Goal: Task Accomplishment & Management: Manage account settings

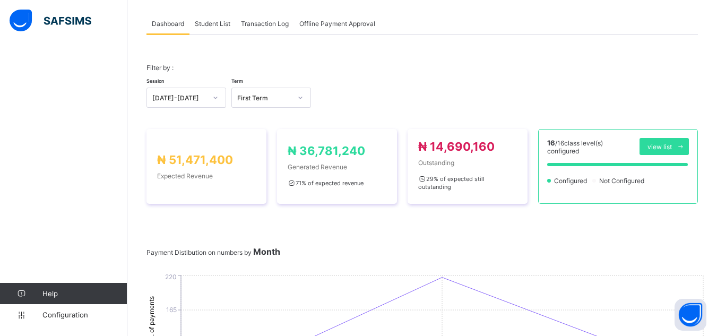
scroll to position [56, 0]
click at [212, 24] on span "Student List" at bounding box center [213, 24] width 36 height 8
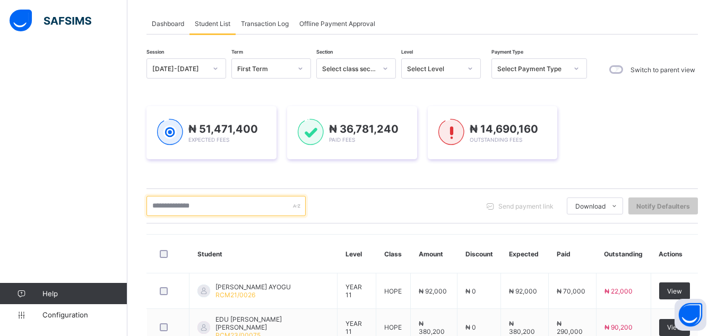
click at [176, 209] on input "text" at bounding box center [226, 206] width 159 height 20
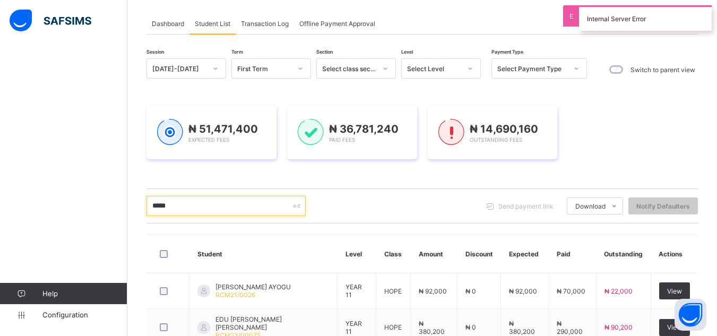
click at [180, 210] on input "*****" at bounding box center [226, 206] width 159 height 20
type input "*"
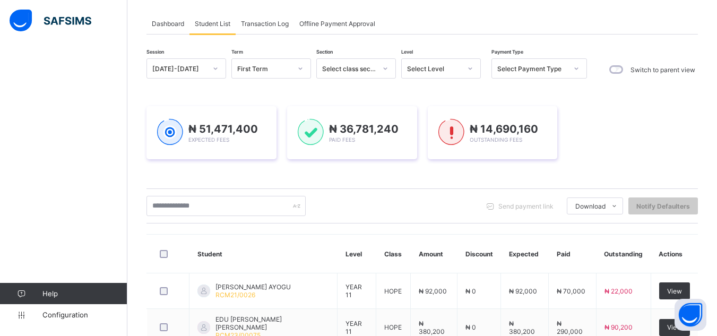
click at [469, 67] on icon at bounding box center [470, 68] width 6 height 11
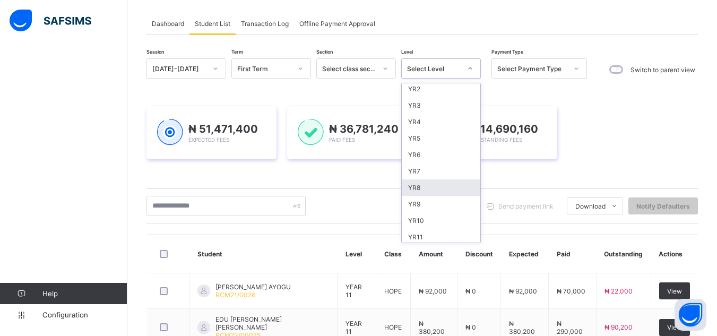
click at [440, 188] on div "YR8" at bounding box center [441, 187] width 79 height 16
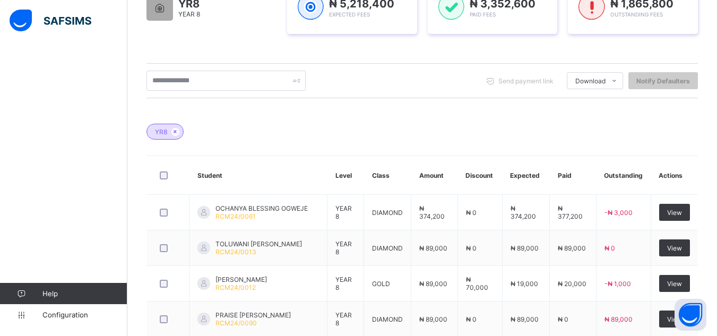
scroll to position [290, 0]
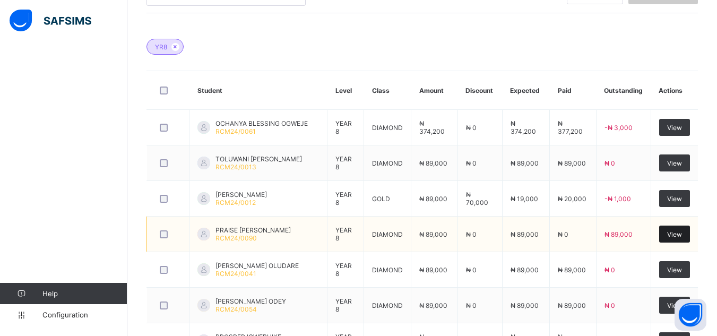
click at [682, 233] on span "View" at bounding box center [674, 234] width 15 height 8
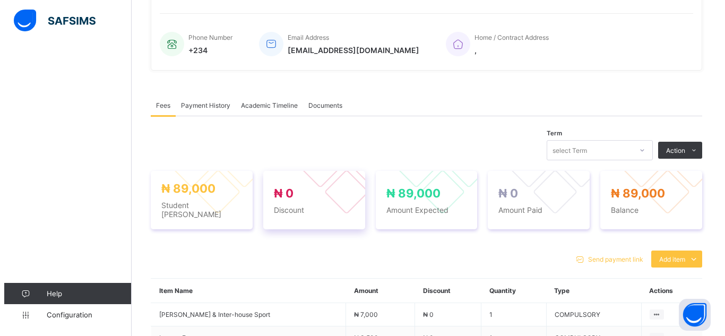
scroll to position [290, 0]
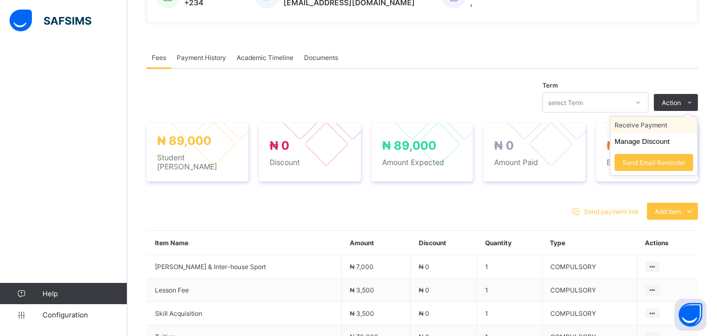
click at [677, 126] on li "Receive Payment" at bounding box center [654, 125] width 87 height 16
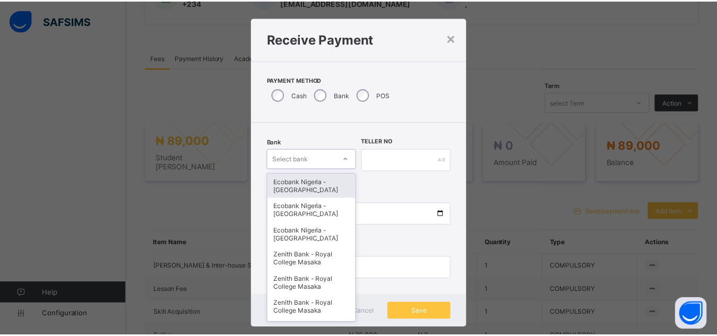
scroll to position [11, 0]
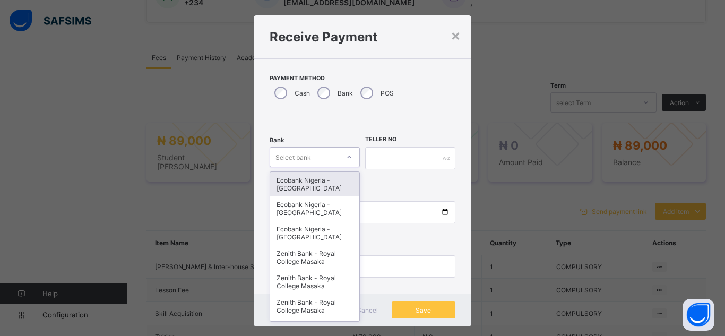
click at [342, 168] on div "Bank option Ecobank Nigeria - [GEOGRAPHIC_DATA] Masaka focused, 1 of 16. 16 res…" at bounding box center [315, 158] width 90 height 44
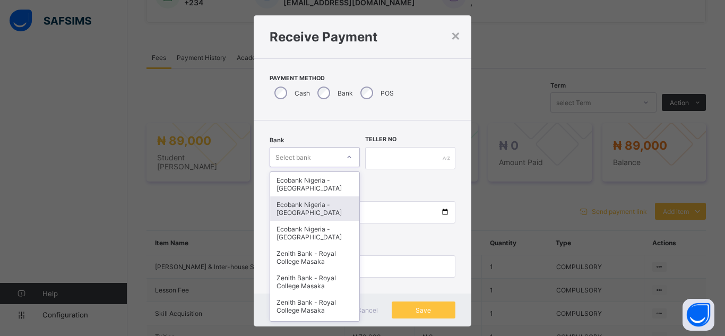
click at [328, 213] on div "Ecobank Nigeria - [GEOGRAPHIC_DATA]" at bounding box center [314, 208] width 89 height 24
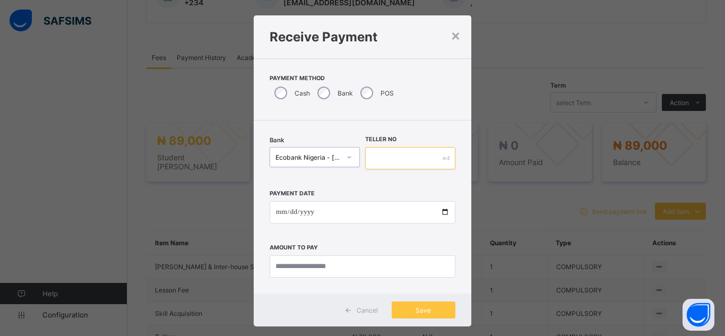
click at [395, 167] on input "text" at bounding box center [410, 158] width 90 height 22
type input "*******"
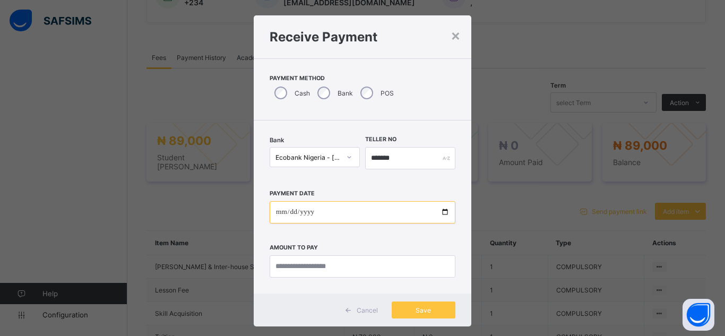
click at [441, 213] on input "date" at bounding box center [363, 212] width 186 height 22
type input "**********"
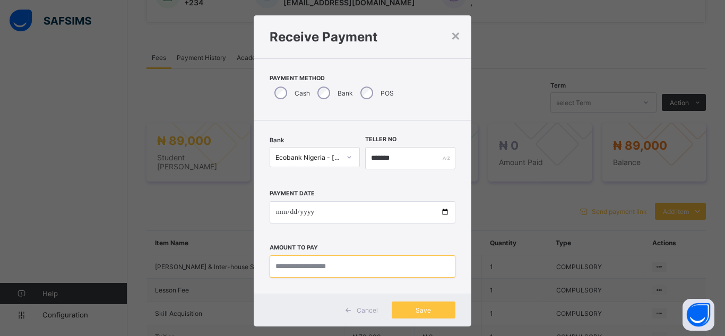
click at [380, 269] on input "currency" at bounding box center [363, 266] width 186 height 22
type input "********"
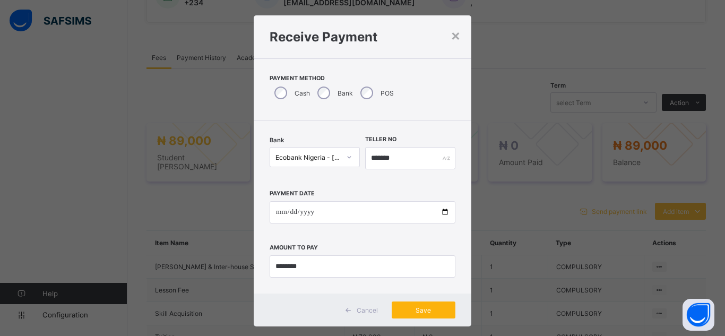
click at [416, 311] on span "Save" at bounding box center [424, 310] width 48 height 8
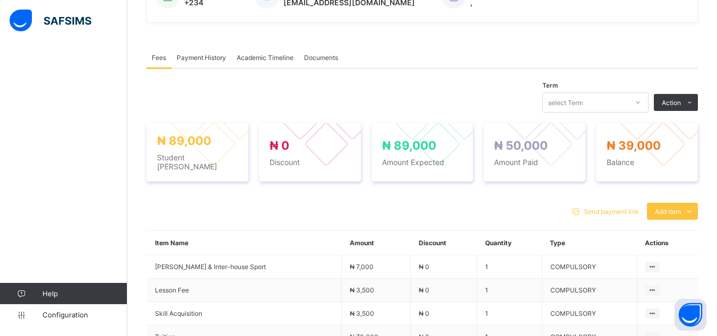
click at [133, 86] on div "× Delete Document This action would delete the document with name: from the sys…" at bounding box center [422, 135] width 590 height 744
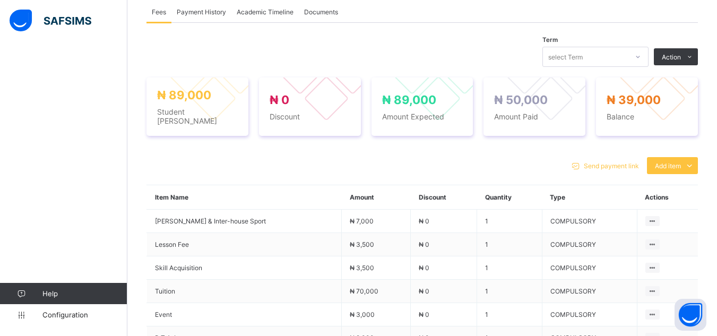
scroll to position [456, 0]
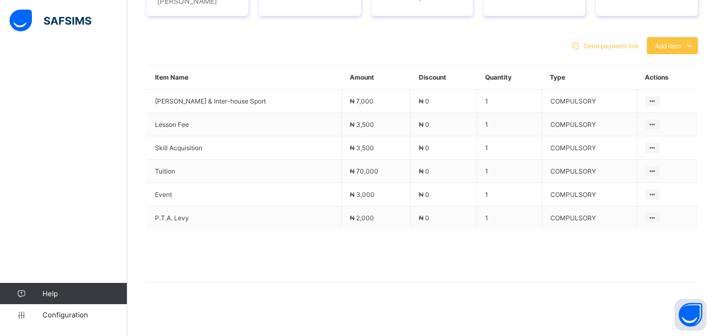
click at [513, 295] on div "Send payment link Add item Optional items Special bill Item Name Amount Discoun…" at bounding box center [423, 166] width 552 height 278
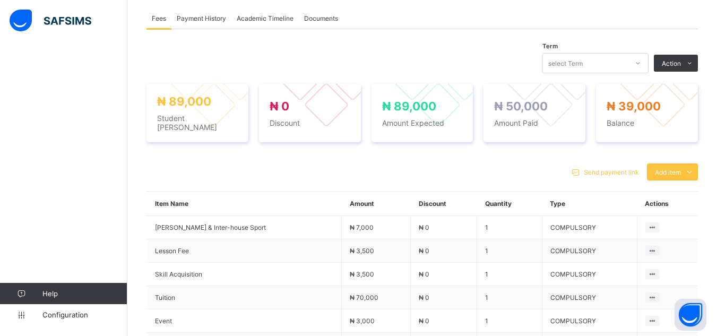
scroll to position [243, 0]
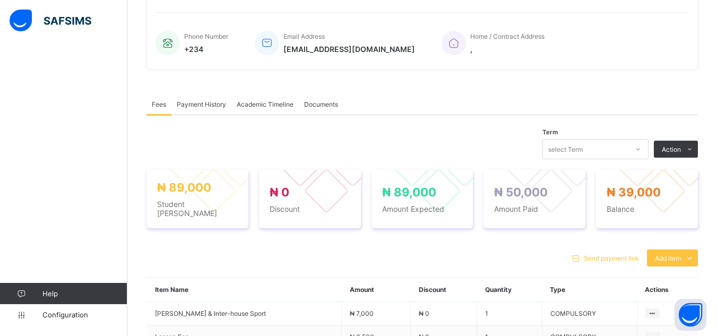
click at [206, 108] on span "Payment History" at bounding box center [201, 104] width 49 height 8
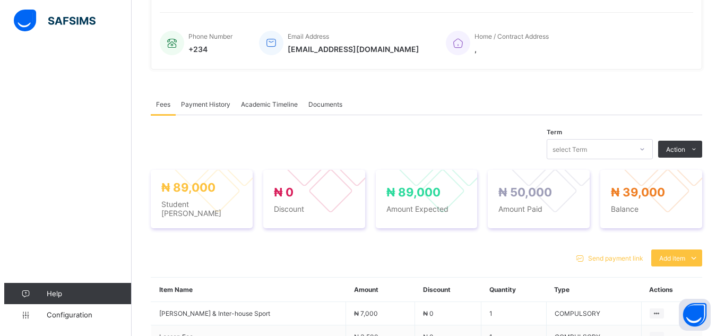
scroll to position [169, 0]
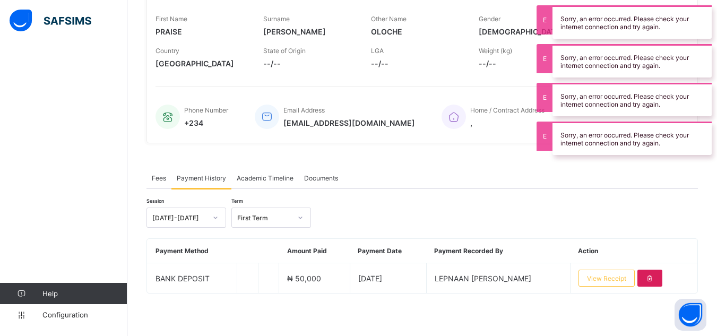
click at [206, 108] on span "Phone Number" at bounding box center [206, 110] width 44 height 8
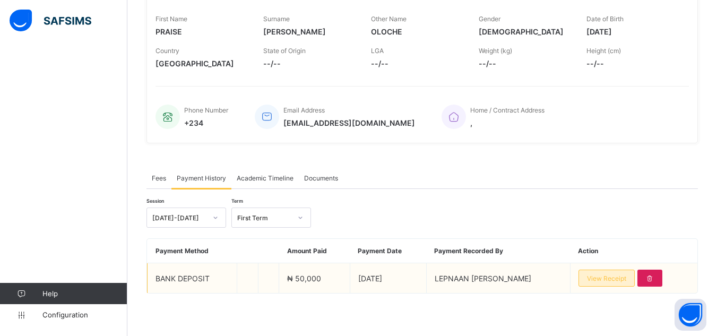
click at [615, 278] on span "View Receipt" at bounding box center [606, 279] width 39 height 8
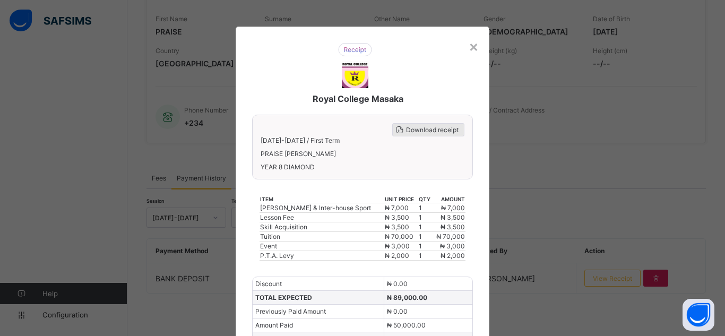
click at [443, 130] on span "Download receipt" at bounding box center [432, 130] width 53 height 8
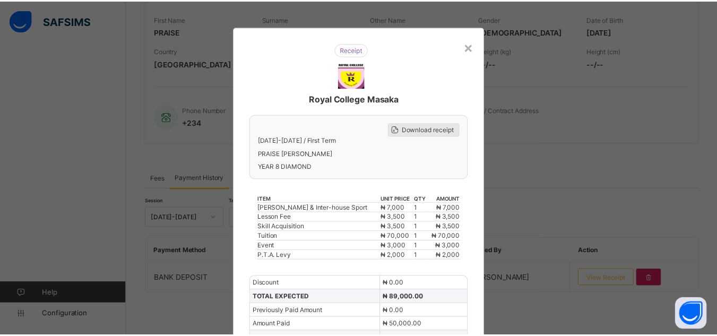
scroll to position [0, 0]
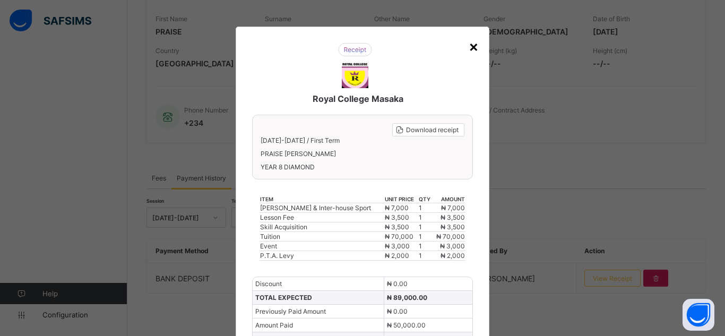
click at [473, 50] on div "×" at bounding box center [474, 46] width 10 height 18
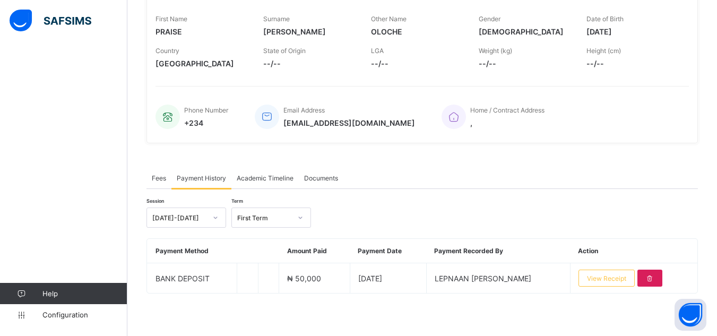
click at [145, 144] on div "× Delete Document This action would delete the document with name: from the sys…" at bounding box center [422, 110] width 590 height 452
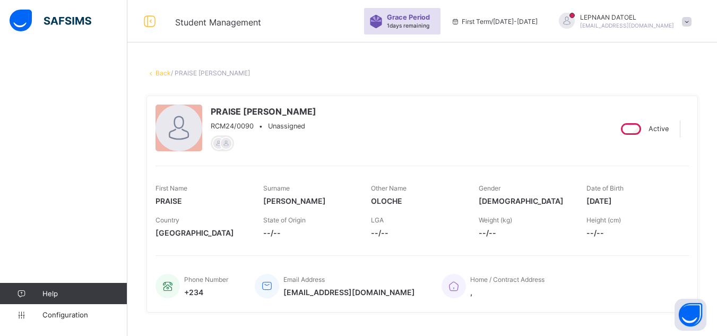
click at [165, 73] on link "Back" at bounding box center [163, 73] width 15 height 8
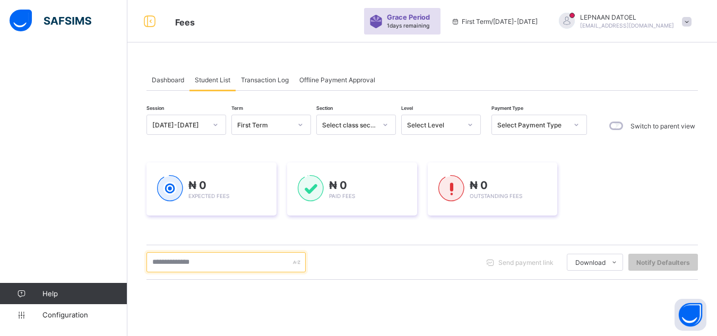
click at [189, 260] on input "text" at bounding box center [226, 262] width 159 height 20
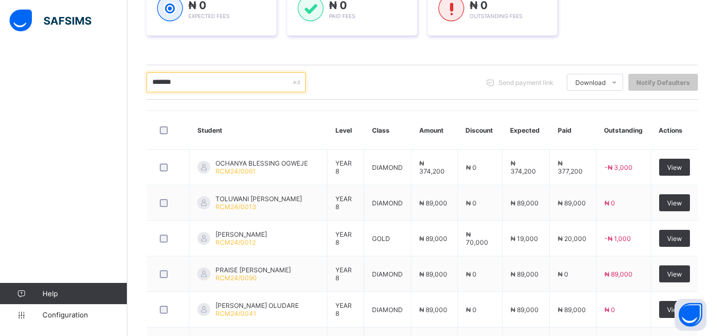
scroll to position [184, 0]
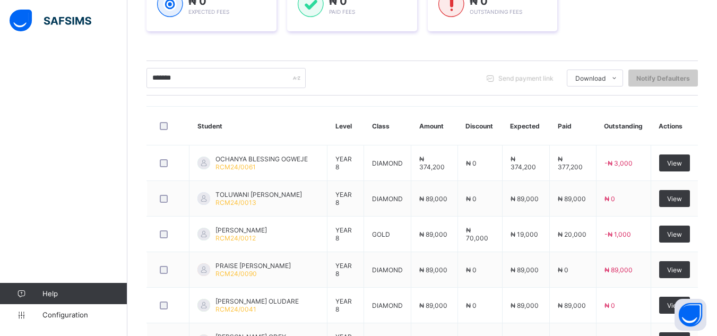
click at [521, 74] on span "Send payment link" at bounding box center [526, 78] width 55 height 8
click at [195, 80] on input "*******" at bounding box center [226, 78] width 159 height 20
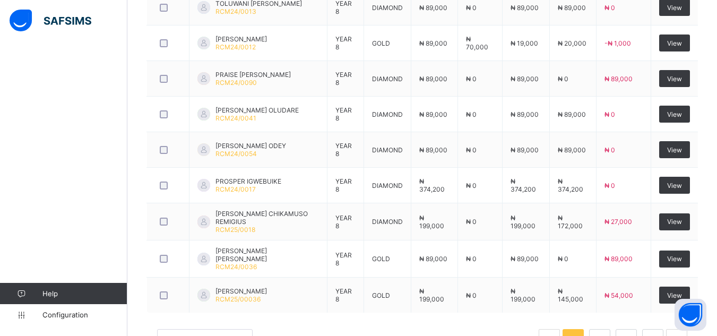
scroll to position [397, 0]
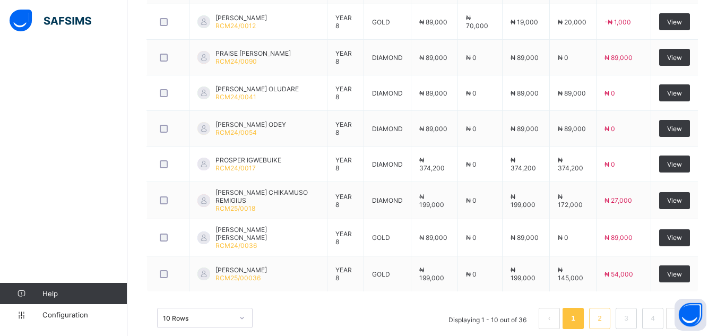
click at [598, 318] on li "2" at bounding box center [599, 318] width 21 height 21
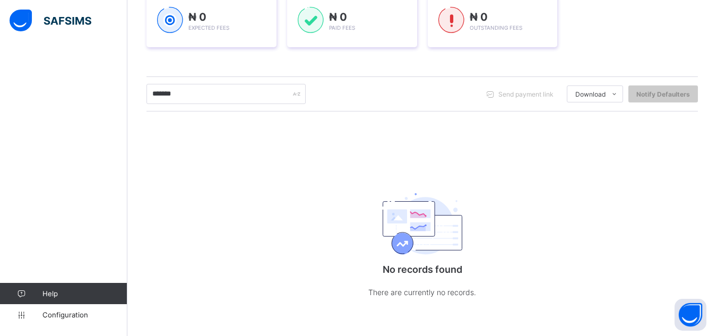
scroll to position [169, 0]
click at [189, 92] on input "*******" at bounding box center [226, 94] width 159 height 20
click at [197, 92] on input "*******" at bounding box center [226, 94] width 159 height 20
type input "*"
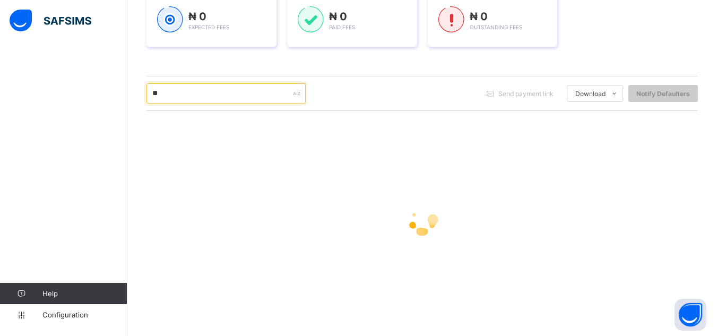
type input "*"
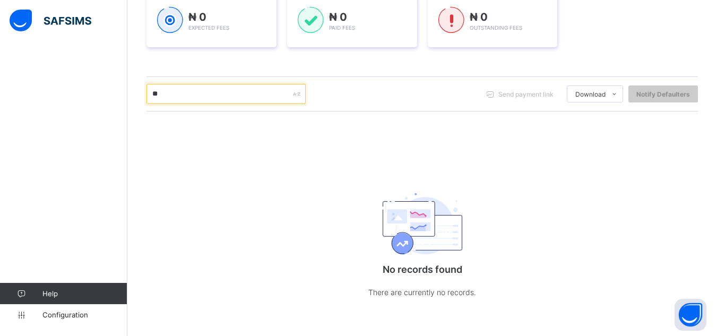
type input "*"
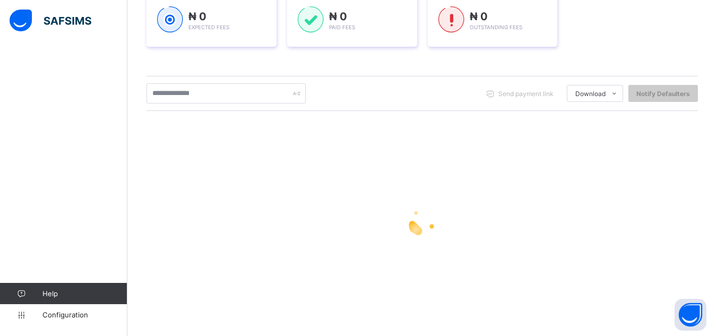
click at [135, 64] on div "Dashboard Student List Transaction Log Offline Payment Approval Student List Mo…" at bounding box center [422, 111] width 590 height 454
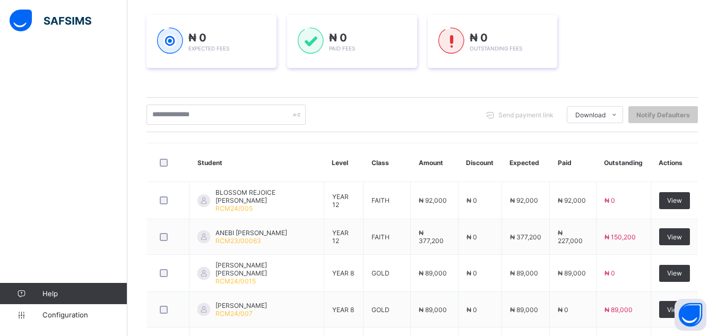
scroll to position [128, 0]
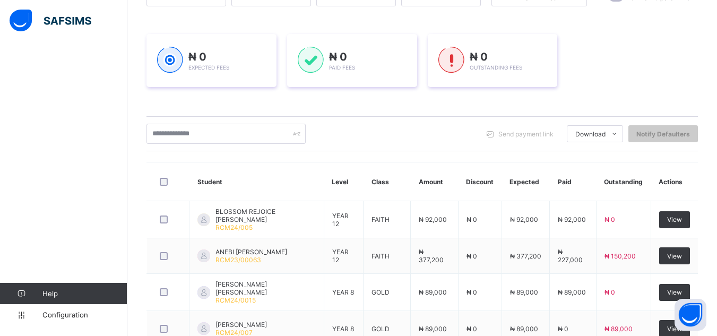
click at [505, 98] on div "₦ 0 Expected Fees ₦ 0 Paid Fees ₦ 0 Outstanding Fees" at bounding box center [423, 60] width 552 height 85
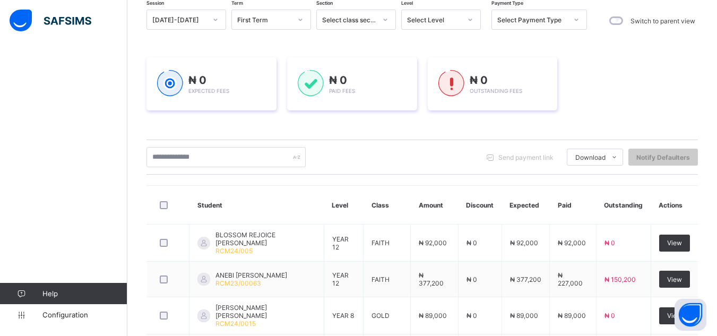
scroll to position [84, 0]
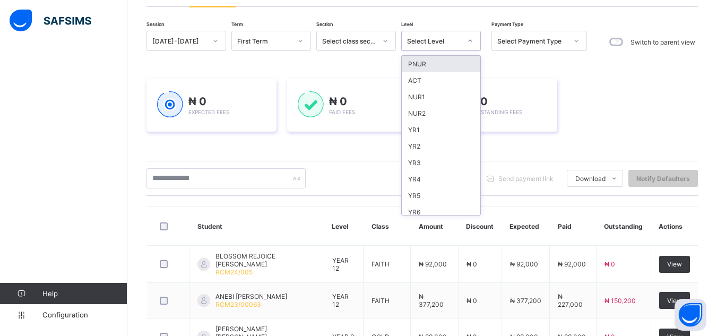
click at [458, 42] on div "Select Level" at bounding box center [434, 41] width 54 height 8
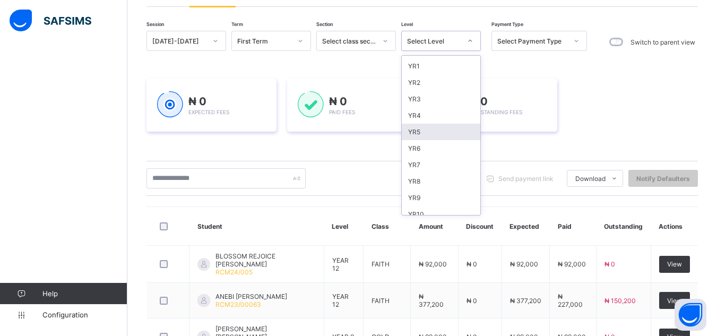
scroll to position [85, 0]
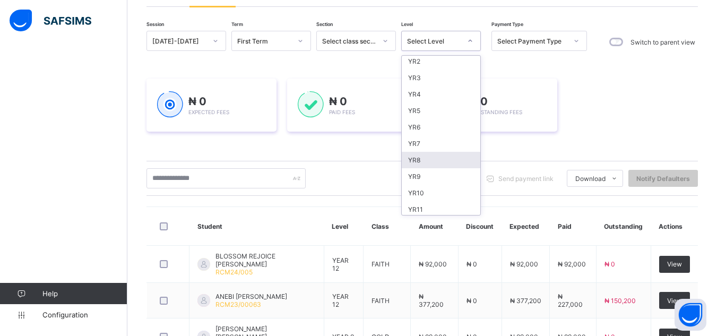
click at [440, 165] on div "YR8" at bounding box center [441, 160] width 79 height 16
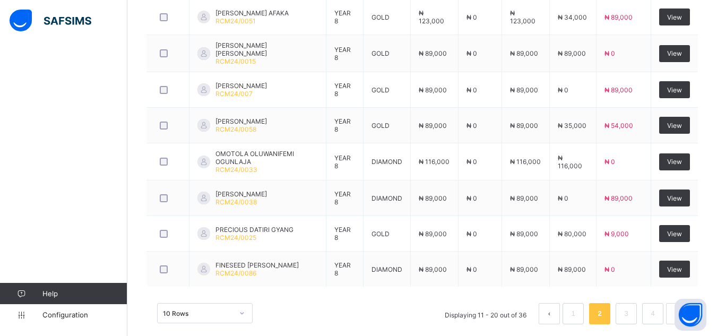
scroll to position [488, 0]
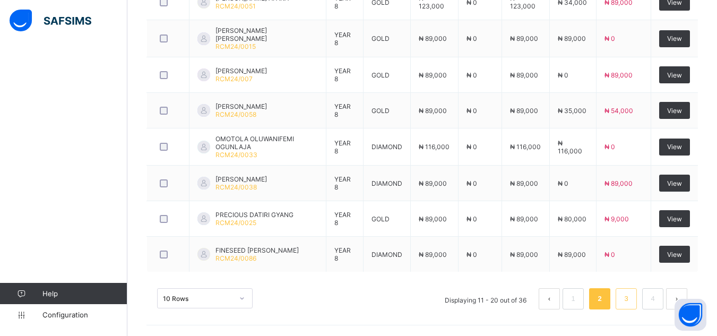
click at [630, 301] on link "3" at bounding box center [626, 299] width 10 height 14
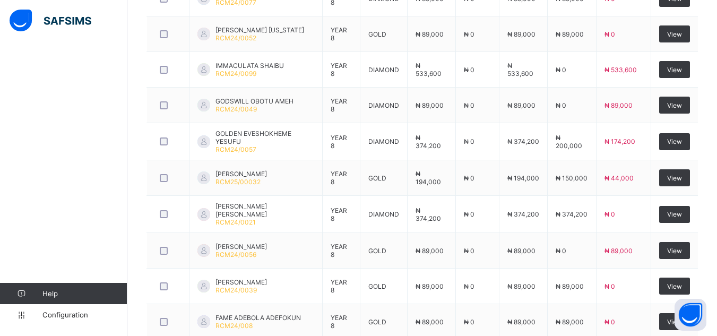
scroll to position [398, 0]
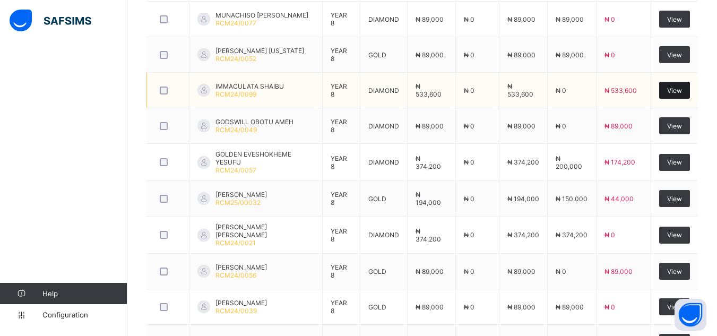
click at [676, 89] on span "View" at bounding box center [674, 91] width 15 height 8
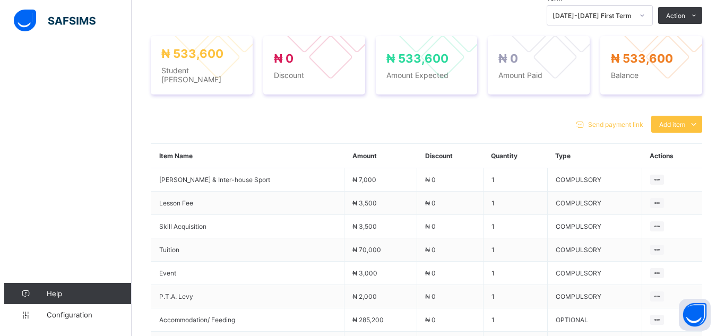
scroll to position [356, 0]
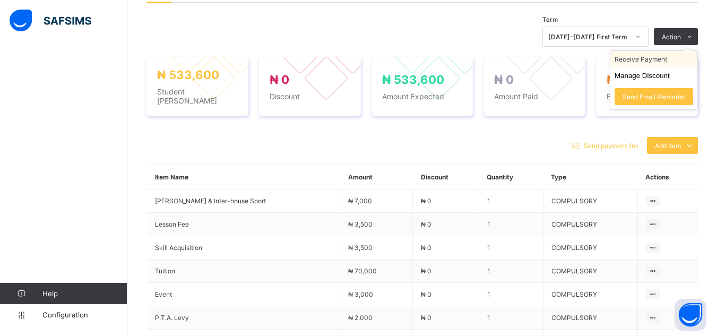
click at [672, 59] on li "Receive Payment" at bounding box center [654, 59] width 87 height 16
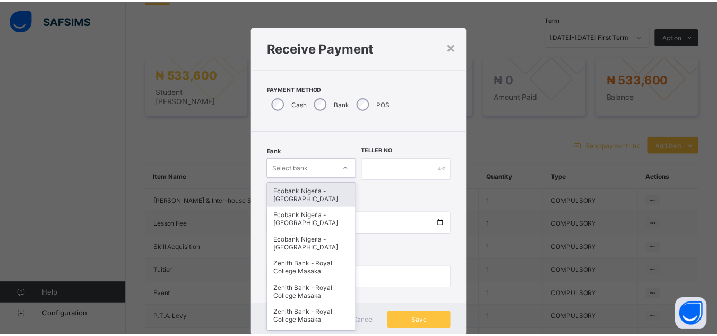
scroll to position [11, 0]
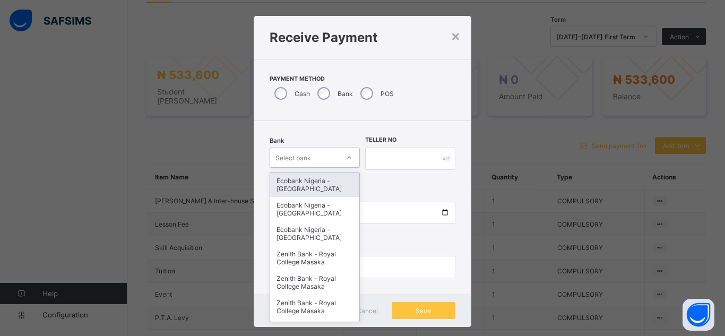
click at [321, 168] on div "Bank option Ecobank Nigeria - [GEOGRAPHIC_DATA] Masaka focused, 1 of 16. 16 res…" at bounding box center [315, 159] width 90 height 44
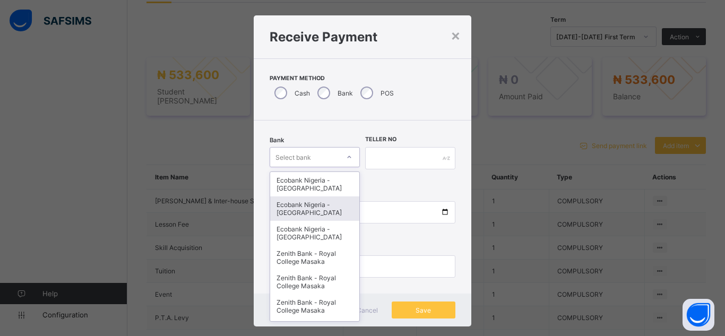
click at [306, 212] on div "Ecobank Nigeria - [GEOGRAPHIC_DATA]" at bounding box center [314, 208] width 89 height 24
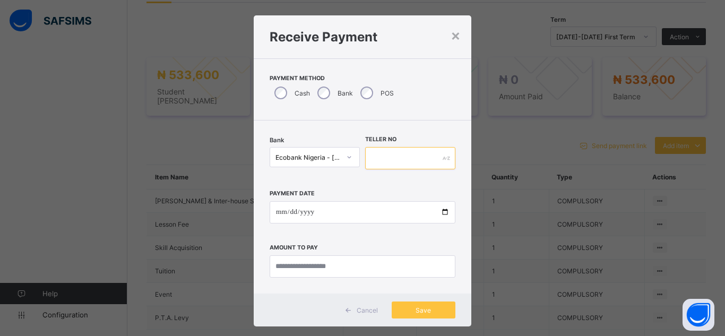
click at [392, 161] on input "text" at bounding box center [410, 158] width 90 height 22
type input "*******"
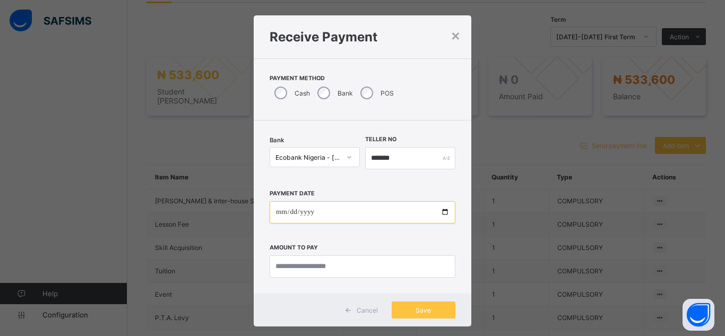
click at [441, 214] on input "date" at bounding box center [363, 212] width 186 height 22
type input "**********"
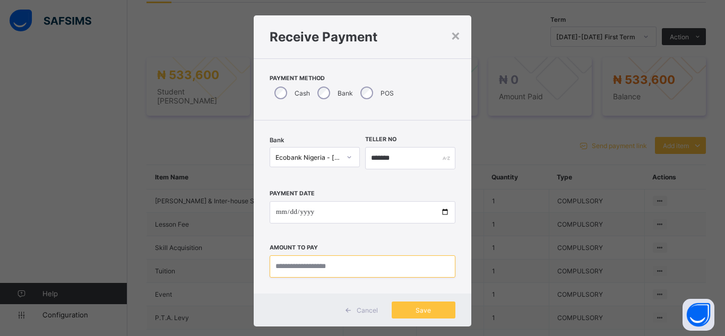
click at [282, 273] on input "currency" at bounding box center [363, 266] width 186 height 22
type input "********"
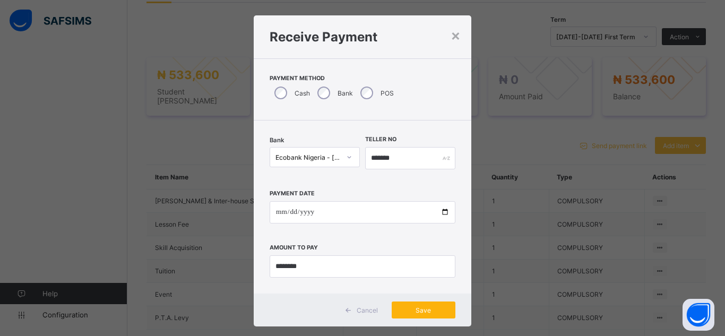
click at [426, 315] on div "Save" at bounding box center [424, 310] width 64 height 17
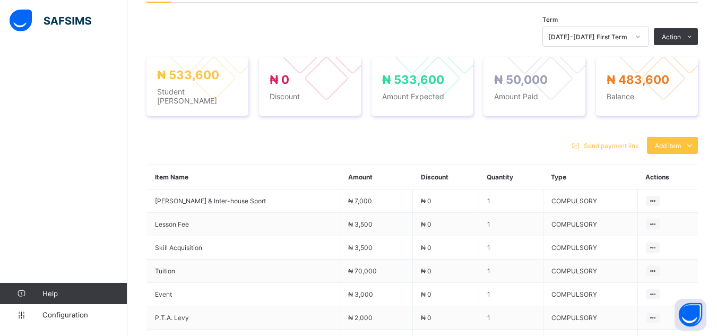
click at [139, 57] on div "× Delete Document This action would delete the document with name: from the sys…" at bounding box center [422, 92] width 590 height 791
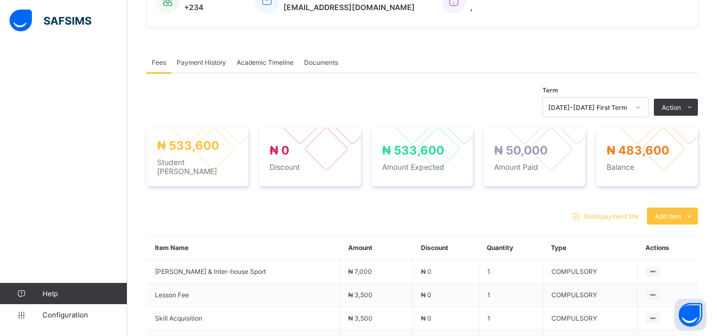
scroll to position [271, 0]
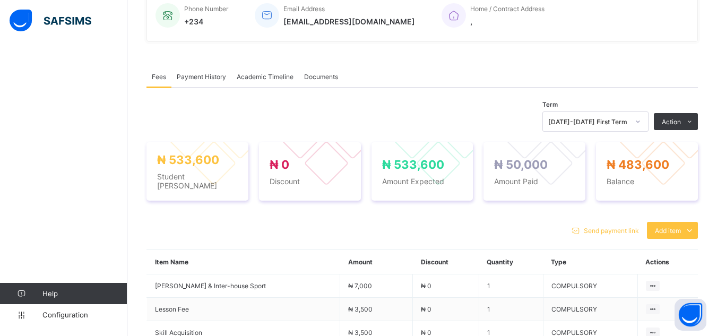
click at [140, 53] on div "× Delete Document This action would delete the document with name: from the sys…" at bounding box center [422, 177] width 590 height 791
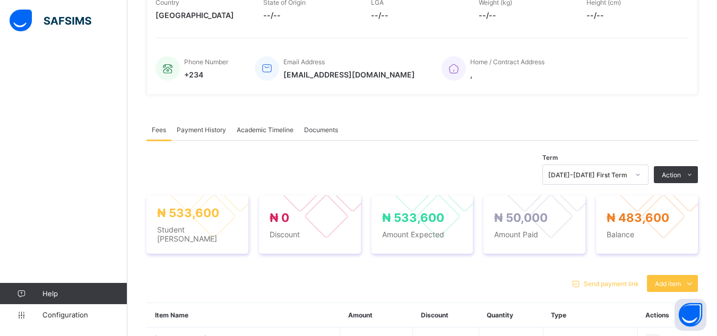
scroll to position [101, 0]
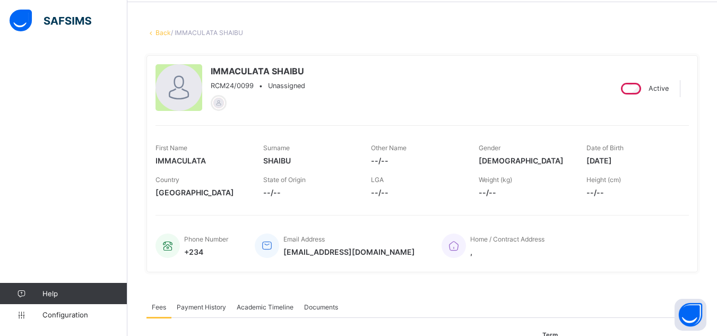
scroll to position [0, 0]
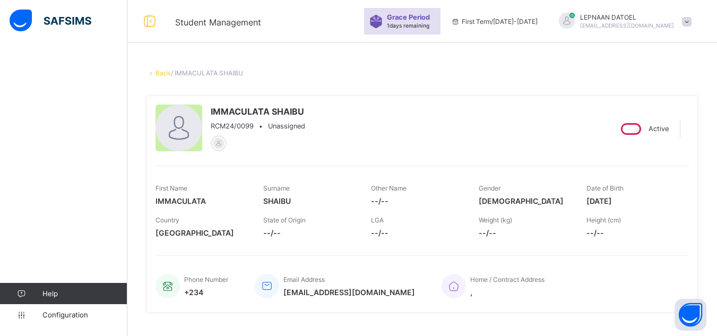
click at [168, 75] on link "Back" at bounding box center [163, 73] width 15 height 8
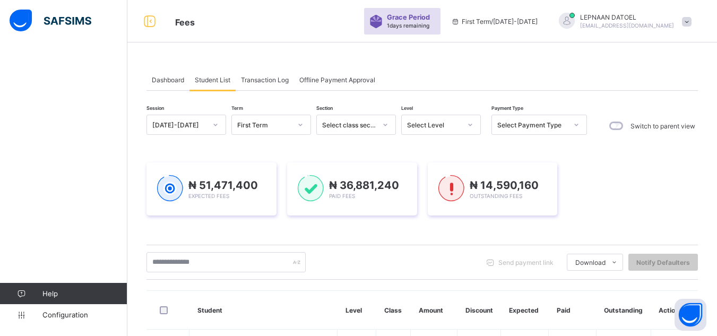
click at [463, 133] on div at bounding box center [470, 124] width 18 height 17
click at [468, 125] on icon at bounding box center [470, 124] width 6 height 11
click at [466, 126] on div at bounding box center [470, 124] width 18 height 17
click at [439, 125] on div "Select Level" at bounding box center [434, 125] width 54 height 8
click at [453, 124] on div "Select Level" at bounding box center [434, 125] width 54 height 8
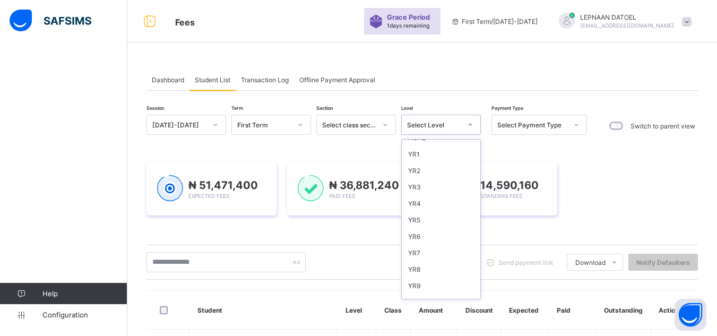
scroll to position [64, 0]
click at [450, 262] on div "YR8" at bounding box center [441, 265] width 79 height 16
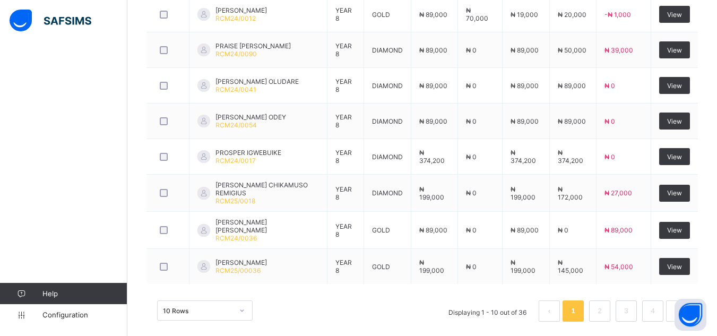
scroll to position [485, 0]
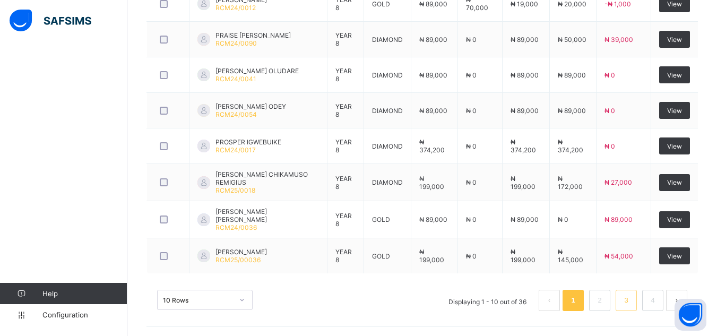
click at [629, 303] on li "3" at bounding box center [626, 300] width 21 height 21
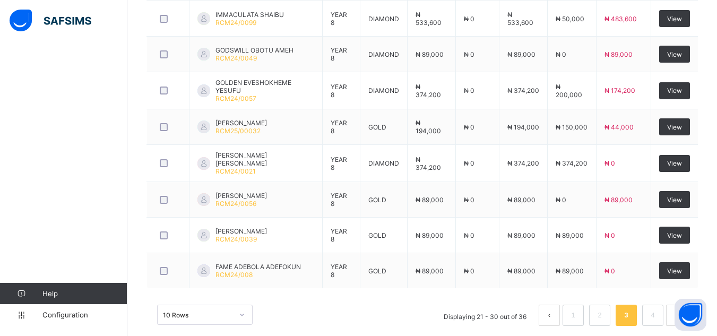
scroll to position [483, 0]
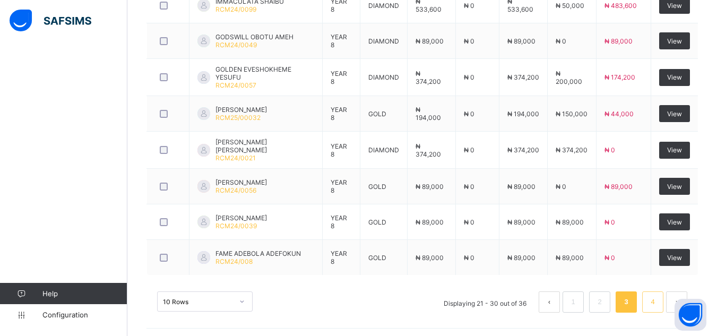
click at [658, 297] on link "4" at bounding box center [653, 302] width 10 height 14
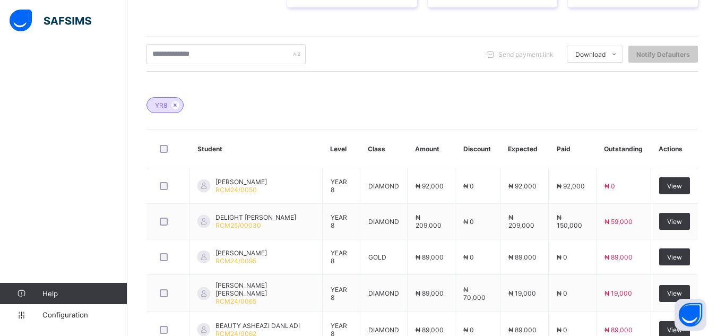
scroll to position [341, 0]
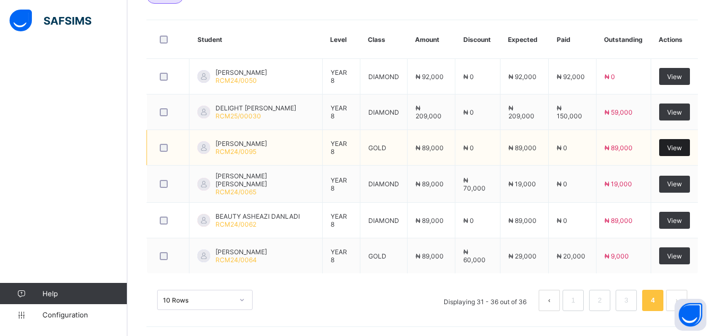
click at [677, 147] on span "View" at bounding box center [674, 148] width 15 height 8
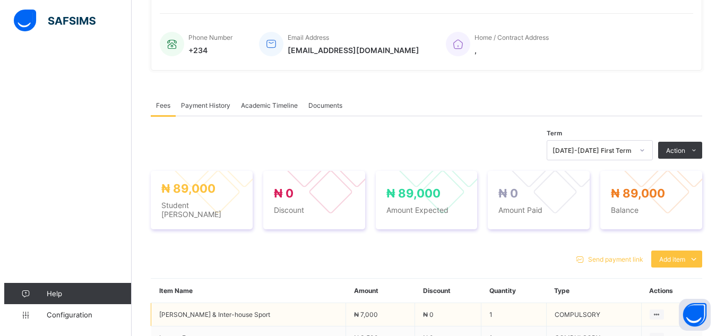
scroll to position [341, 0]
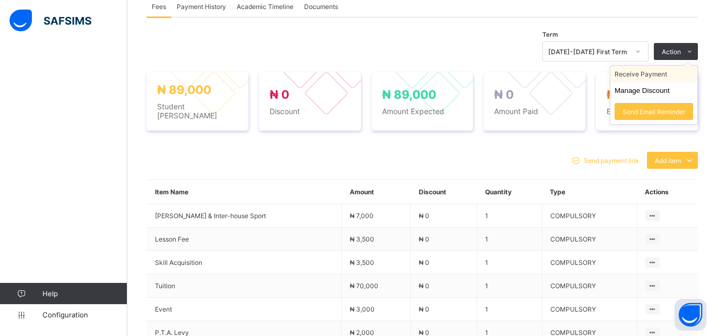
click at [658, 75] on li "Receive Payment" at bounding box center [654, 74] width 87 height 16
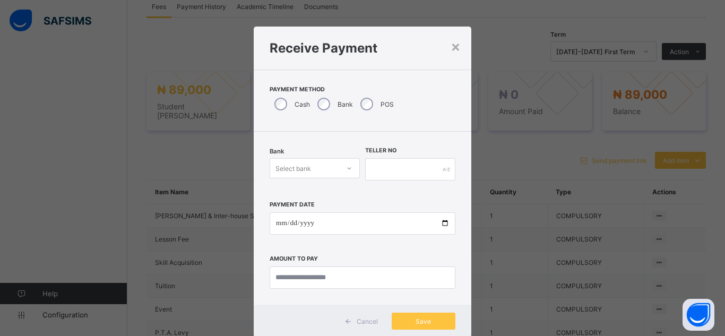
click at [302, 167] on div "Select bank" at bounding box center [315, 168] width 90 height 20
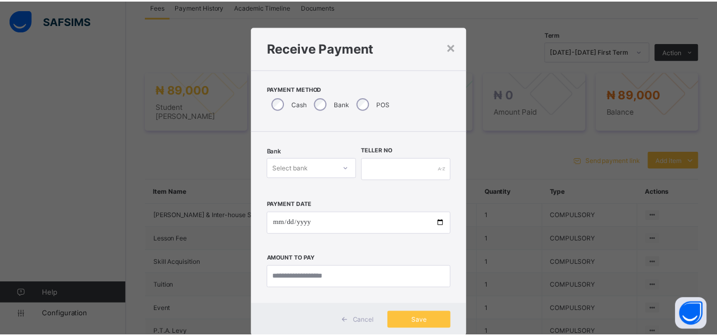
scroll to position [11, 0]
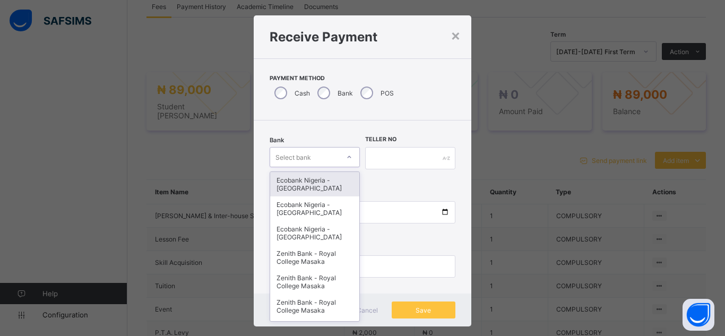
click at [323, 191] on div "Ecobank Nigeria - [GEOGRAPHIC_DATA]" at bounding box center [314, 184] width 89 height 24
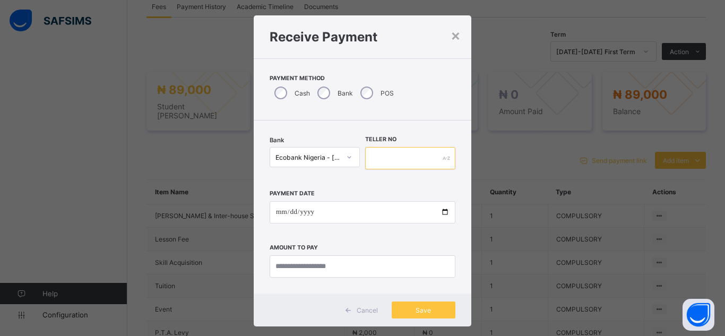
click at [388, 161] on input "text" at bounding box center [410, 158] width 90 height 22
type input "*******"
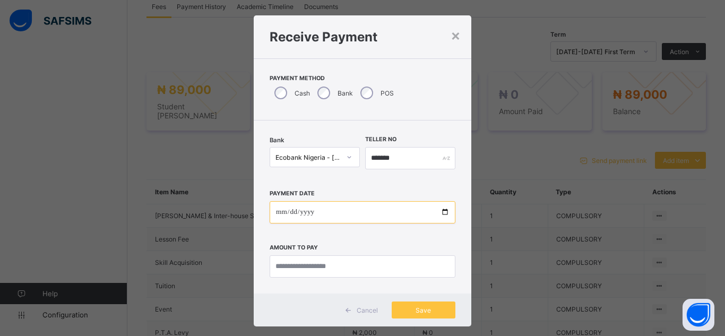
click at [441, 213] on input "date" at bounding box center [363, 212] width 186 height 22
type input "**********"
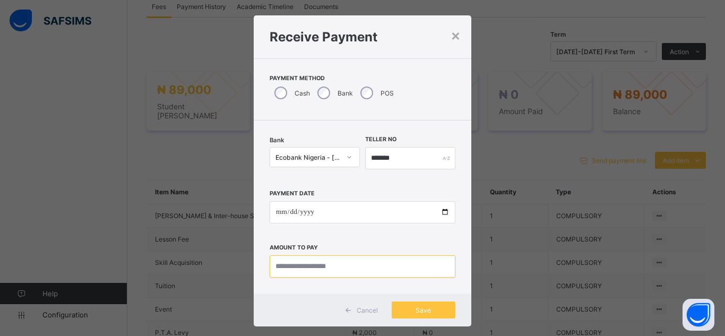
click at [298, 272] on input "currency" at bounding box center [363, 266] width 186 height 22
type input "********"
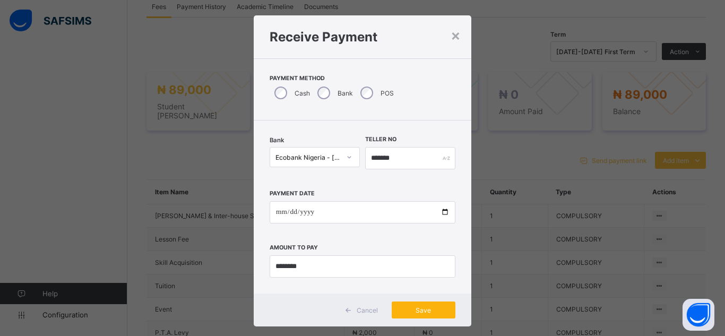
click at [427, 315] on div "Save" at bounding box center [424, 310] width 64 height 17
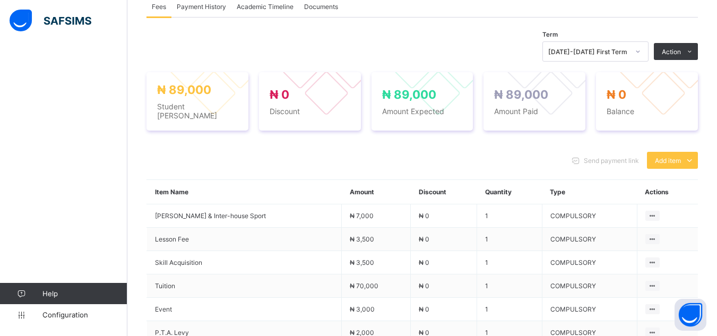
click at [447, 152] on div "Send payment link Add item Optional items Special bill" at bounding box center [423, 160] width 552 height 17
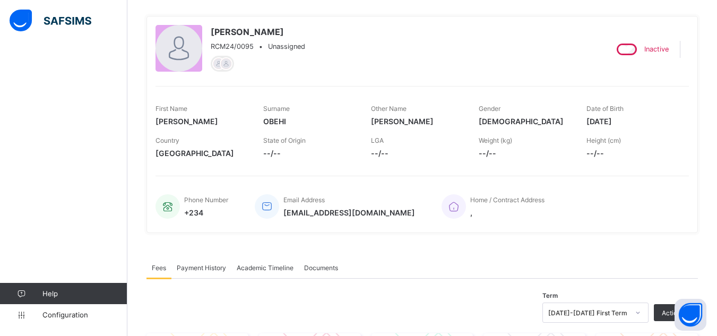
scroll to position [65, 0]
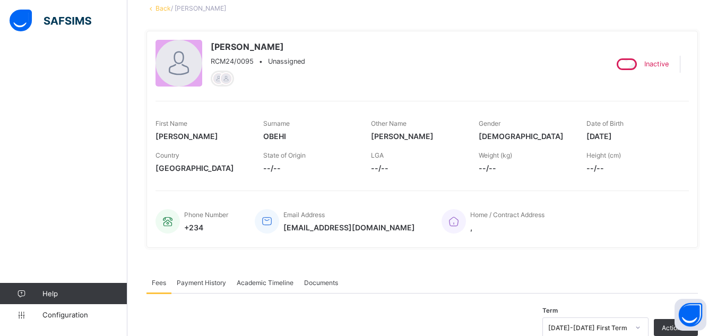
click at [160, 8] on link "Back" at bounding box center [163, 8] width 15 height 8
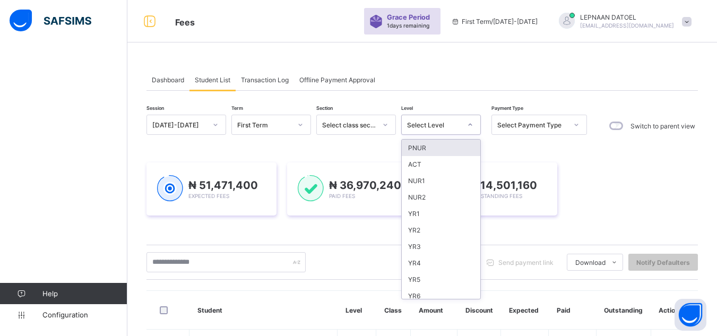
click at [458, 120] on div "Select Level" at bounding box center [431, 124] width 58 height 15
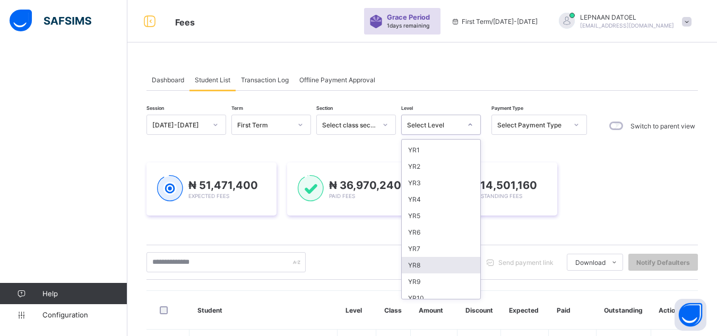
click at [447, 267] on div "YR8" at bounding box center [441, 265] width 79 height 16
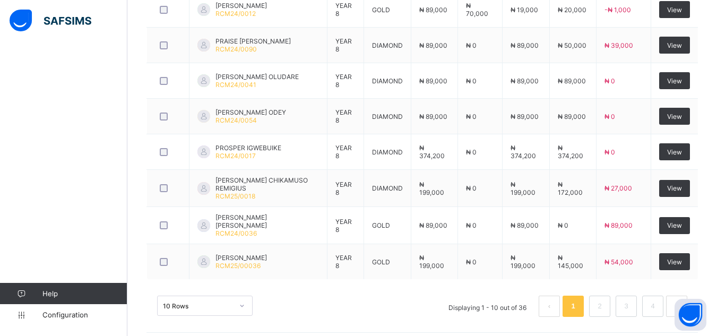
scroll to position [485, 0]
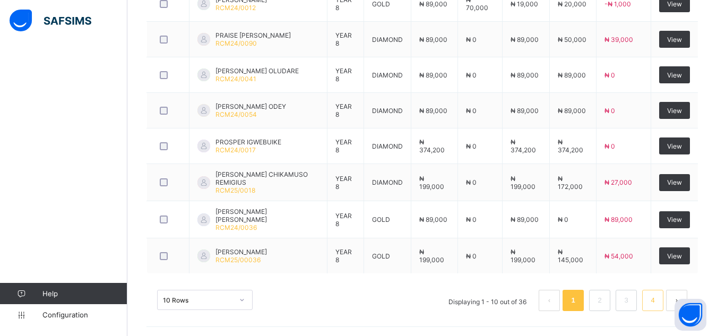
click at [658, 296] on link "4" at bounding box center [653, 301] width 10 height 14
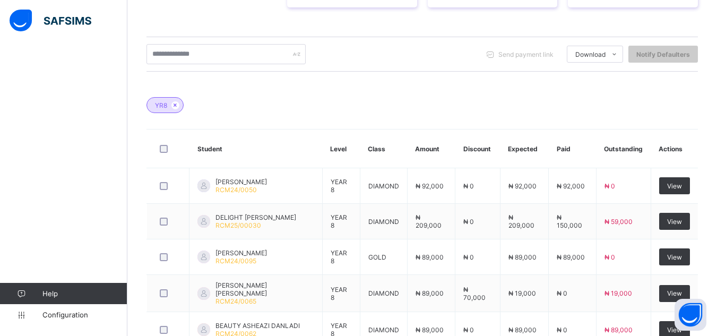
scroll to position [341, 0]
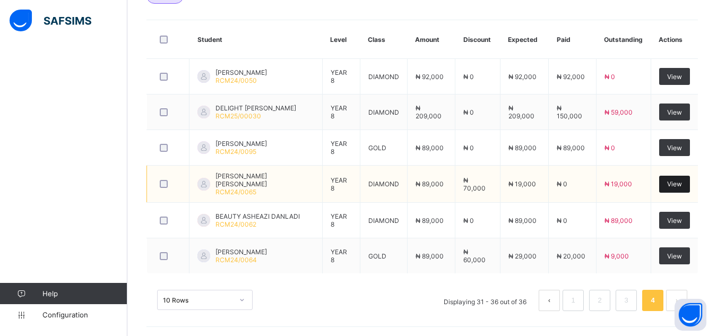
click at [675, 187] on div "View" at bounding box center [674, 184] width 31 height 17
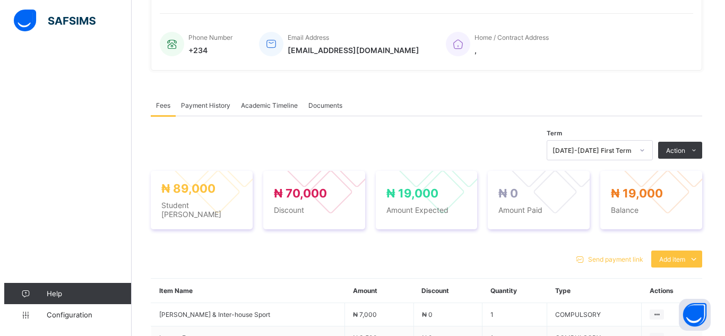
scroll to position [341, 0]
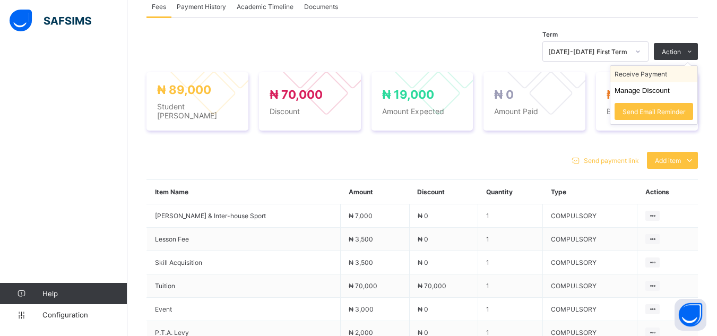
click at [662, 71] on li "Receive Payment" at bounding box center [654, 74] width 87 height 16
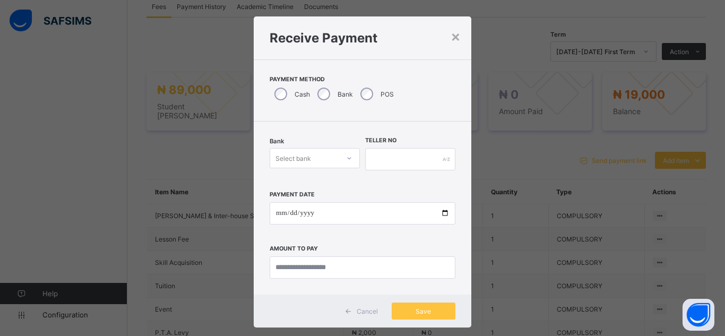
click at [341, 170] on div "Bank Select bank" at bounding box center [315, 160] width 90 height 44
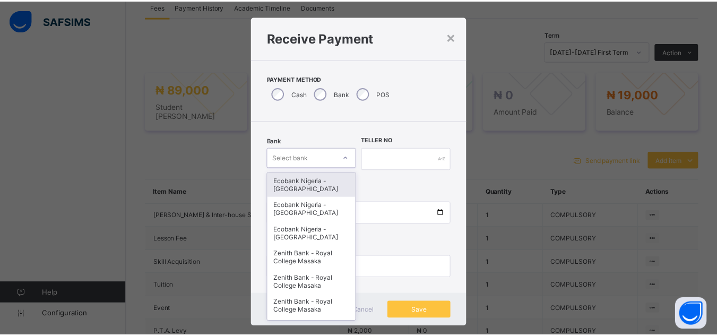
scroll to position [11, 0]
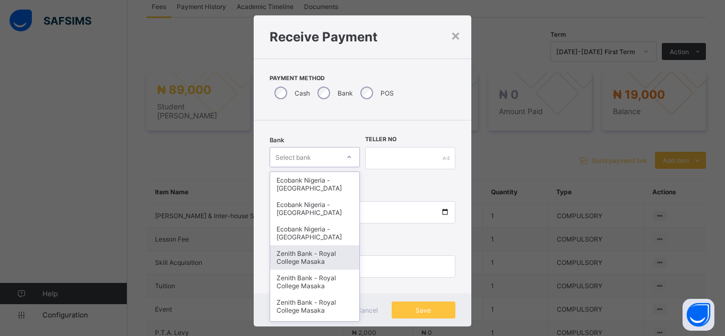
click at [328, 257] on div "Zenith Bank - Royal College Masaka" at bounding box center [314, 257] width 89 height 24
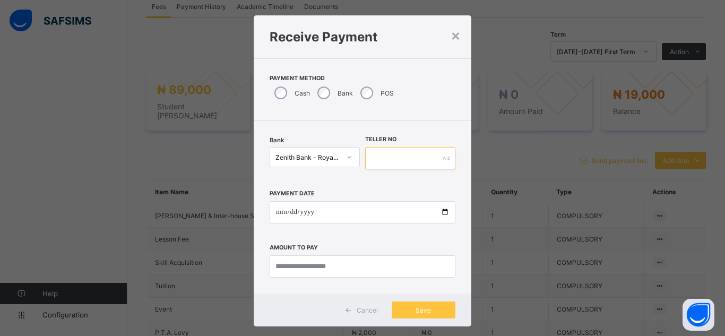
click at [376, 160] on input "text" at bounding box center [410, 158] width 90 height 22
type input "*******"
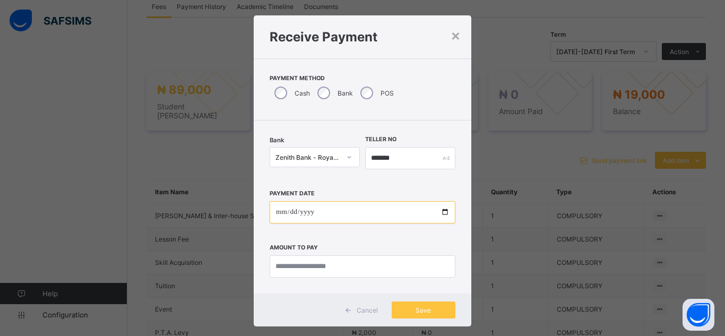
click at [441, 212] on input "date" at bounding box center [363, 212] width 186 height 22
click at [443, 213] on input "**********" at bounding box center [363, 212] width 186 height 22
type input "**********"
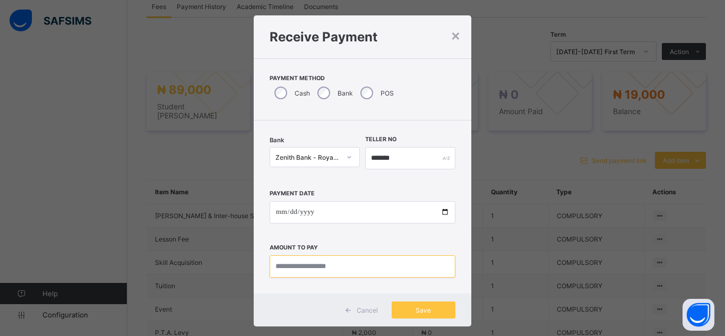
click at [425, 275] on input "currency" at bounding box center [363, 266] width 186 height 22
type input "********"
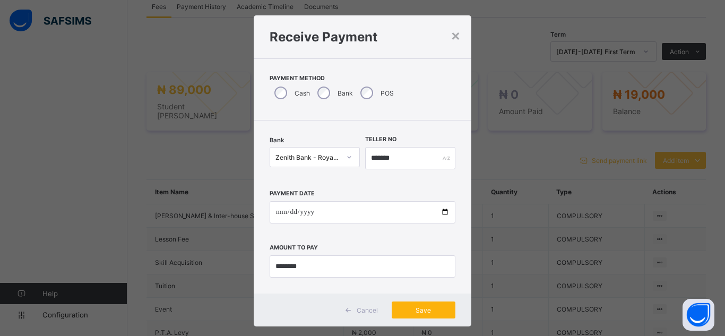
click at [431, 310] on span "Save" at bounding box center [424, 310] width 48 height 8
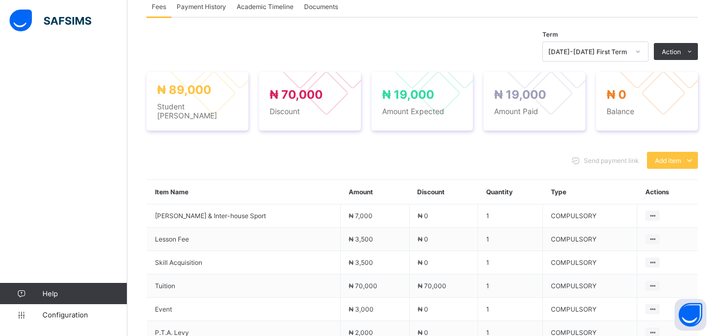
click at [412, 144] on div "Send payment link Add item Optional items Special bill Item Name Amount Discoun…" at bounding box center [423, 280] width 552 height 278
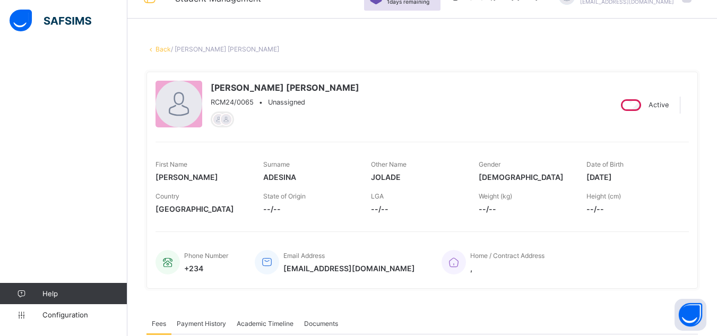
scroll to position [0, 0]
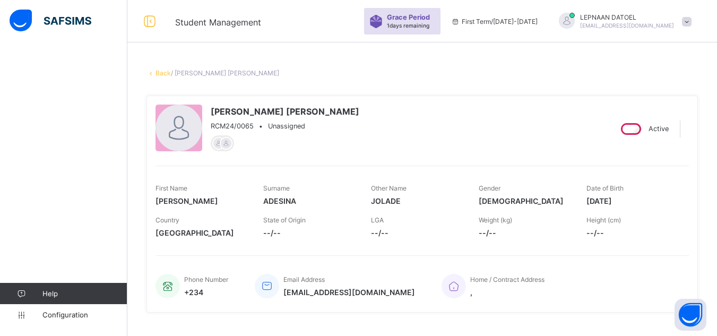
click at [165, 74] on link "Back" at bounding box center [163, 73] width 15 height 8
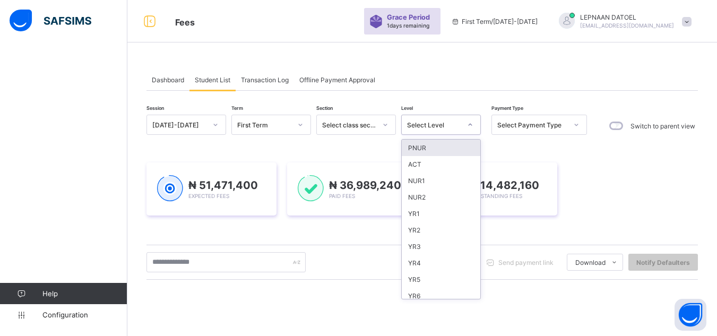
click at [462, 123] on div at bounding box center [470, 124] width 18 height 17
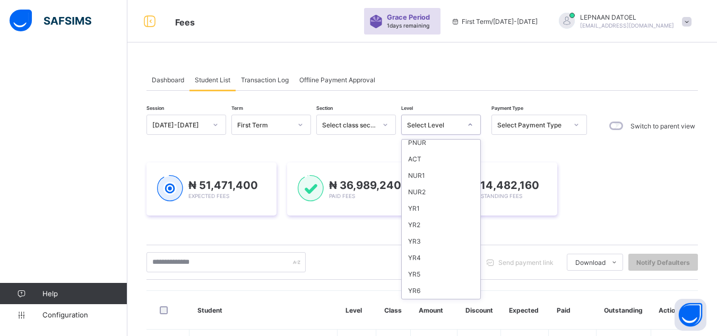
scroll to position [104, 0]
click at [436, 225] on div "YR8" at bounding box center [441, 225] width 79 height 16
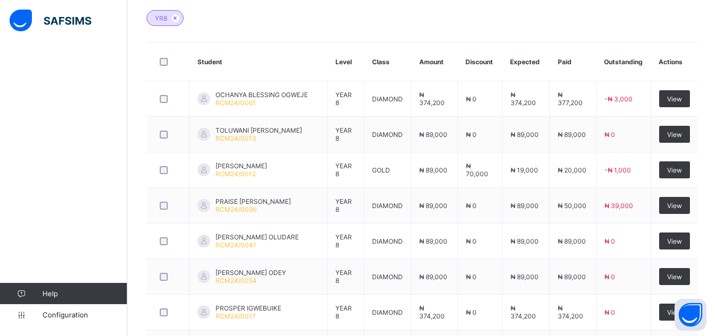
scroll to position [485, 0]
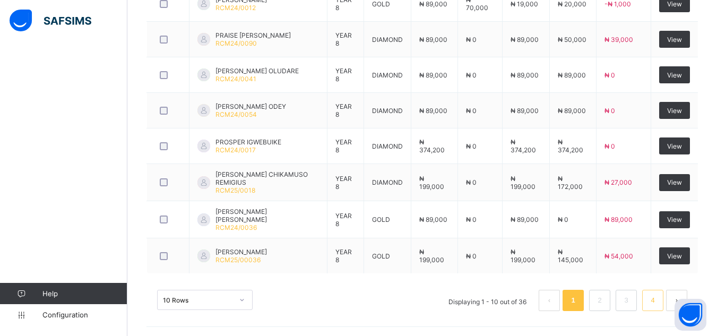
click at [658, 294] on link "4" at bounding box center [653, 301] width 10 height 14
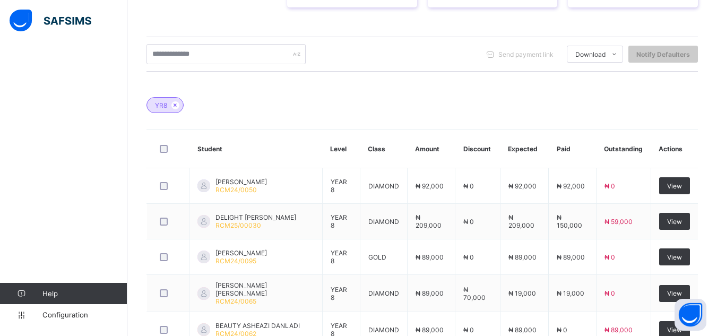
scroll to position [341, 0]
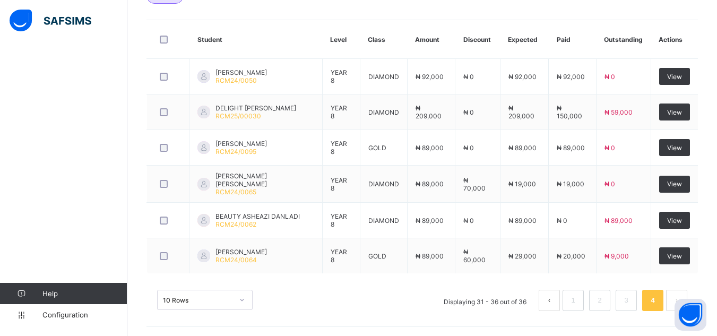
click at [140, 28] on div "Dashboard Student List Transaction Log Offline Payment Approval Student List Mo…" at bounding box center [422, 24] width 590 height 625
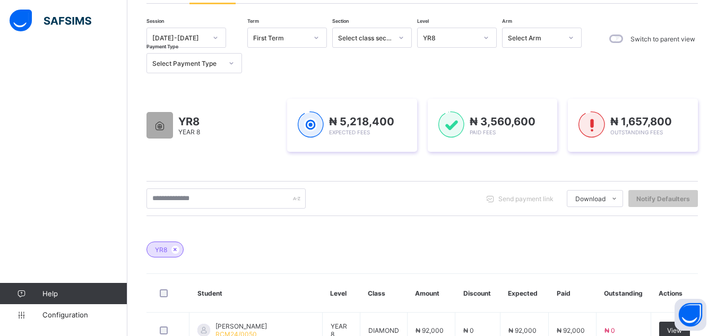
scroll to position [86, 0]
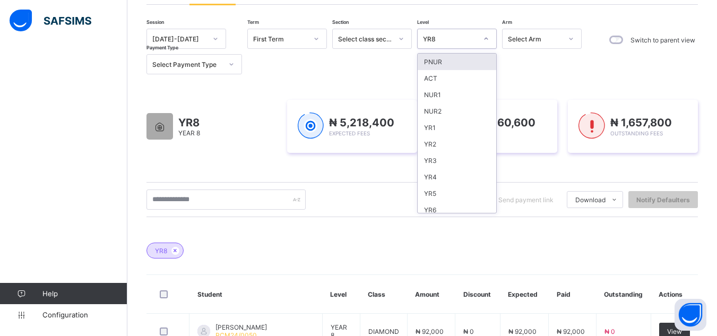
click at [470, 38] on div "YR8" at bounding box center [450, 39] width 54 height 8
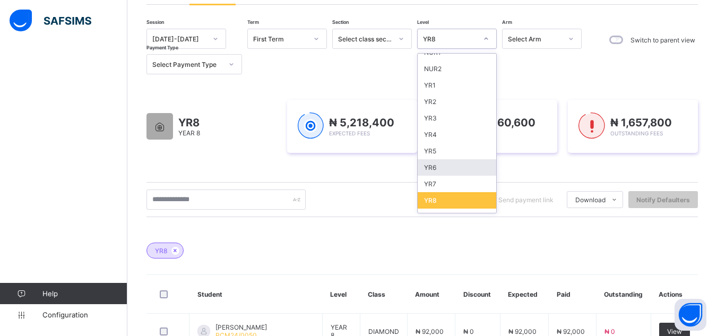
scroll to position [64, 0]
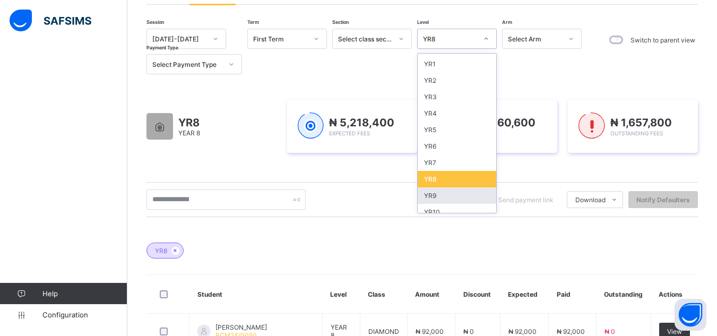
click at [462, 195] on div "YR9" at bounding box center [457, 195] width 79 height 16
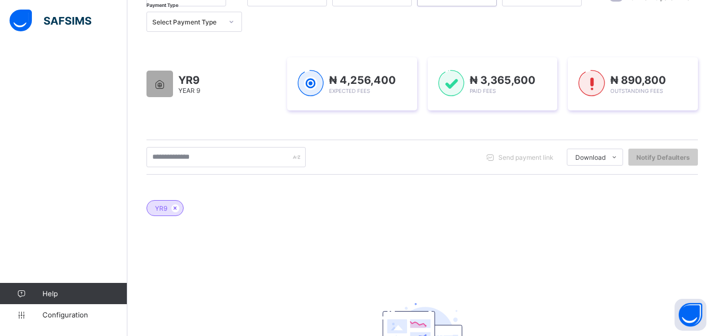
scroll to position [150, 0]
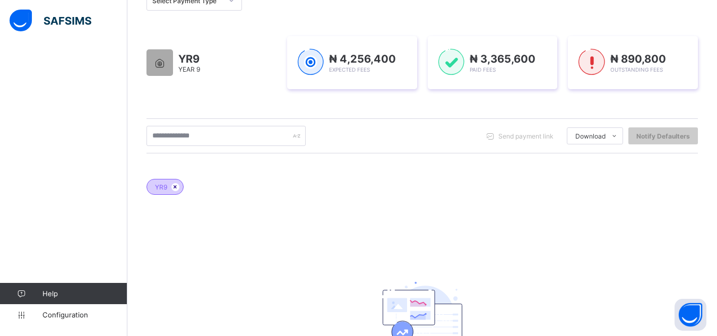
click at [177, 186] on icon at bounding box center [175, 187] width 9 height 6
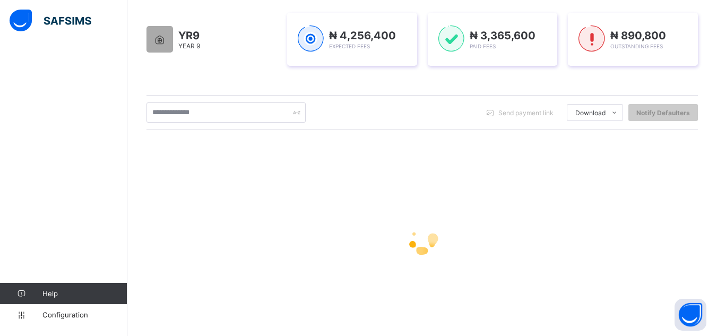
scroll to position [124, 0]
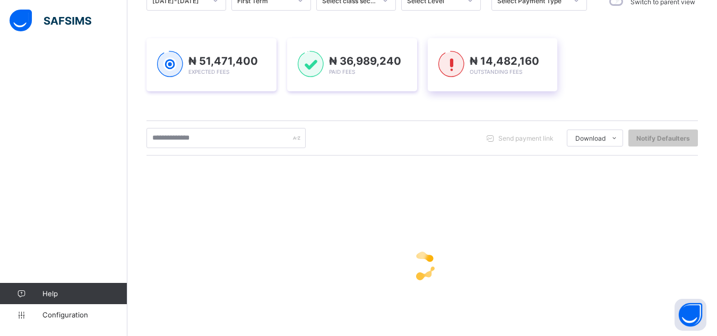
click at [472, 81] on div "₦ 14,482,160 Outstanding Fees" at bounding box center [493, 64] width 130 height 53
click at [470, 85] on div "₦ 14,482,160 Outstanding Fees" at bounding box center [493, 64] width 130 height 53
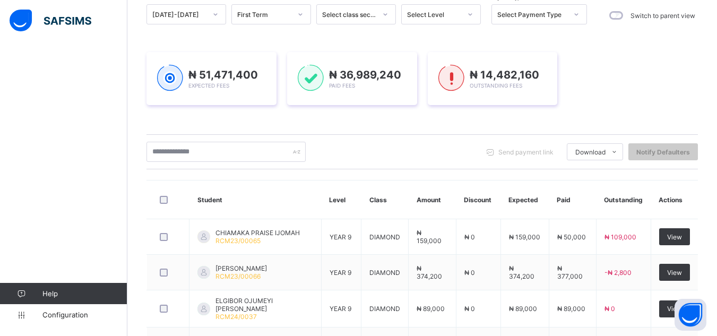
scroll to position [107, 0]
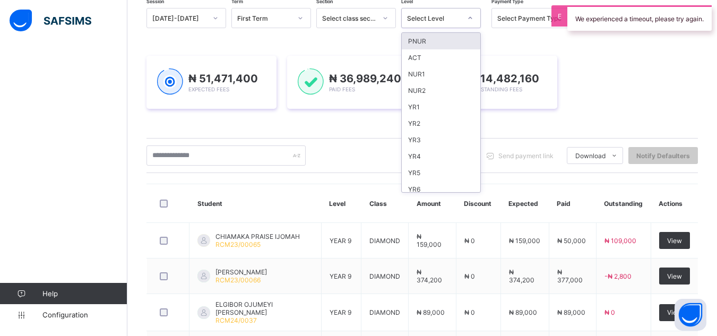
click at [470, 18] on icon at bounding box center [470, 18] width 6 height 11
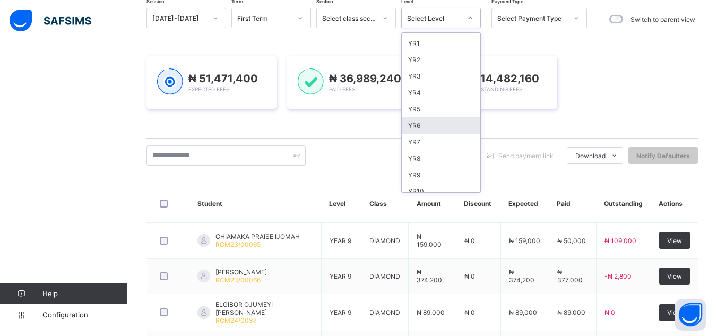
scroll to position [104, 0]
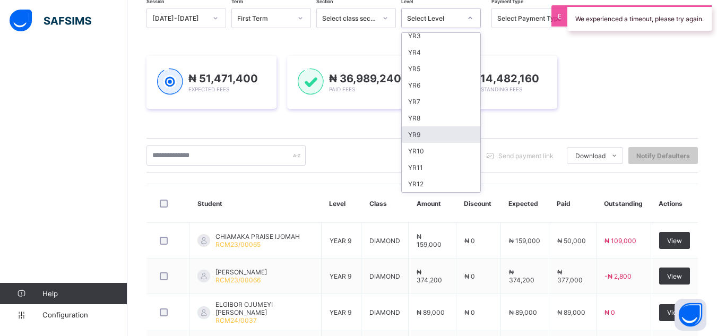
click at [457, 135] on div "YR9" at bounding box center [441, 134] width 79 height 16
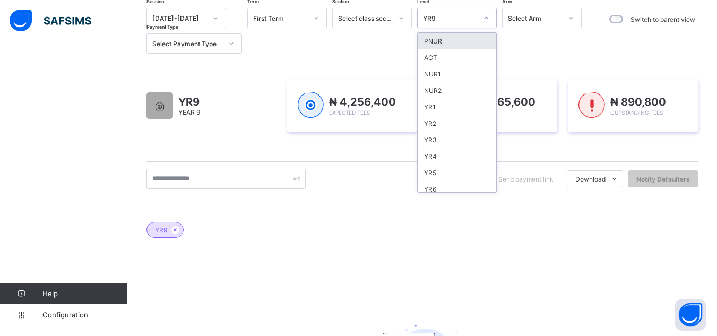
click at [486, 16] on icon at bounding box center [486, 18] width 6 height 11
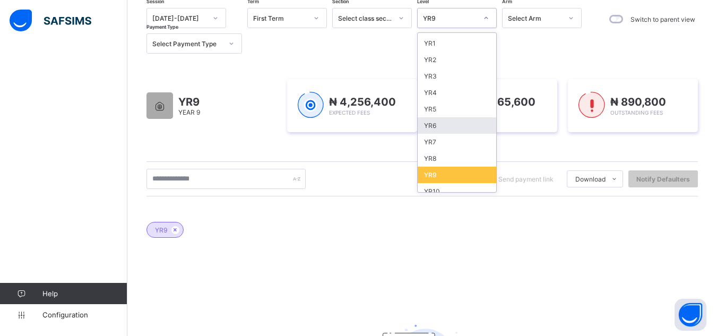
scroll to position [85, 0]
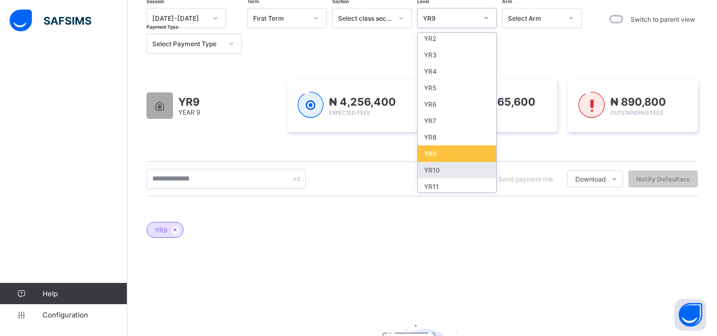
click at [469, 168] on div "YR10" at bounding box center [457, 170] width 79 height 16
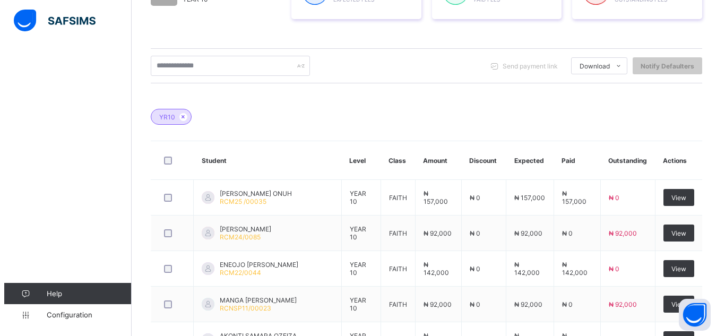
scroll to position [241, 0]
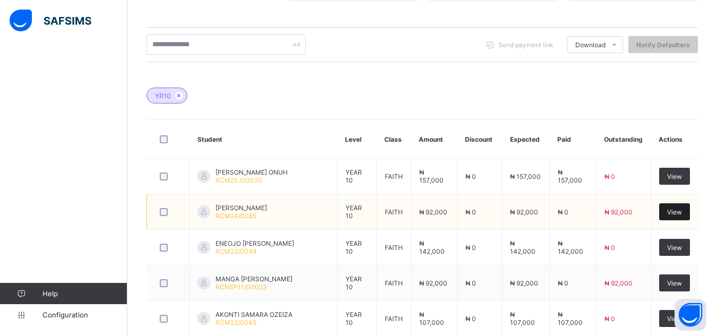
click at [676, 211] on span "View" at bounding box center [674, 212] width 15 height 8
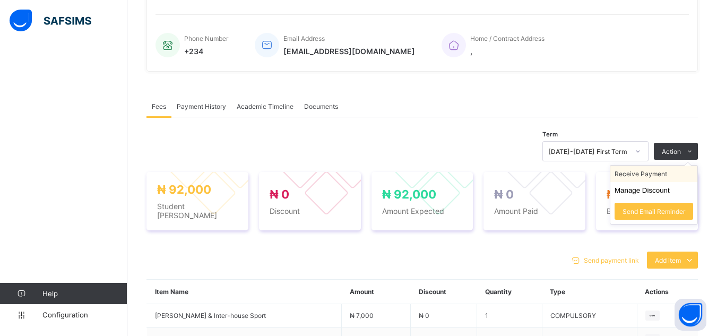
click at [670, 172] on li "Receive Payment" at bounding box center [654, 174] width 87 height 16
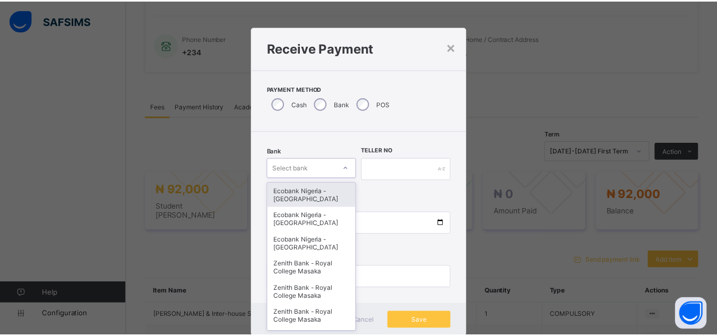
scroll to position [11, 0]
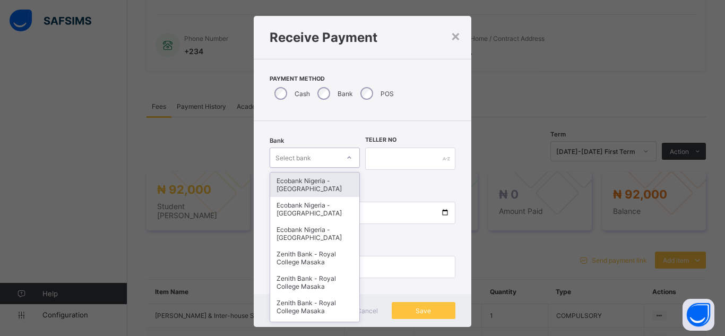
click at [323, 169] on div "Bank option Ecobank Nigeria - [GEOGRAPHIC_DATA] Masaka focused, 1 of 16. 16 res…" at bounding box center [315, 159] width 90 height 44
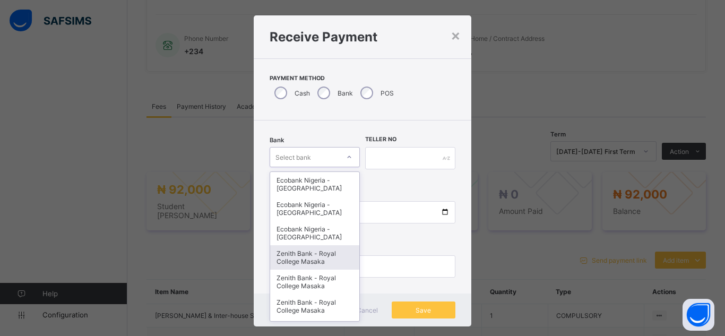
click at [315, 261] on div "Zenith Bank - Royal College Masaka" at bounding box center [314, 257] width 89 height 24
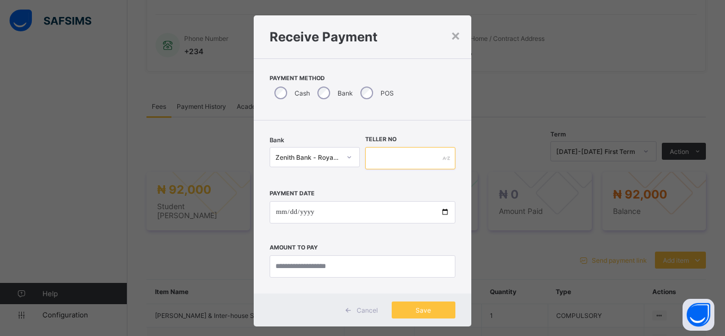
click at [376, 158] on input "text" at bounding box center [410, 158] width 90 height 22
type input "*"
type input "**********"
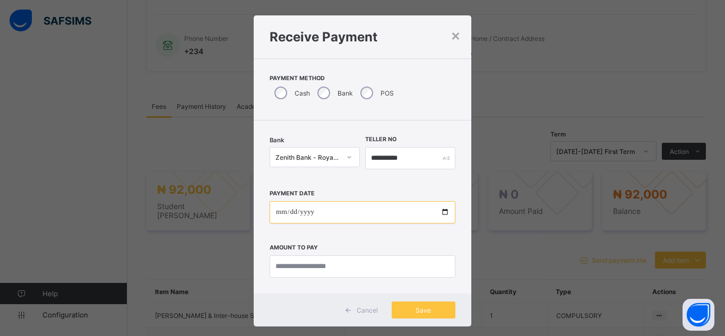
click at [439, 216] on input "date" at bounding box center [363, 212] width 186 height 22
type input "**********"
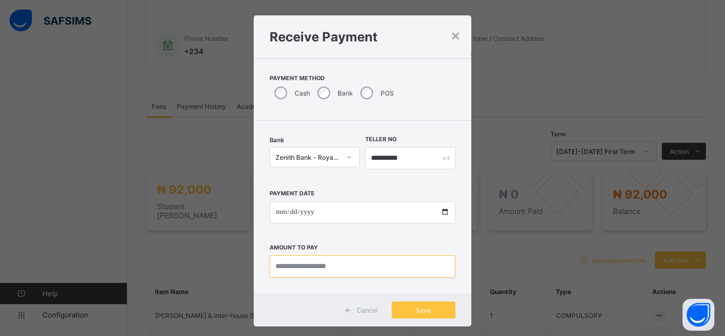
click at [310, 267] on input "currency" at bounding box center [363, 266] width 186 height 22
type input "********"
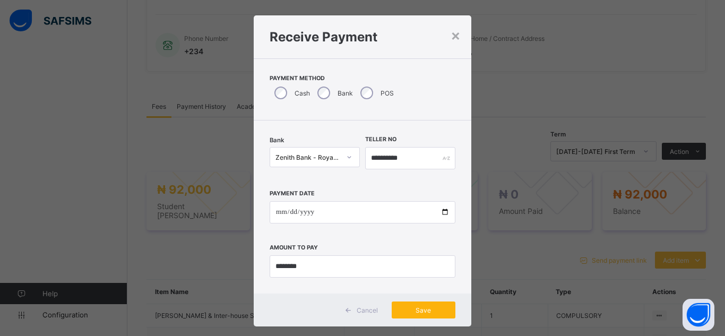
click at [420, 306] on span "Save" at bounding box center [424, 310] width 48 height 8
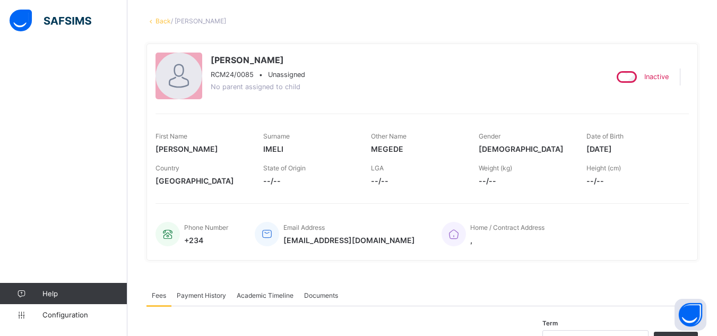
scroll to position [29, 0]
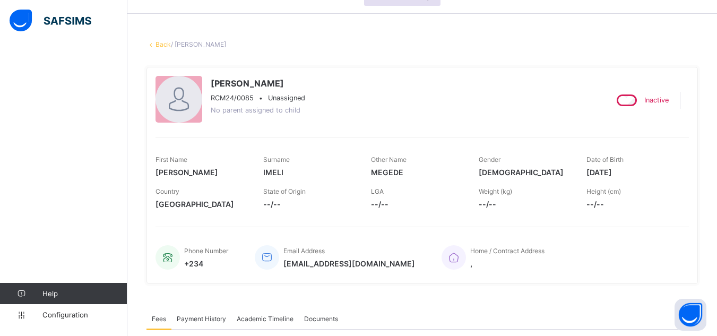
click at [162, 46] on link "Back" at bounding box center [163, 44] width 15 height 8
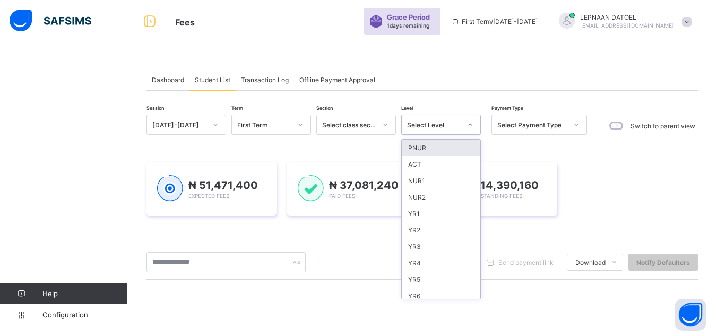
click at [457, 120] on div "Select Level" at bounding box center [431, 124] width 58 height 15
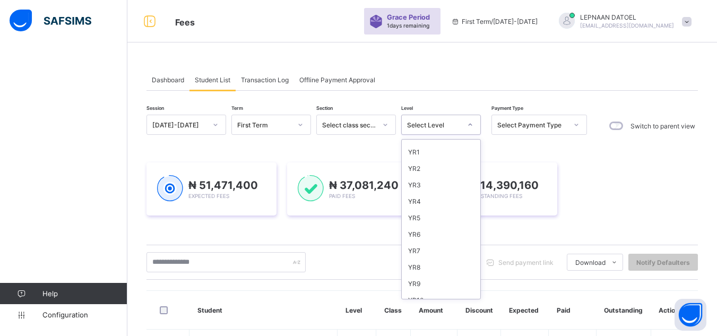
scroll to position [70, 0]
click at [448, 284] on div "YR10" at bounding box center [441, 292] width 79 height 16
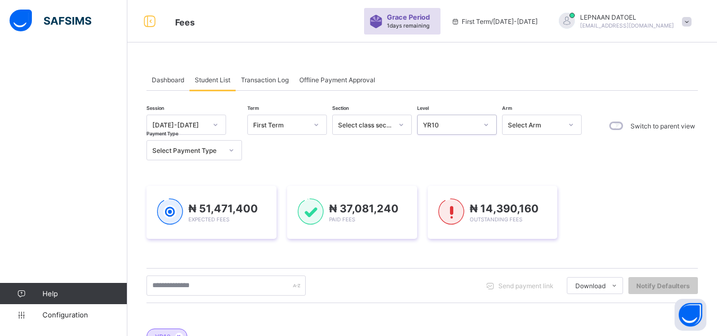
click at [417, 279] on div "Send payment link Download Students Payment Students Payment Status Student Ite…" at bounding box center [423, 286] width 552 height 20
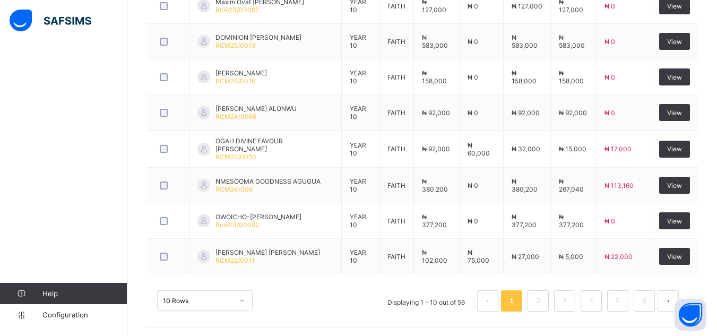
scroll to position [485, 0]
click at [682, 256] on span "View" at bounding box center [674, 256] width 15 height 8
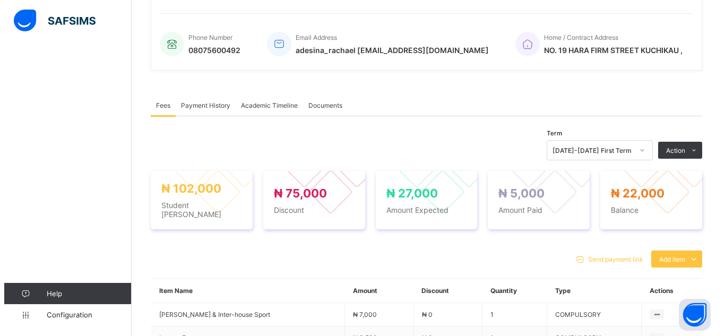
scroll to position [479, 0]
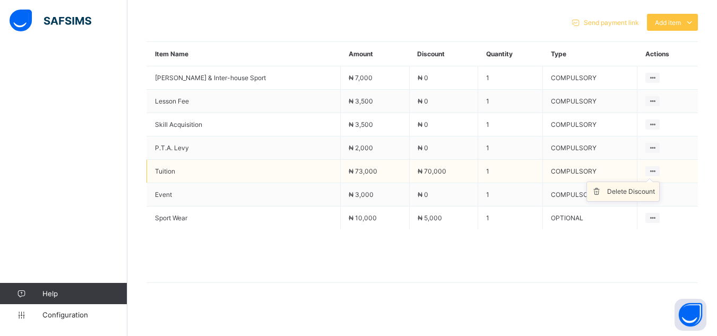
click at [642, 186] on div "Delete Discount" at bounding box center [631, 191] width 48 height 11
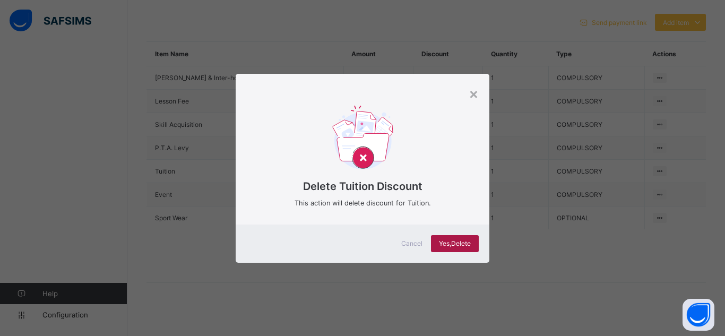
click at [460, 244] on span "Yes, Delete" at bounding box center [455, 243] width 32 height 8
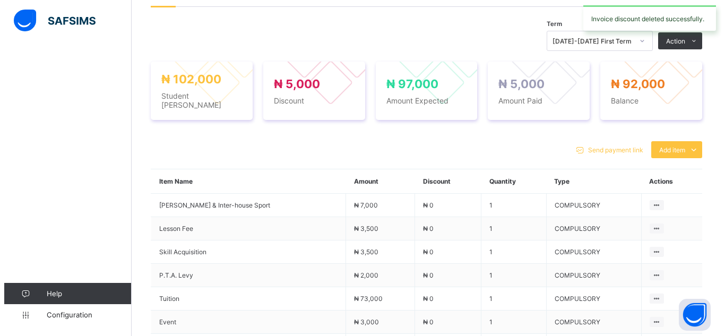
scroll to position [316, 0]
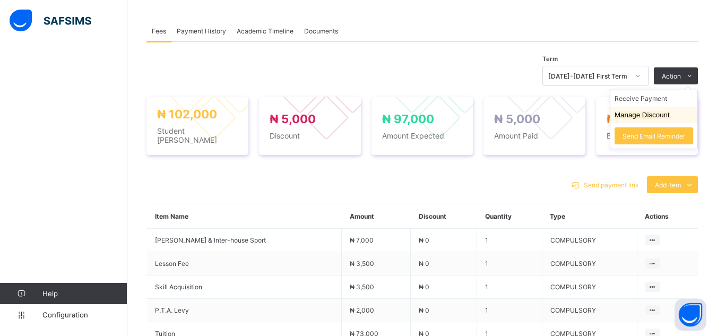
click at [657, 115] on button "Manage Discount" at bounding box center [642, 115] width 55 height 8
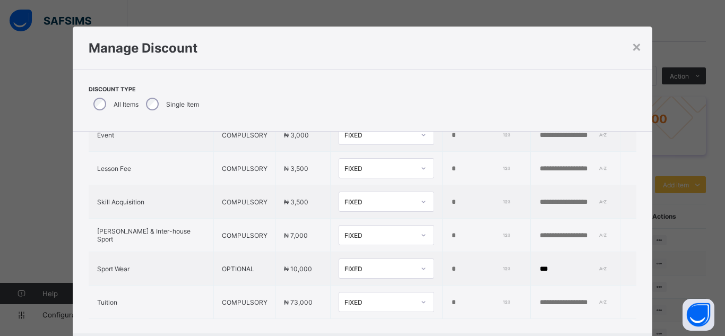
scroll to position [126, 0]
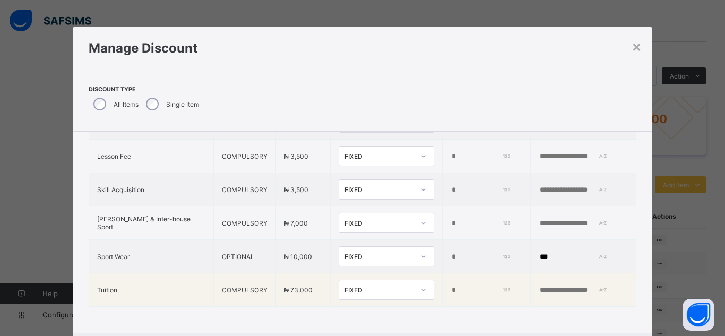
click at [451, 286] on input "*" at bounding box center [480, 290] width 58 height 8
type input "*****"
click at [539, 286] on input "text" at bounding box center [575, 290] width 73 height 8
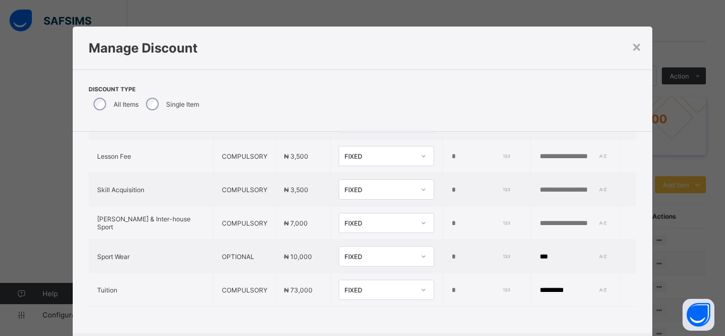
type input "*********"
click at [569, 306] on div "Item Name Item Type Item Amount Discount Type Discount Amount Comment P.T.A. Le…" at bounding box center [363, 173] width 580 height 320
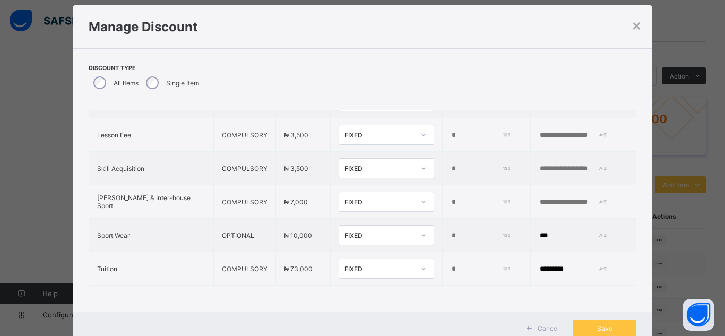
scroll to position [57, 0]
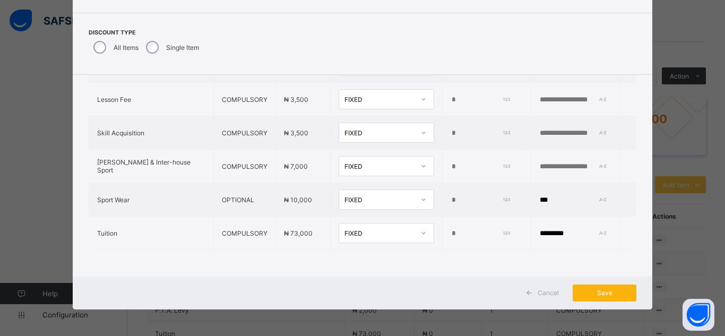
click at [604, 297] on span "Save" at bounding box center [605, 293] width 48 height 8
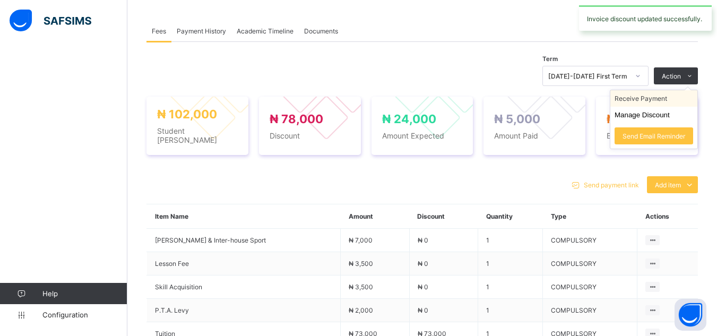
click at [655, 97] on li "Receive Payment" at bounding box center [654, 98] width 87 height 16
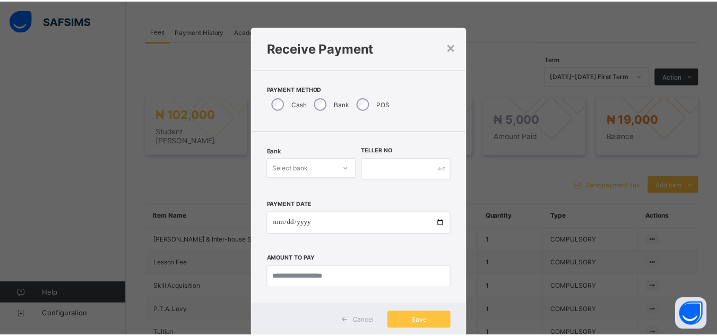
scroll to position [11, 0]
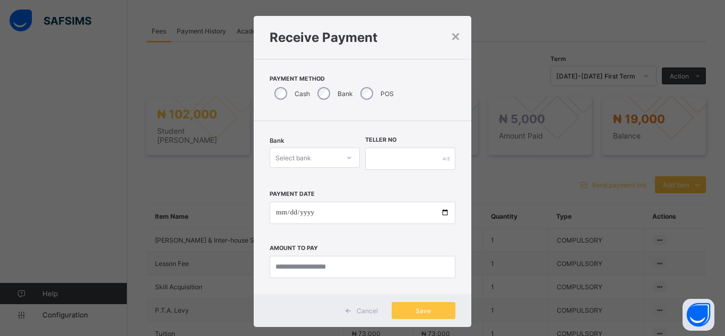
click at [324, 170] on div "Bank Select bank" at bounding box center [315, 159] width 90 height 44
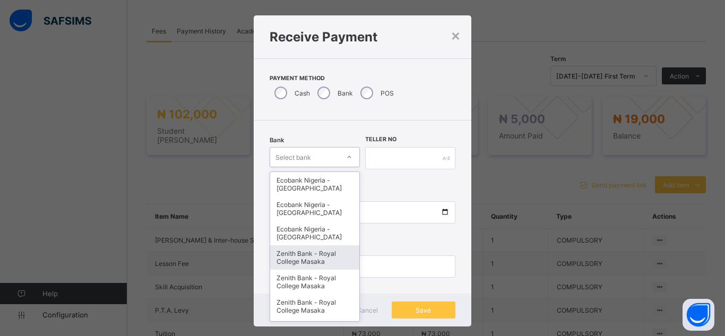
click at [320, 268] on div "Zenith Bank - Royal College Masaka" at bounding box center [314, 257] width 89 height 24
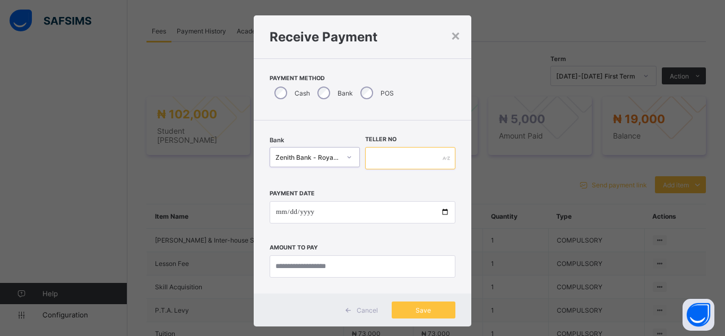
click at [374, 160] on input "text" at bounding box center [410, 158] width 90 height 22
type input "*******"
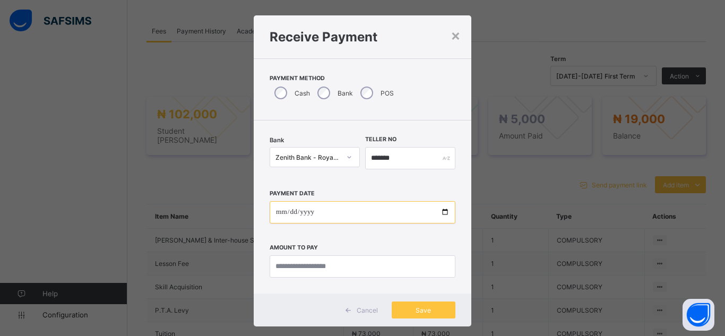
click at [439, 215] on input "date" at bounding box center [363, 212] width 186 height 22
type input "**********"
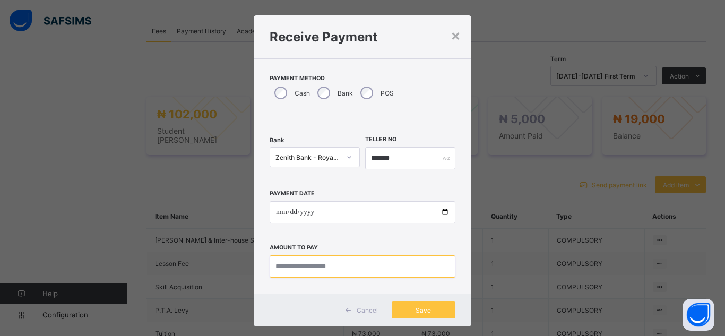
click at [322, 271] on input "currency" at bounding box center [363, 266] width 186 height 22
type input "********"
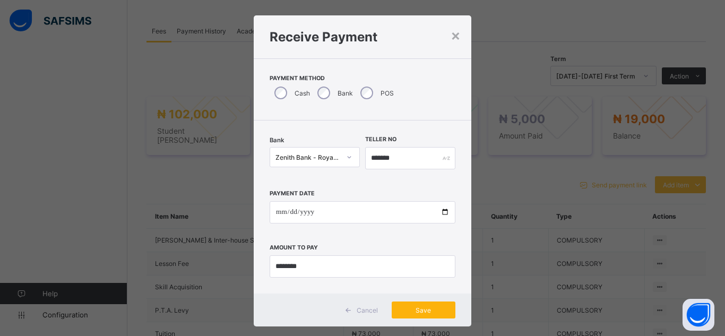
click at [417, 310] on span "Save" at bounding box center [424, 310] width 48 height 8
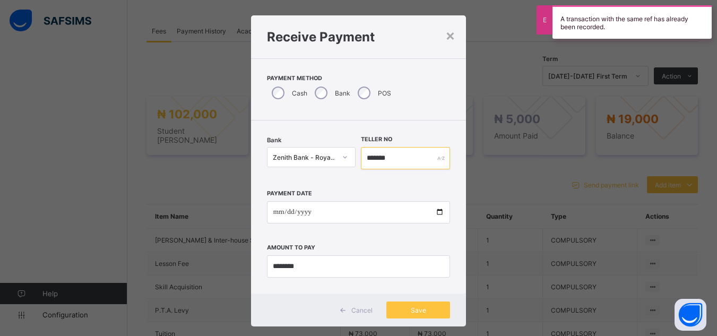
click at [387, 157] on input "*******" at bounding box center [405, 158] width 89 height 22
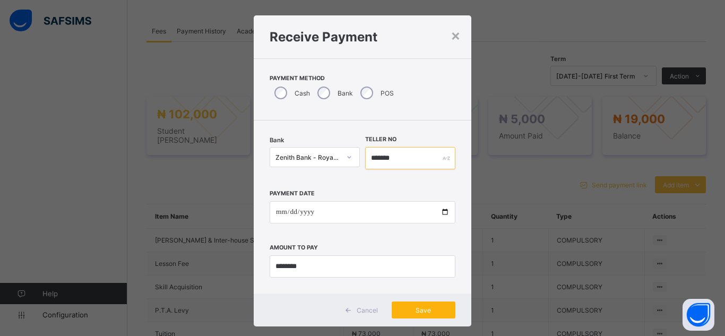
type input "*******"
click at [424, 318] on div "Save" at bounding box center [424, 310] width 64 height 17
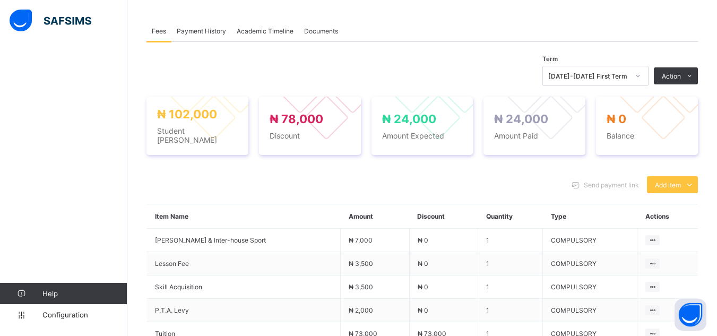
click at [139, 64] on div "× Delete Document This action would delete the document with name: from the sys…" at bounding box center [422, 120] width 590 height 767
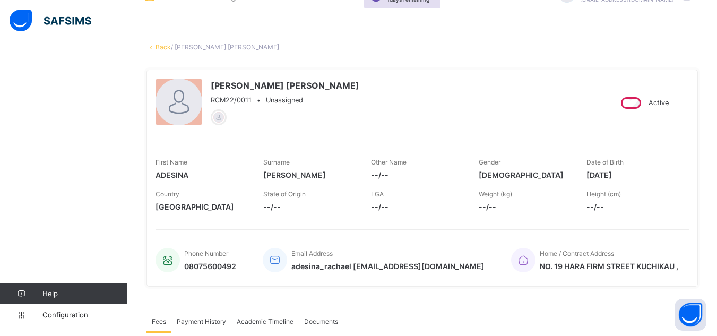
scroll to position [0, 0]
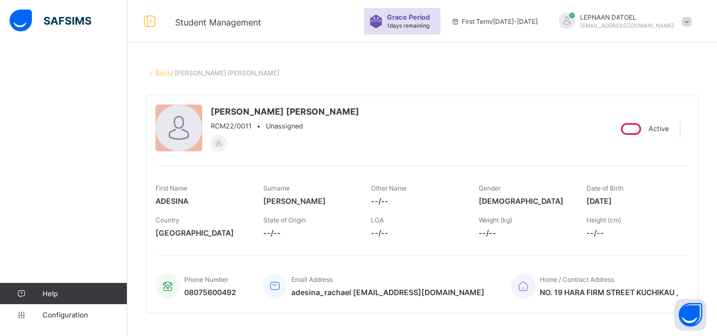
click at [162, 74] on link "Back" at bounding box center [163, 73] width 15 height 8
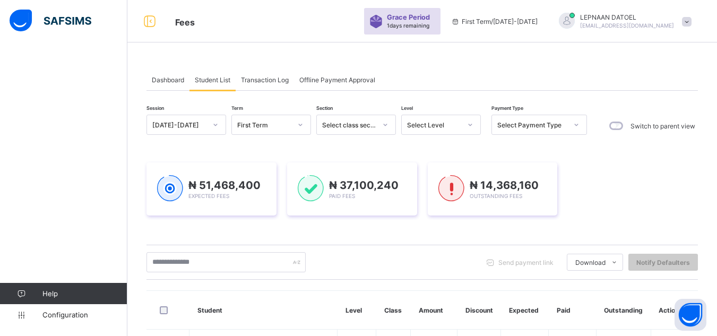
click at [457, 120] on div "Select Level" at bounding box center [431, 124] width 58 height 15
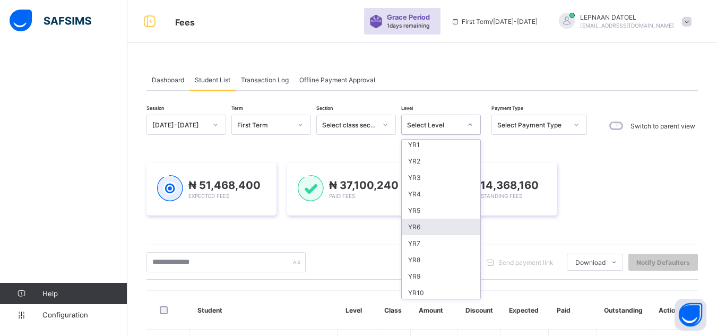
scroll to position [85, 0]
click at [422, 276] on div "YR10" at bounding box center [441, 277] width 79 height 16
click at [422, 272] on div "Send payment link Download Students Payment Students Payment Status Student Ite…" at bounding box center [423, 262] width 552 height 20
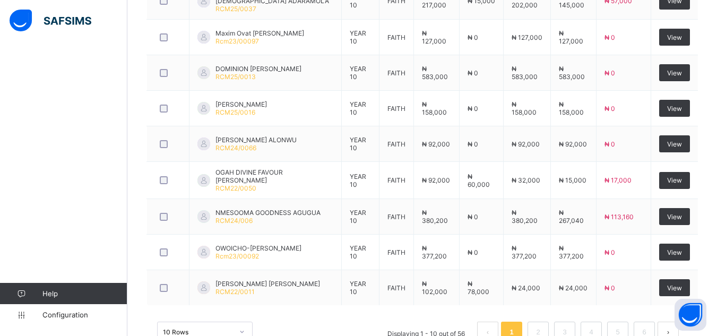
scroll to position [485, 0]
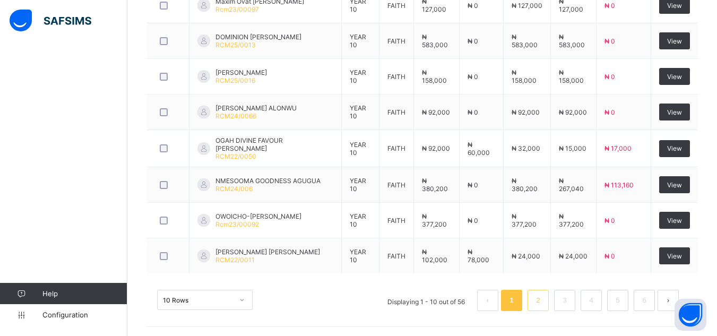
click at [543, 302] on link "2" at bounding box center [538, 301] width 10 height 14
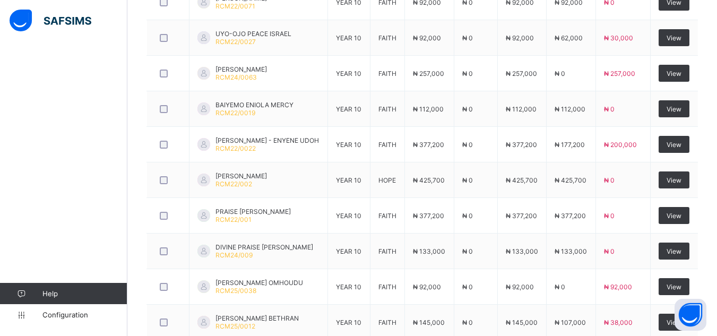
scroll to position [483, 0]
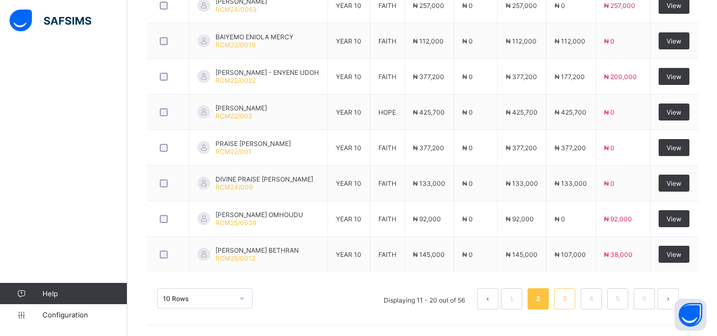
click at [570, 298] on link "3" at bounding box center [565, 299] width 10 height 14
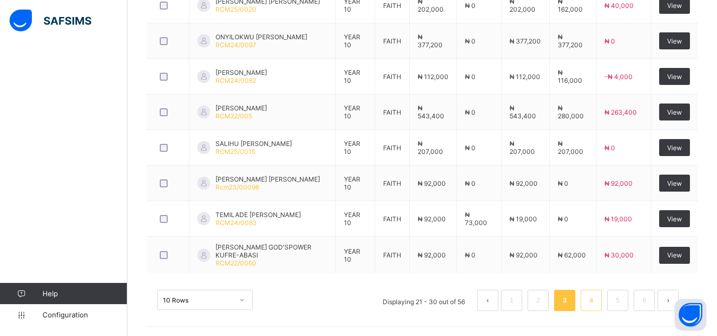
click at [593, 295] on li "4" at bounding box center [591, 300] width 21 height 21
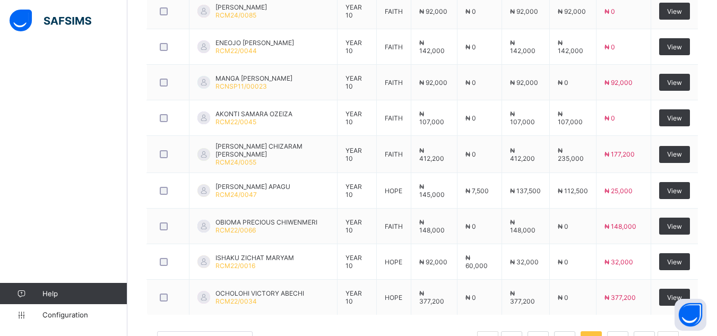
scroll to position [441, 0]
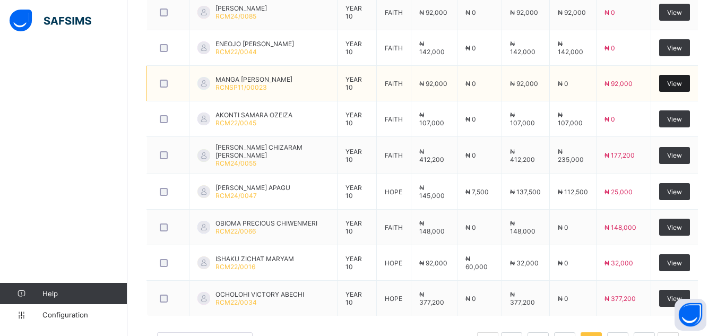
click at [678, 84] on span "View" at bounding box center [674, 84] width 15 height 8
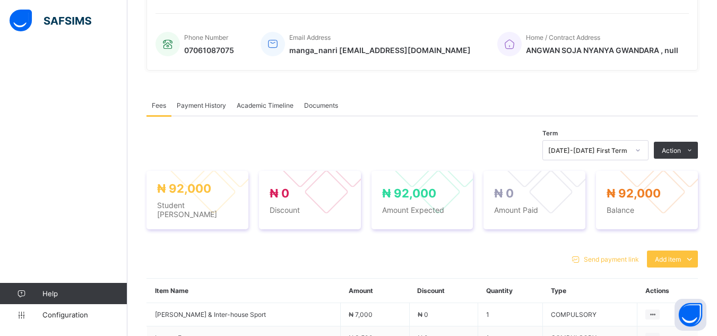
scroll to position [441, 0]
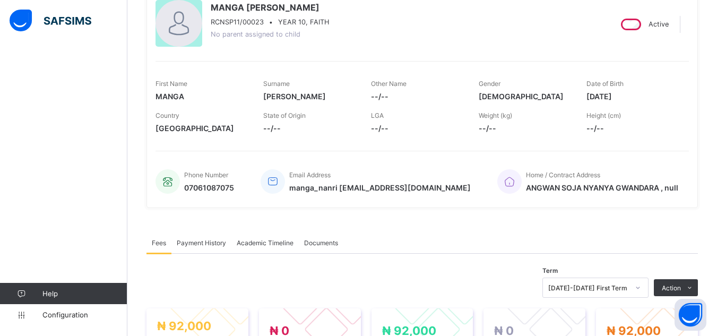
scroll to position [101, 0]
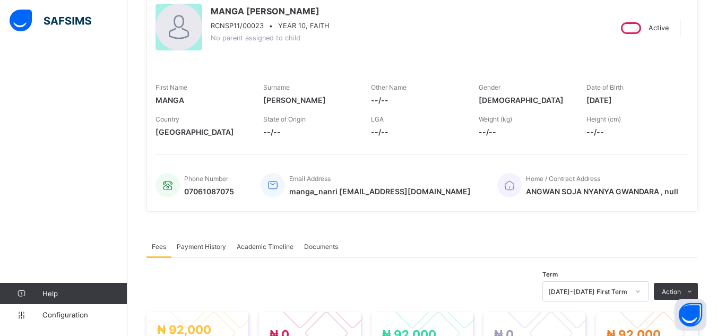
click at [136, 32] on div "× Delete Document This action would delete the document with name: from the sys…" at bounding box center [422, 324] width 590 height 744
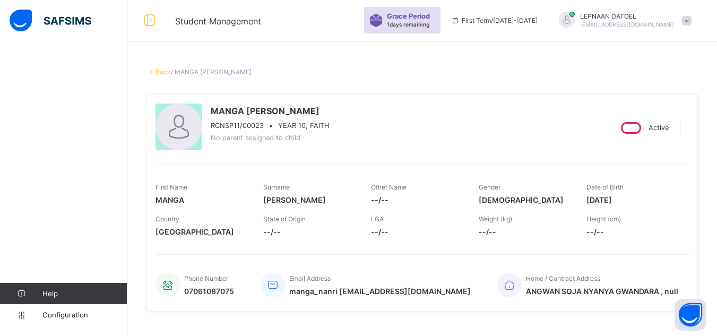
scroll to position [0, 0]
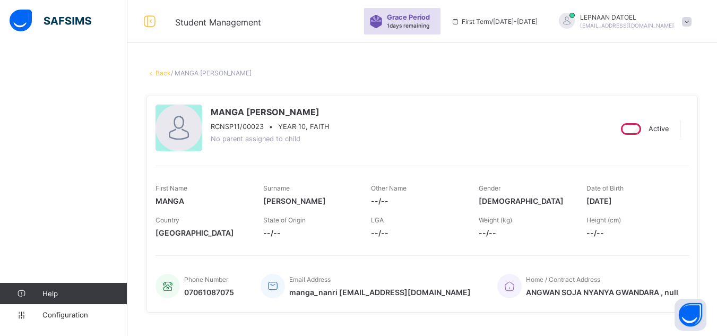
click at [157, 72] on link "Back" at bounding box center [163, 73] width 15 height 8
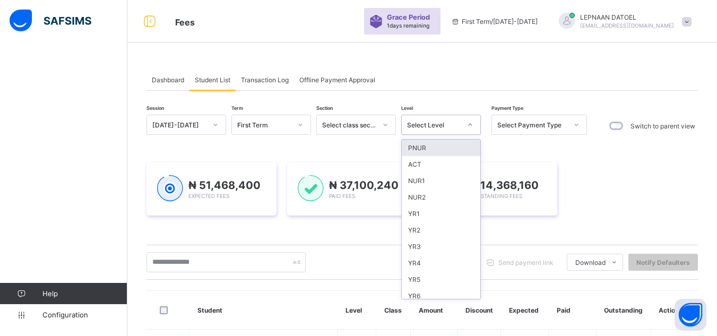
click at [465, 124] on div at bounding box center [470, 124] width 18 height 17
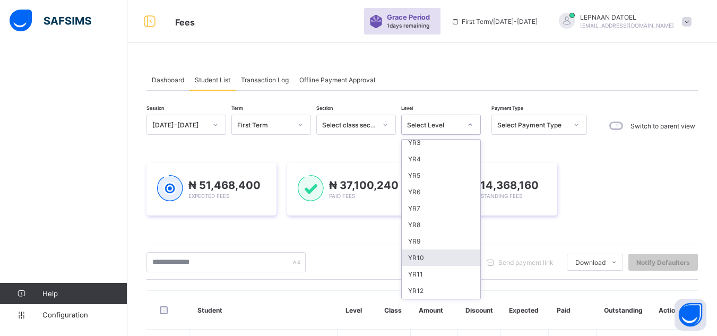
click at [436, 260] on div "YR10" at bounding box center [441, 258] width 79 height 16
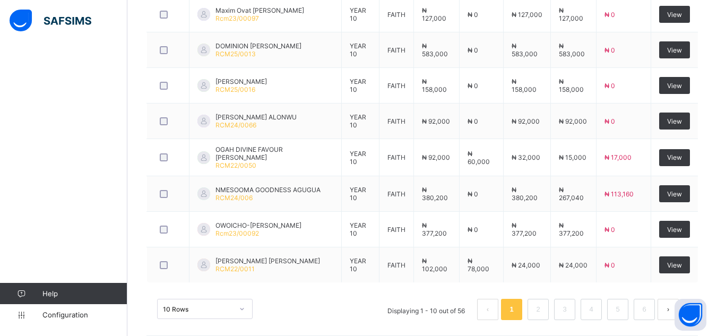
scroll to position [485, 0]
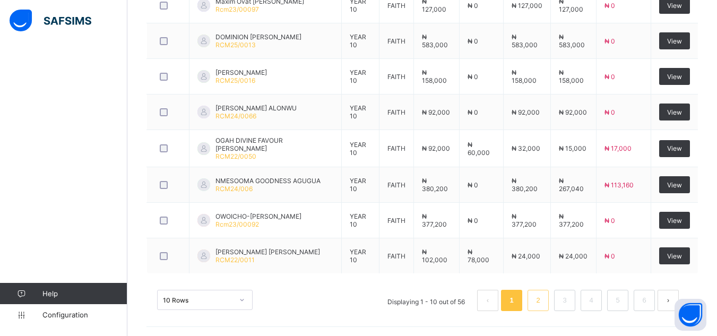
click at [543, 296] on link "2" at bounding box center [538, 301] width 10 height 14
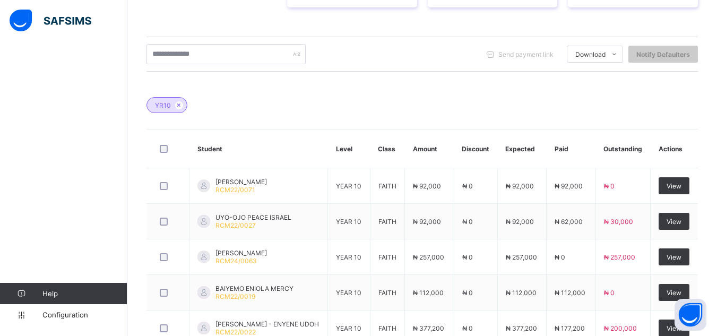
scroll to position [483, 0]
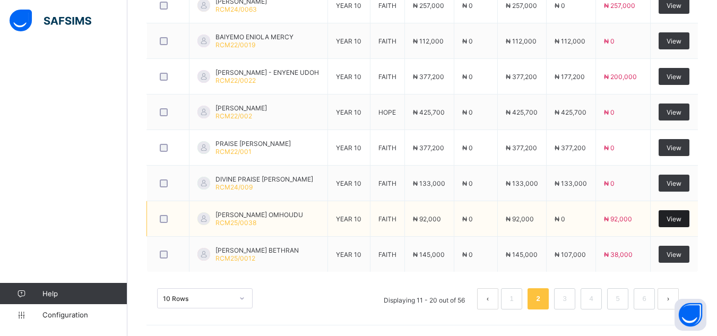
click at [673, 221] on div "View" at bounding box center [674, 218] width 31 height 17
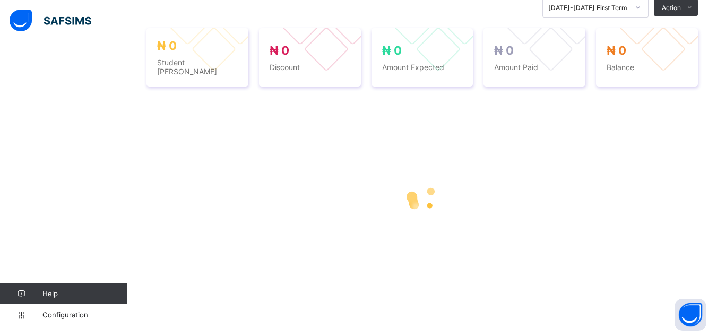
scroll to position [242, 0]
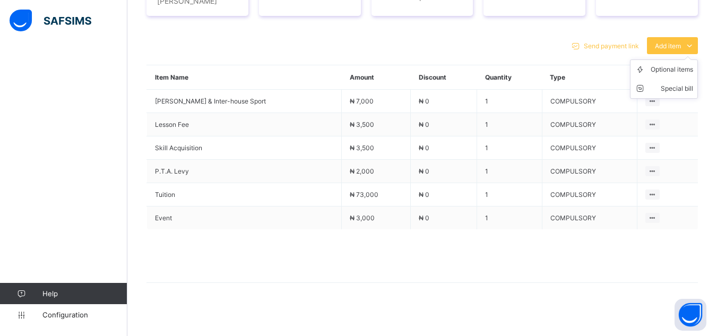
click at [695, 40] on icon at bounding box center [690, 45] width 12 height 11
click at [687, 64] on div "Optional items" at bounding box center [672, 69] width 42 height 11
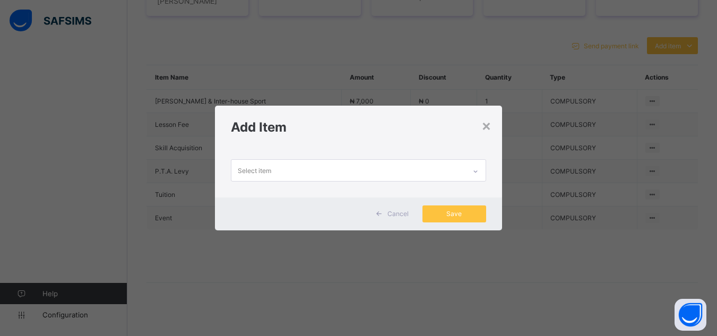
click at [477, 171] on icon at bounding box center [476, 171] width 4 height 2
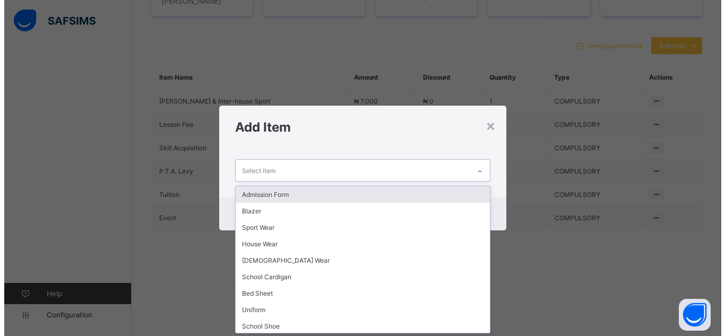
scroll to position [0, 0]
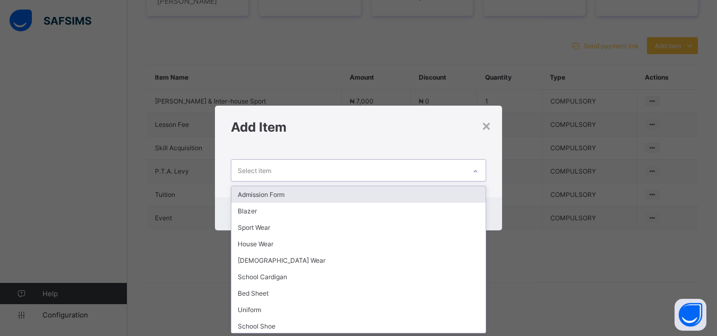
click at [457, 196] on div "Admission Form" at bounding box center [359, 194] width 254 height 16
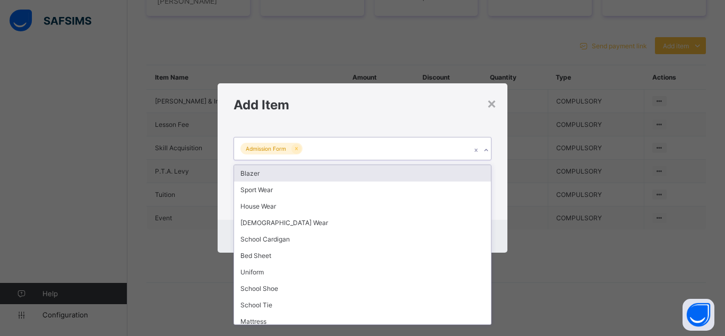
click at [485, 149] on icon at bounding box center [486, 150] width 6 height 11
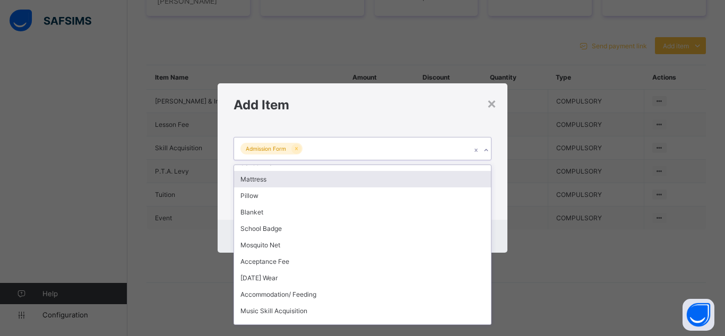
scroll to position [156, 0]
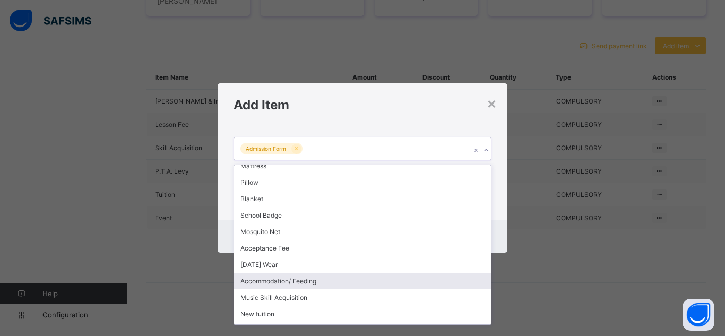
click at [460, 289] on div "Accommodation/ Feeding" at bounding box center [362, 281] width 257 height 16
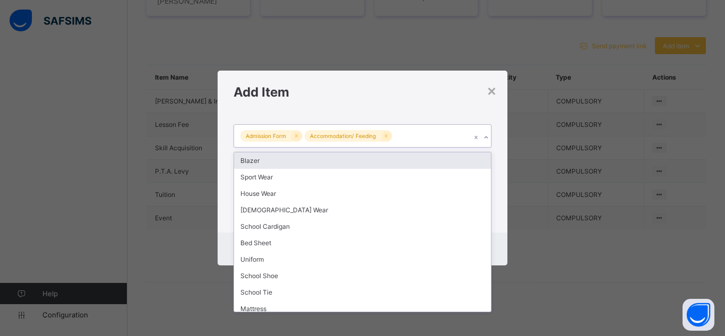
click at [486, 139] on icon at bounding box center [486, 137] width 4 height 2
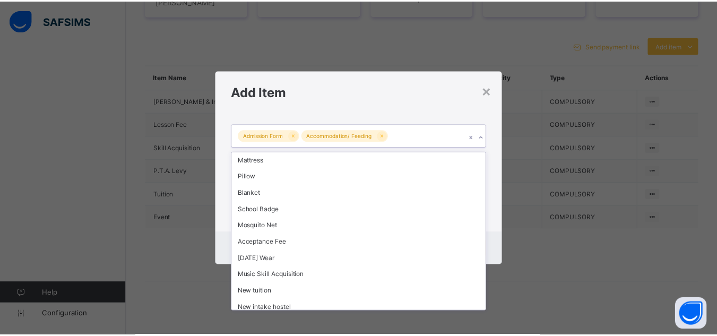
scroll to position [153, 0]
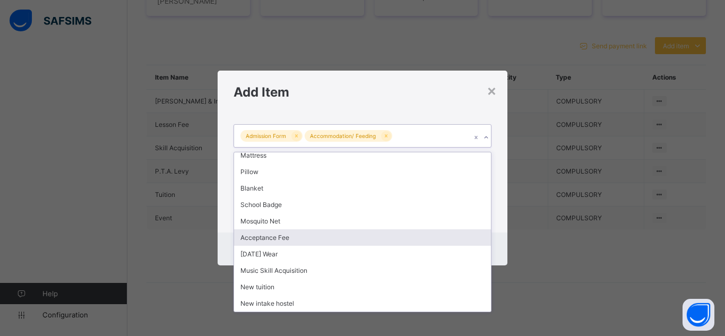
click at [297, 234] on div "Acceptance Fee" at bounding box center [362, 237] width 257 height 16
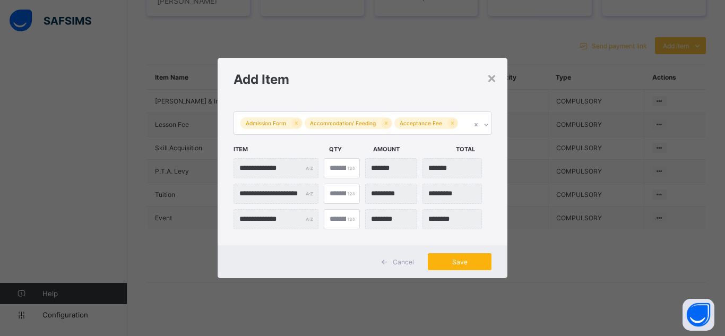
click at [450, 261] on span "Save" at bounding box center [460, 262] width 48 height 8
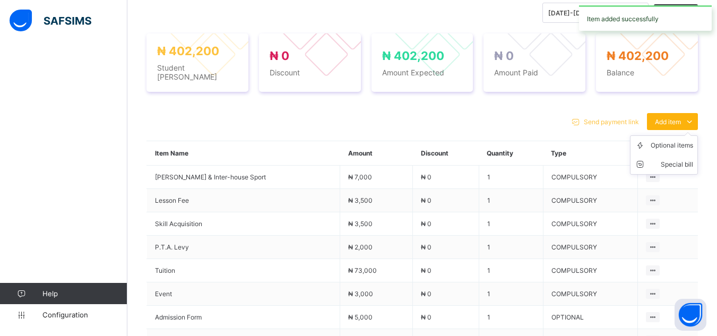
scroll to position [456, 0]
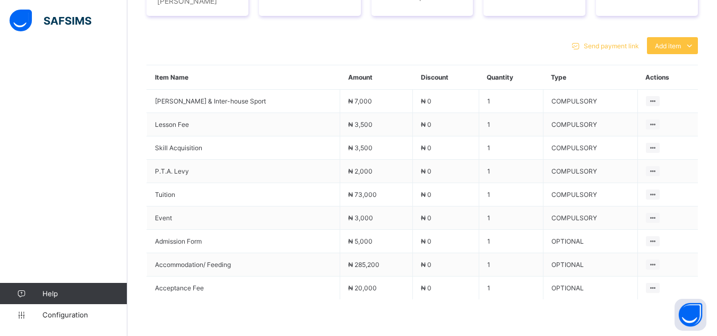
click at [338, 29] on div "Send payment link Add item Optional items Special bill Item Name Amount Discoun…" at bounding box center [423, 201] width 552 height 348
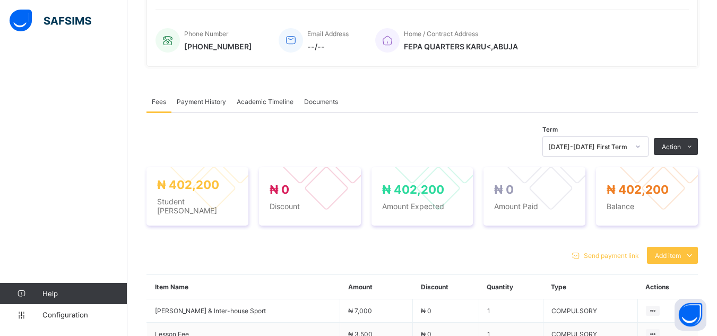
scroll to position [201, 0]
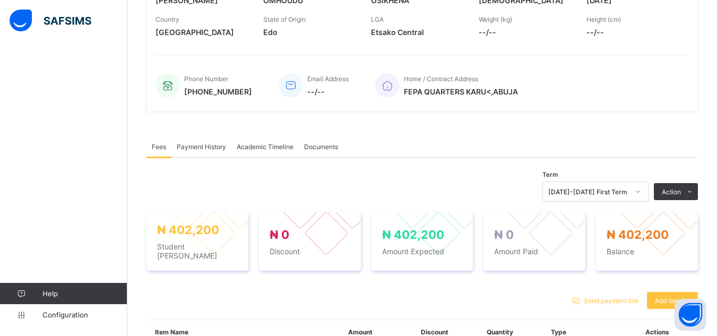
click at [137, 45] on div "× Delete Document This action would delete the document with name: from the sys…" at bounding box center [422, 259] width 590 height 814
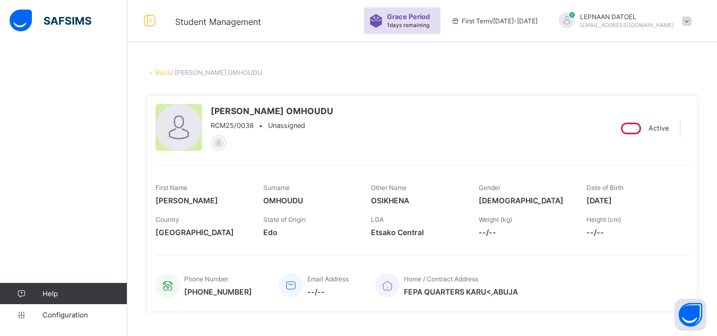
scroll to position [0, 0]
click at [159, 75] on link "Back" at bounding box center [163, 73] width 15 height 8
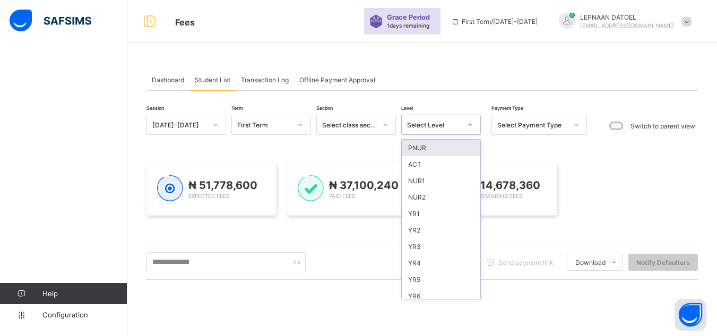
click at [469, 125] on icon at bounding box center [470, 124] width 6 height 11
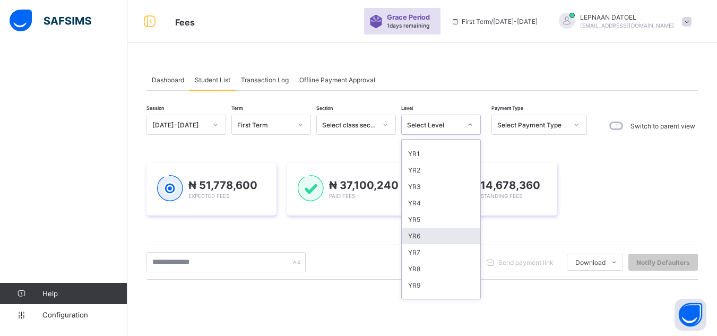
scroll to position [85, 0]
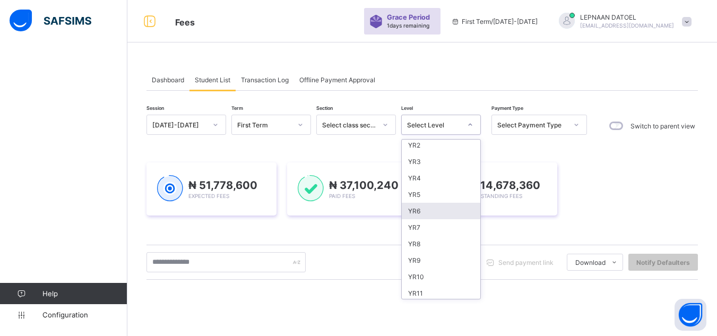
click at [435, 277] on div "YR10" at bounding box center [441, 277] width 79 height 16
click at [420, 272] on div "Send payment link Download Students Payment Students Payment Status Student Ite…" at bounding box center [423, 262] width 552 height 20
click at [421, 272] on div "Send payment link Download Students Payment Students Payment Status Student Ite…" at bounding box center [423, 262] width 552 height 20
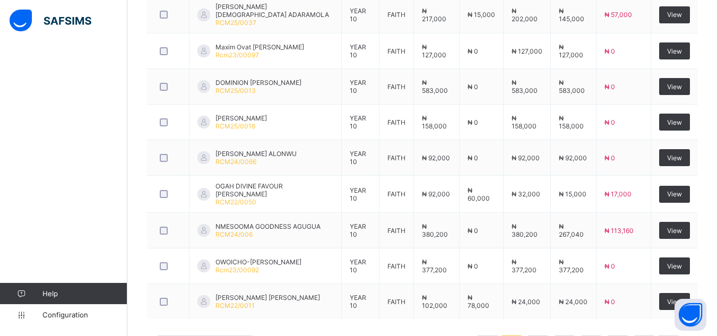
scroll to position [485, 0]
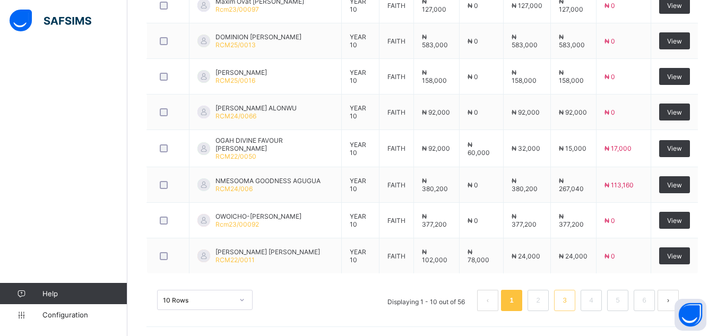
click at [570, 302] on link "3" at bounding box center [565, 301] width 10 height 14
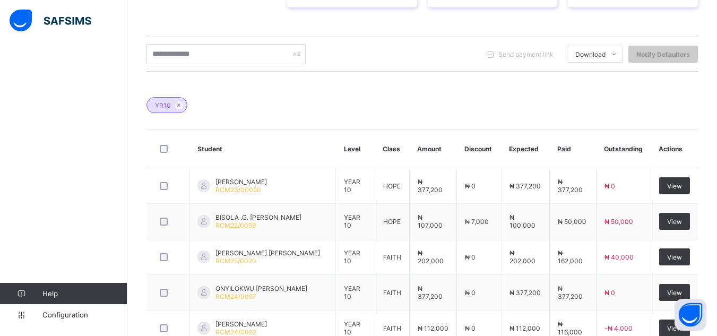
scroll to position [483, 0]
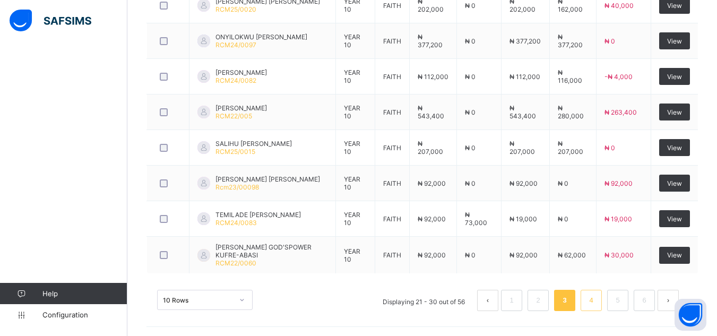
click at [596, 302] on link "4" at bounding box center [591, 301] width 10 height 14
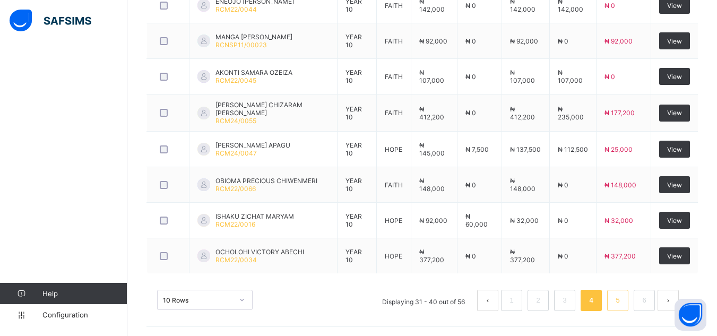
click at [617, 301] on li "5" at bounding box center [617, 300] width 21 height 21
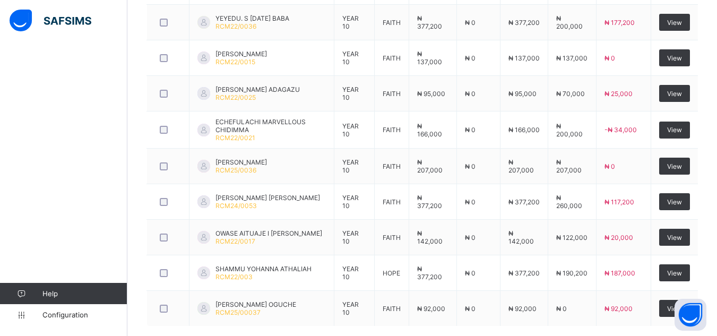
scroll to position [485, 0]
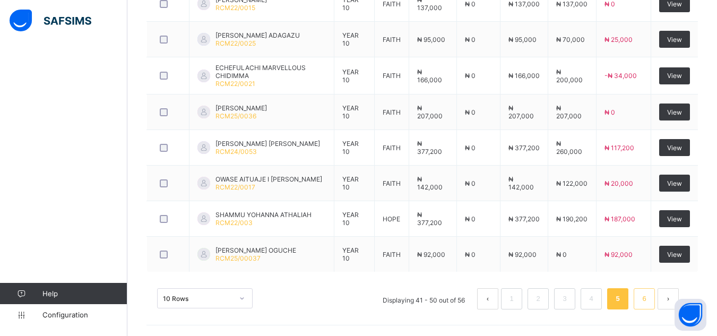
click at [649, 302] on link "6" at bounding box center [644, 299] width 10 height 14
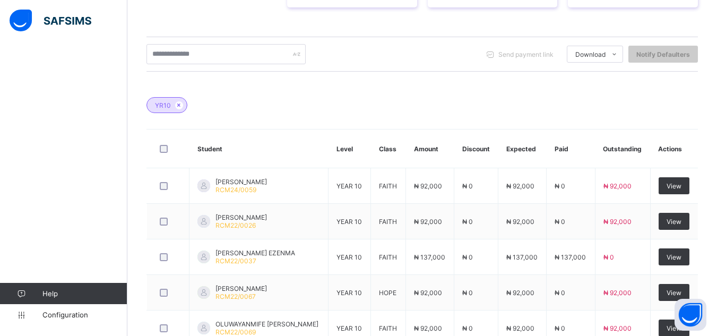
scroll to position [341, 0]
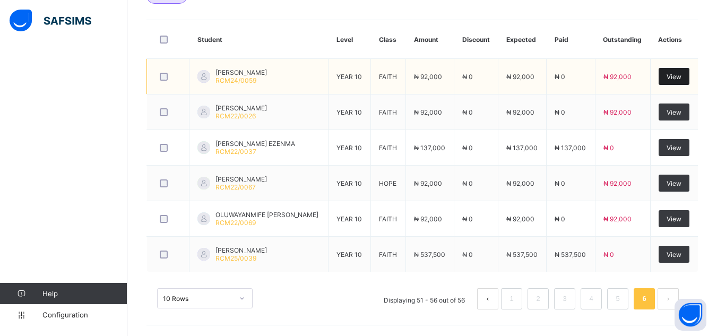
click at [676, 72] on div "View" at bounding box center [674, 76] width 31 height 17
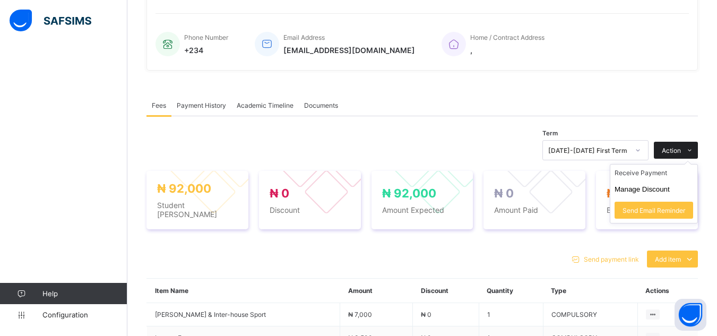
scroll to position [341, 0]
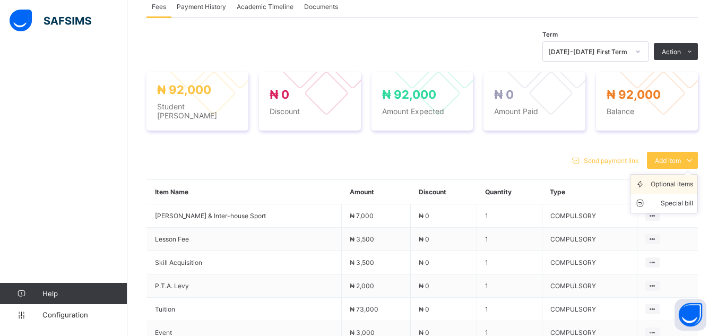
click at [673, 179] on div "Optional items" at bounding box center [672, 184] width 42 height 11
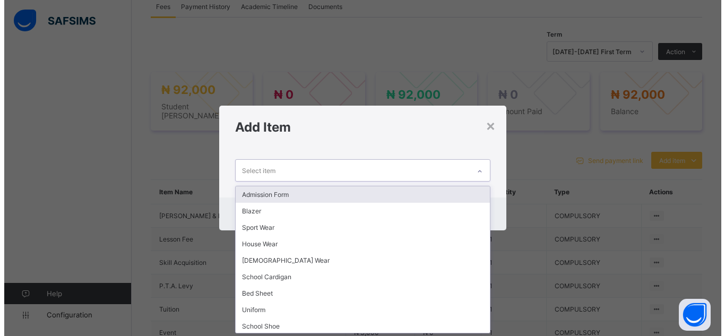
scroll to position [0, 0]
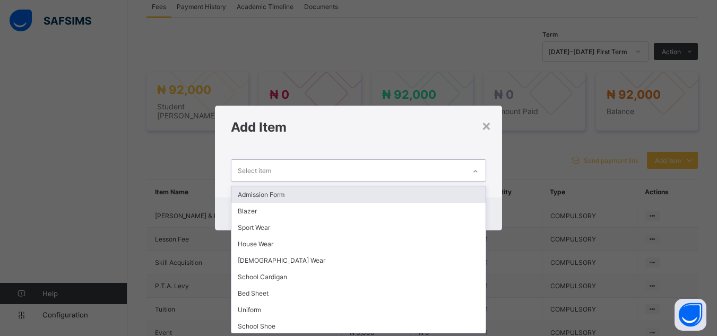
click at [478, 169] on icon at bounding box center [476, 171] width 6 height 11
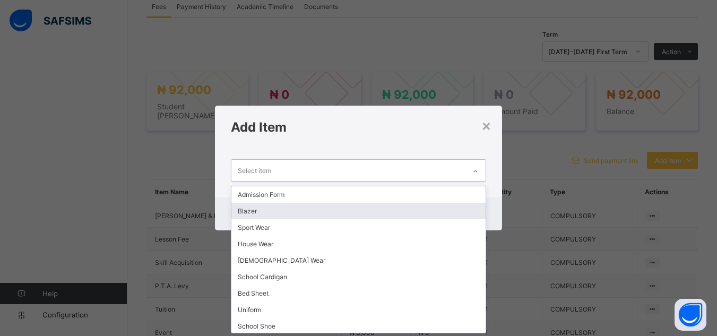
click at [455, 212] on div "Blazer" at bounding box center [359, 211] width 254 height 16
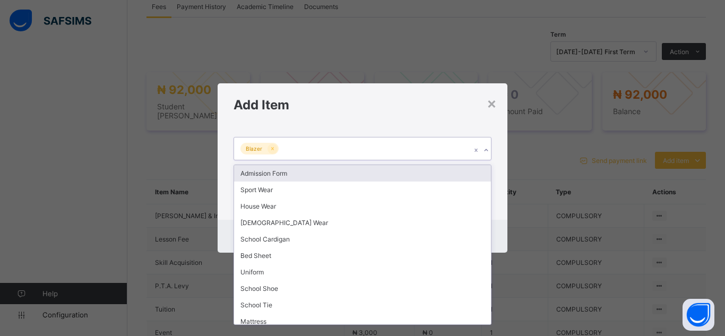
click at [486, 149] on icon at bounding box center [486, 150] width 6 height 11
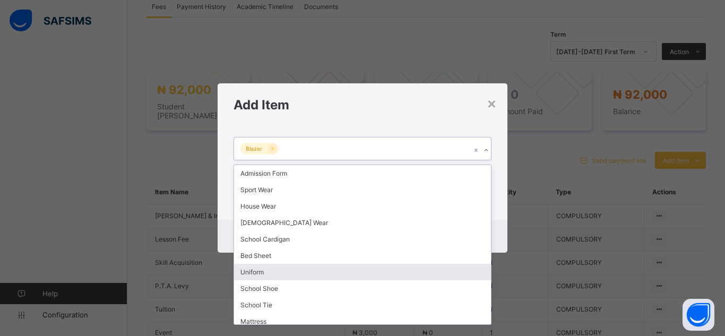
click at [473, 270] on div "Uniform" at bounding box center [362, 272] width 257 height 16
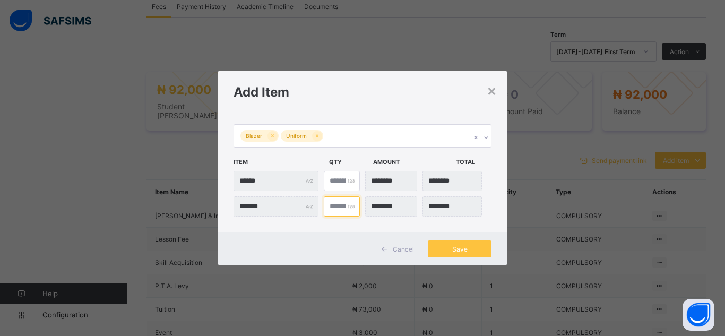
click at [335, 205] on input "*" at bounding box center [342, 206] width 36 height 20
type input "***"
type input "*"
type input "********"
type input "*"
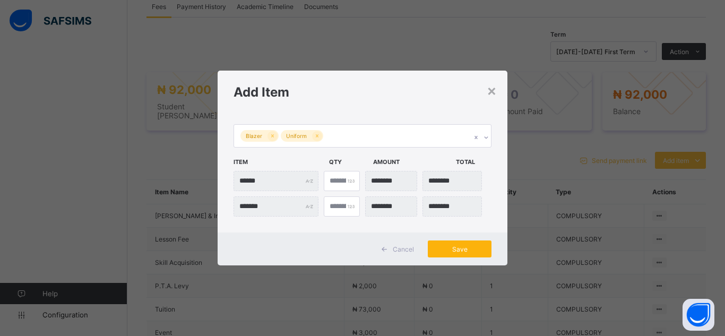
click at [461, 250] on span "Save" at bounding box center [460, 249] width 48 height 8
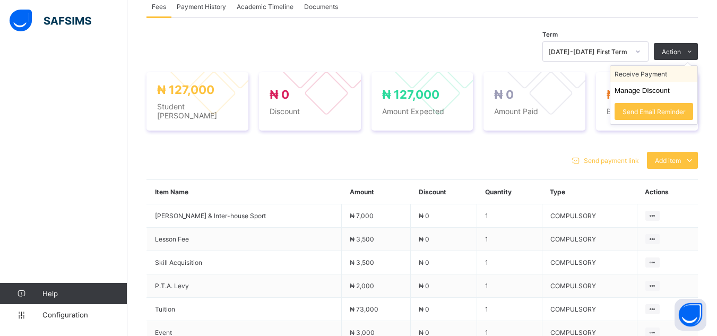
click at [671, 79] on li "Receive Payment" at bounding box center [654, 74] width 87 height 16
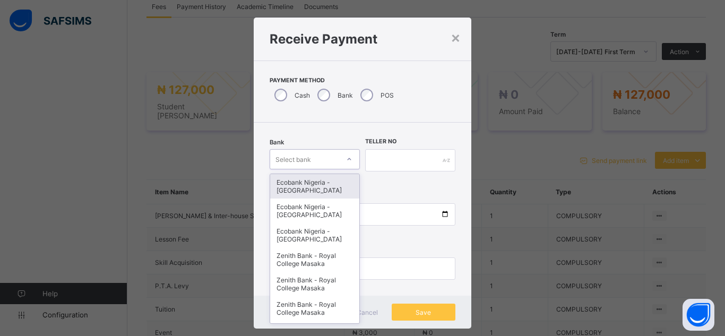
click at [346, 170] on div "Bank option Ecobank Nigeria - [GEOGRAPHIC_DATA] Masaka focused, 1 of 16. 16 res…" at bounding box center [315, 161] width 90 height 44
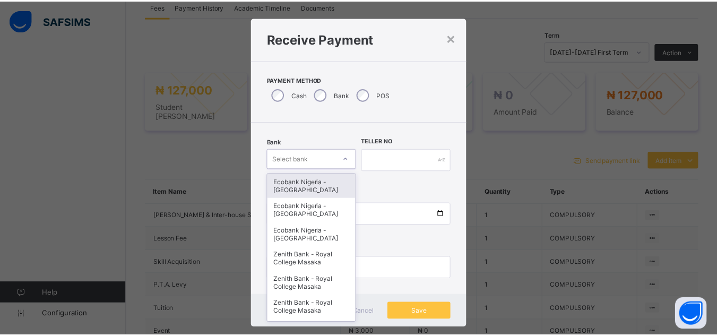
scroll to position [11, 0]
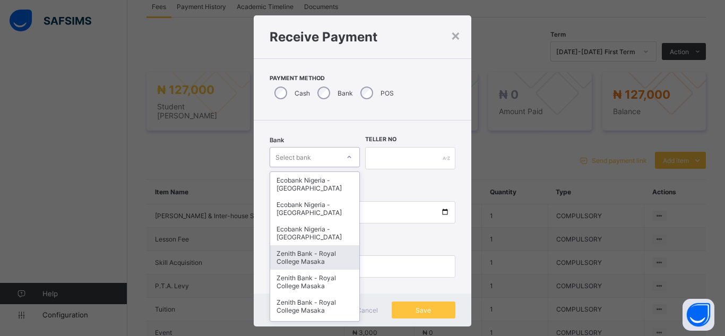
click at [330, 254] on div "Zenith Bank - Royal College Masaka" at bounding box center [314, 257] width 89 height 24
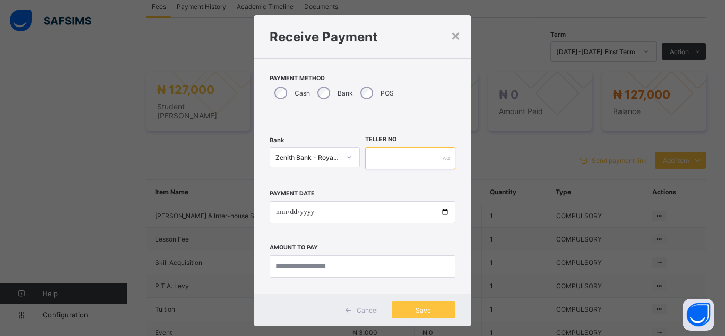
click at [376, 158] on input "text" at bounding box center [410, 158] width 90 height 22
type input "********"
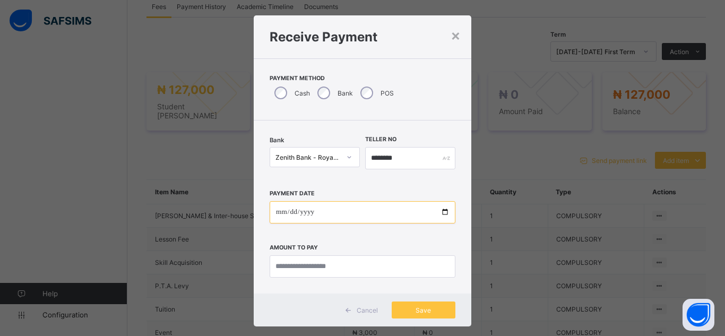
click at [442, 215] on input "date" at bounding box center [363, 212] width 186 height 22
type input "**********"
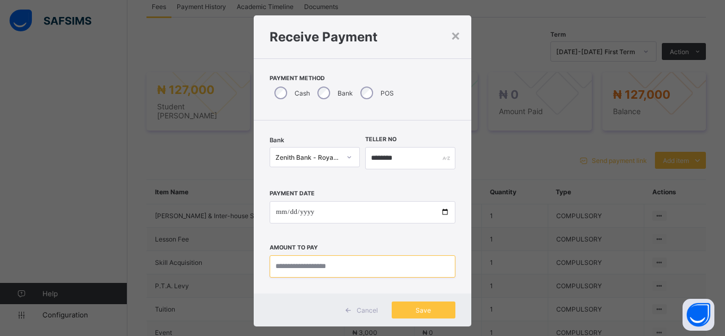
click at [293, 265] on input "currency" at bounding box center [363, 266] width 186 height 22
type input "*********"
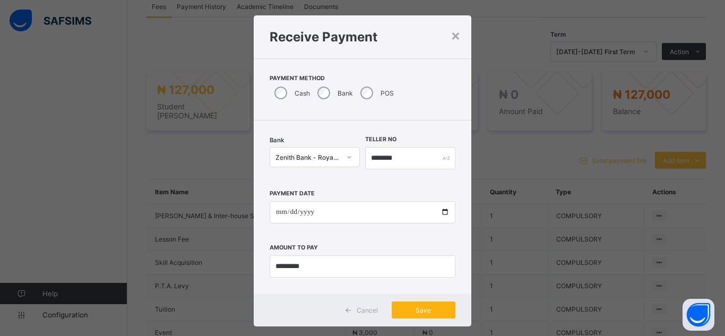
click at [428, 314] on span "Save" at bounding box center [424, 310] width 48 height 8
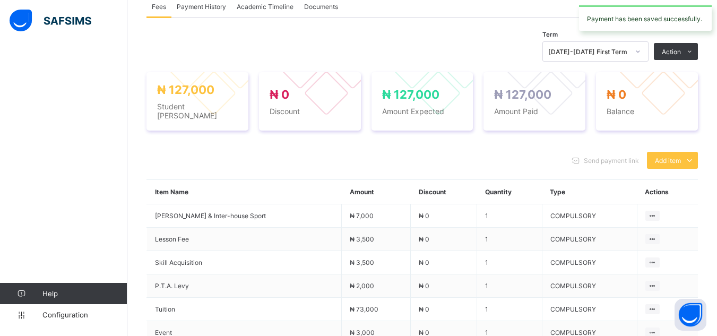
click at [136, 138] on div "× Delete Document This action would delete the document with name: from the sys…" at bounding box center [422, 107] width 590 height 791
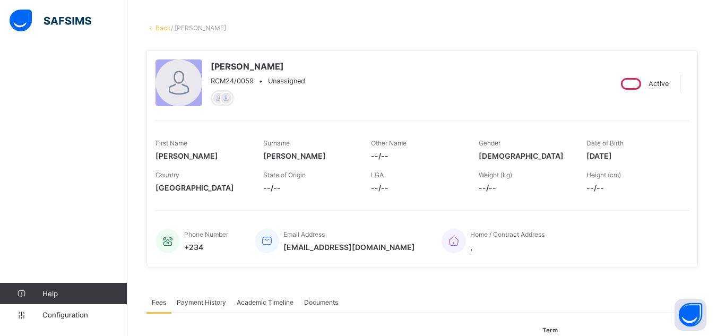
scroll to position [0, 0]
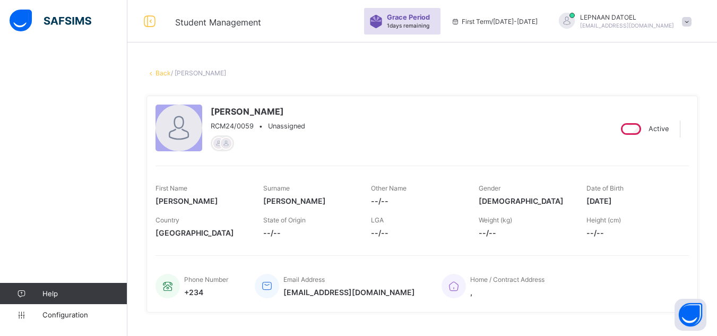
click at [163, 72] on link "Back" at bounding box center [163, 73] width 15 height 8
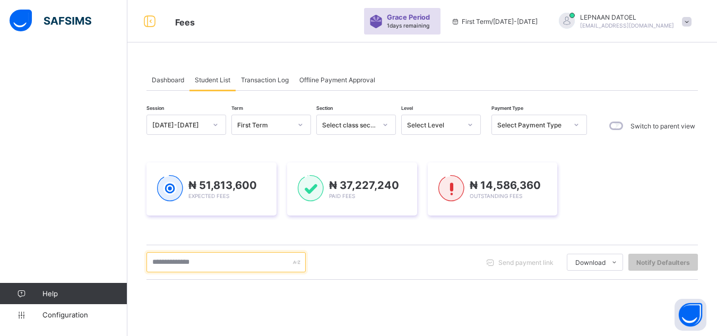
click at [202, 265] on input "text" at bounding box center [226, 262] width 159 height 20
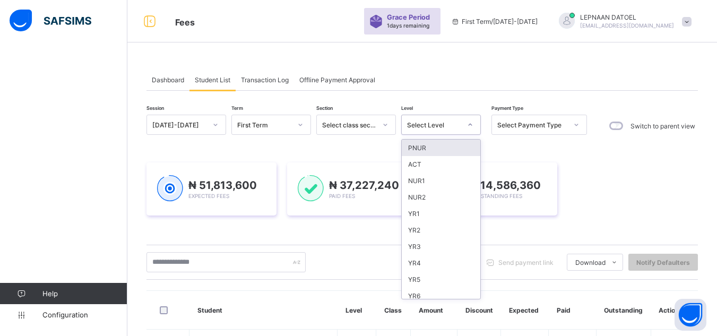
click at [467, 121] on div at bounding box center [470, 124] width 18 height 17
click at [437, 278] on div "YR10" at bounding box center [441, 277] width 79 height 16
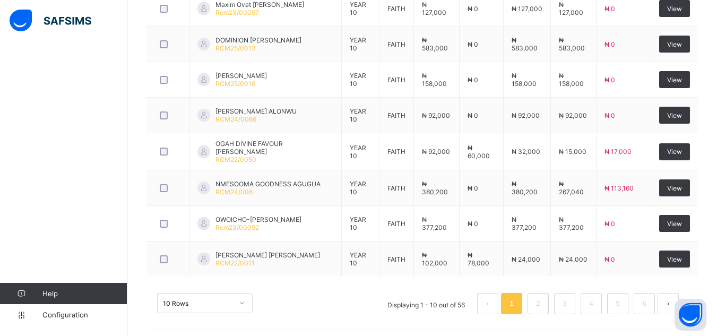
scroll to position [485, 0]
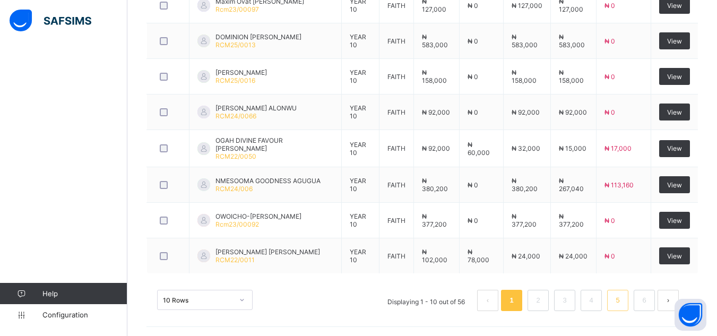
click at [623, 298] on link "5" at bounding box center [618, 301] width 10 height 14
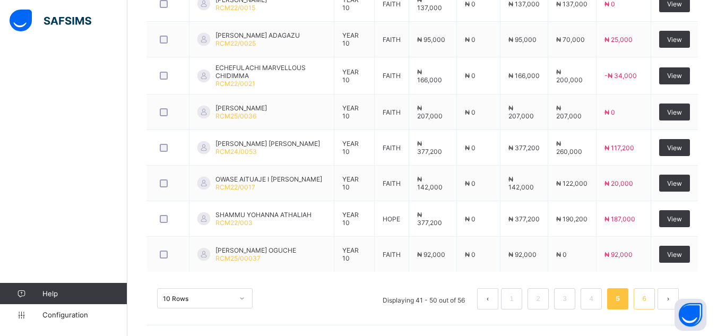
click at [649, 302] on link "6" at bounding box center [644, 299] width 10 height 14
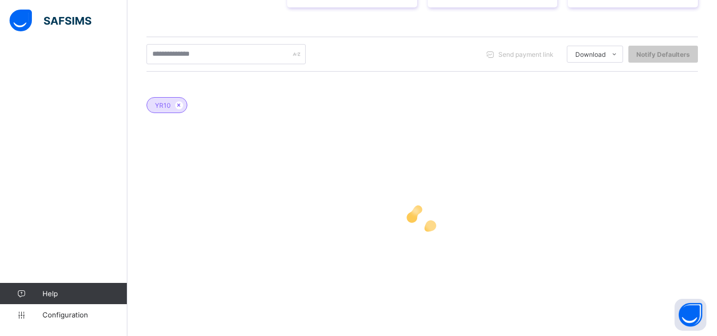
scroll to position [341, 0]
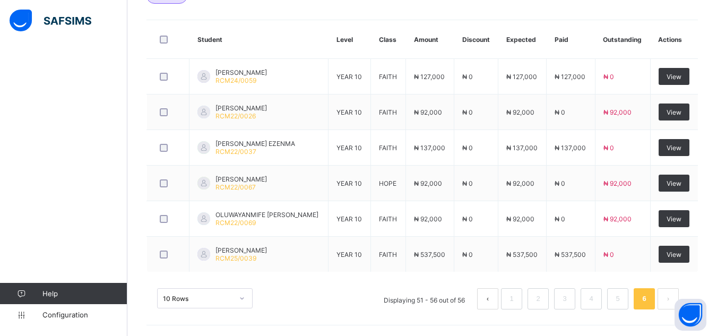
click at [138, 36] on div "Dashboard Student List Transaction Log Offline Payment Approval Student List Mo…" at bounding box center [422, 24] width 590 height 624
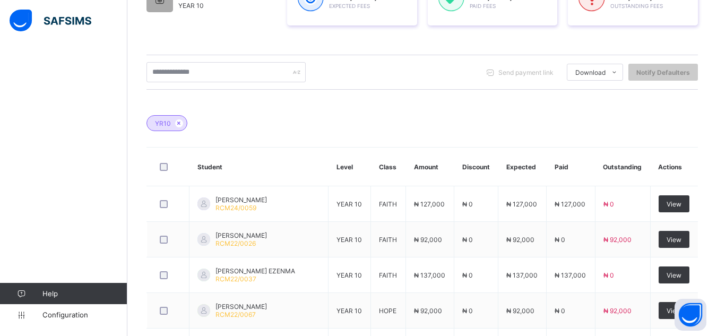
scroll to position [65, 0]
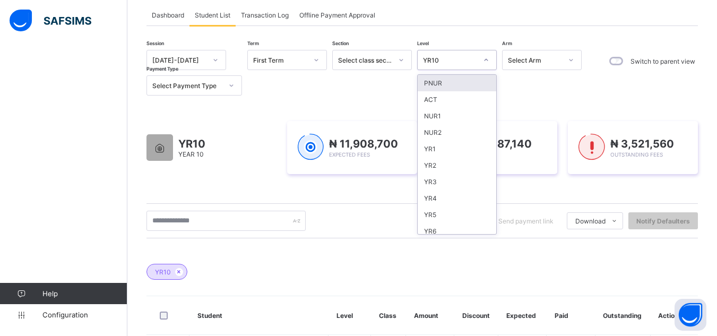
click at [483, 59] on icon at bounding box center [486, 60] width 6 height 11
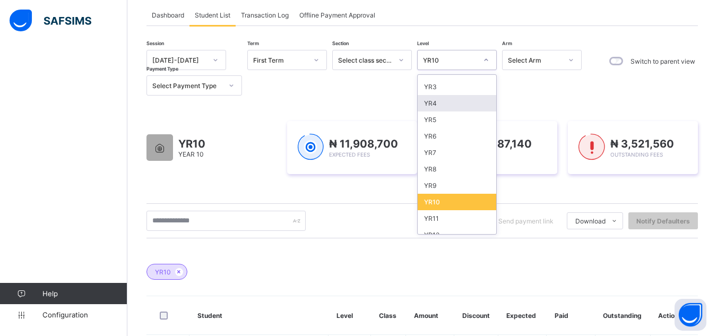
scroll to position [104, 0]
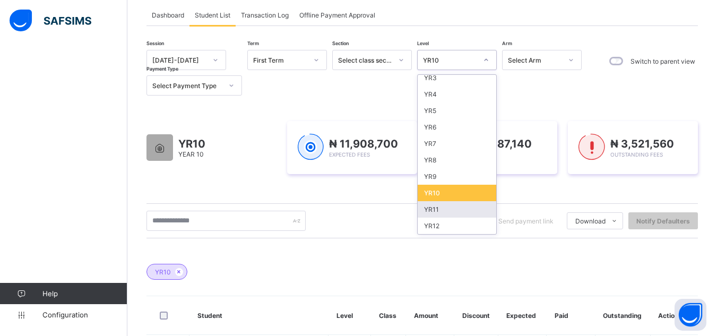
click at [457, 211] on div "YR11" at bounding box center [457, 209] width 79 height 16
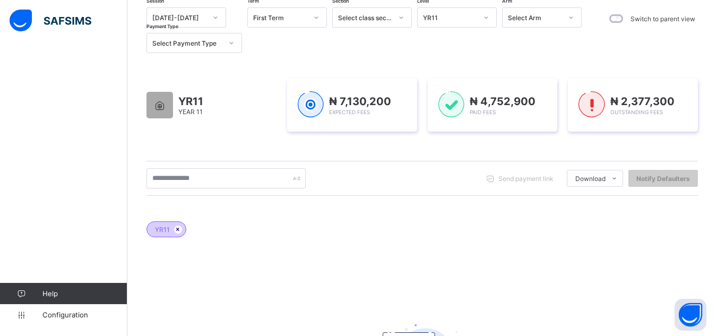
click at [181, 229] on icon at bounding box center [178, 229] width 9 height 6
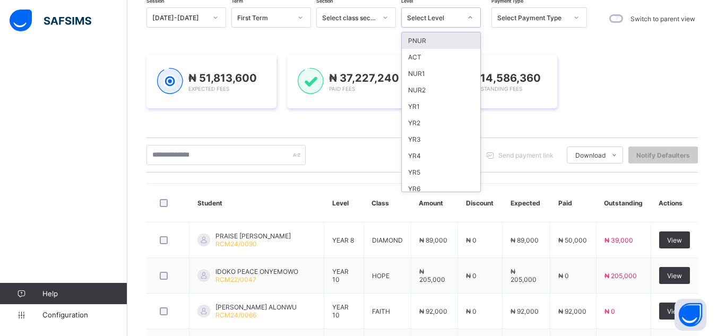
click at [472, 19] on icon at bounding box center [470, 17] width 6 height 11
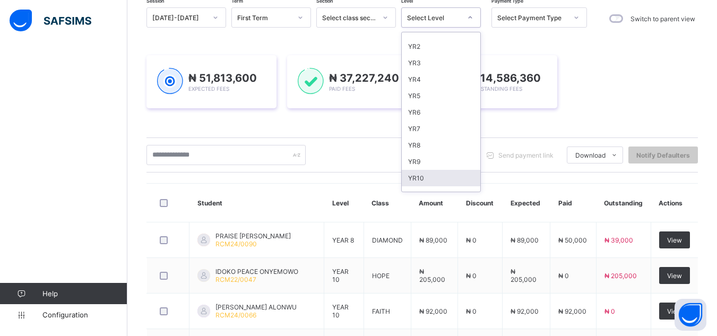
scroll to position [93, 0]
click at [455, 180] on div "YR11" at bounding box center [441, 178] width 79 height 16
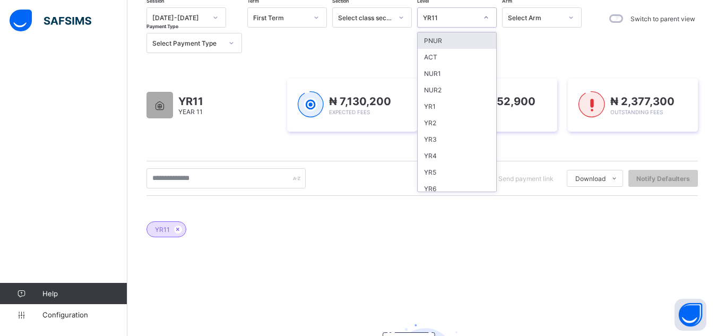
click at [484, 18] on icon at bounding box center [486, 17] width 6 height 11
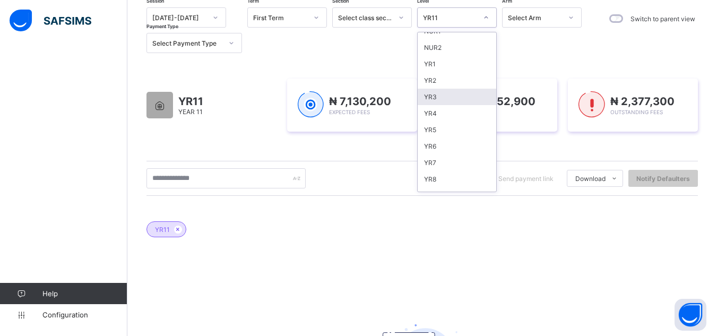
scroll to position [104, 0]
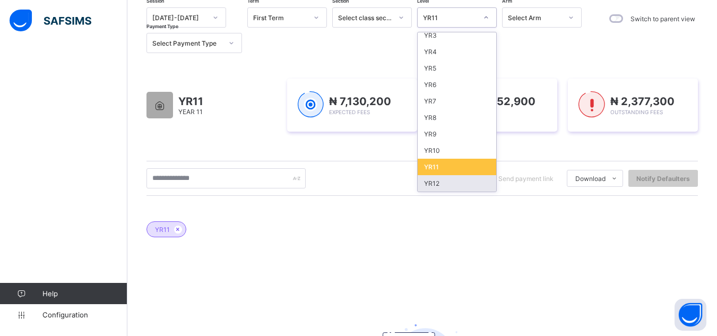
click at [468, 183] on div "YR12" at bounding box center [457, 183] width 79 height 16
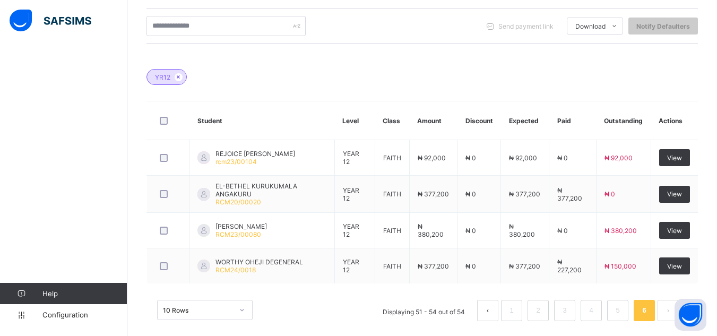
scroll to position [263, 0]
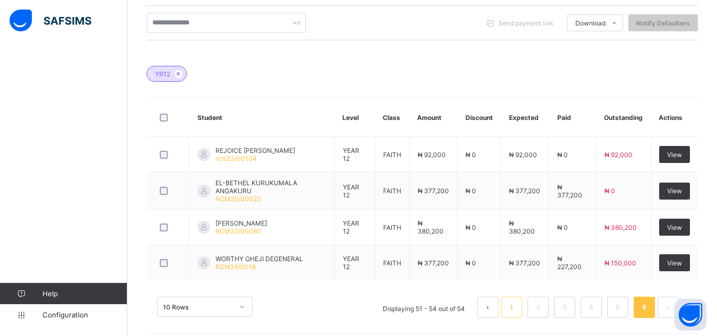
click at [516, 308] on link "1" at bounding box center [512, 308] width 10 height 14
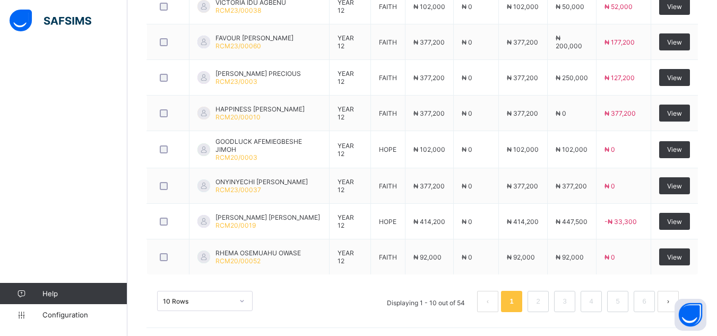
scroll to position [483, 0]
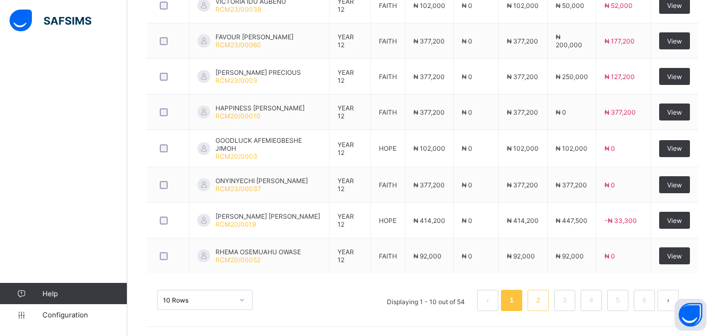
click at [543, 298] on link "2" at bounding box center [538, 301] width 10 height 14
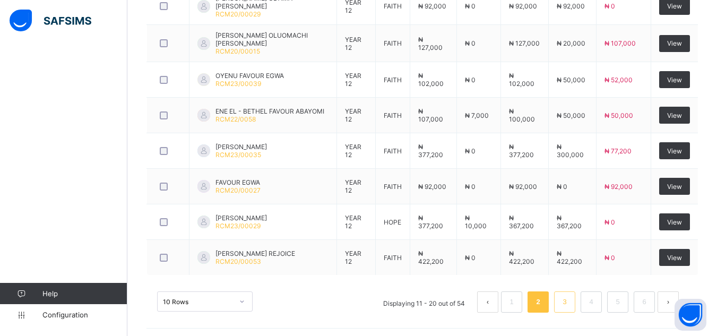
click at [570, 301] on link "3" at bounding box center [565, 302] width 10 height 14
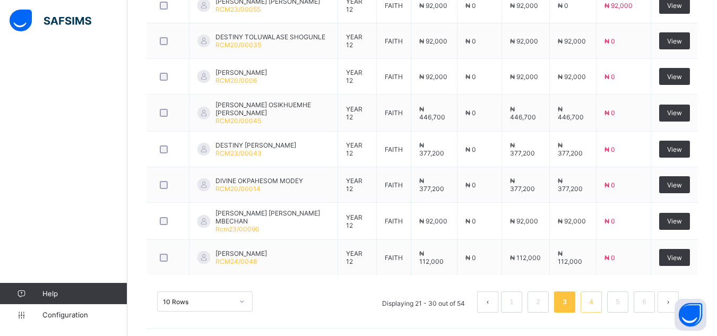
click at [596, 297] on link "4" at bounding box center [591, 302] width 10 height 14
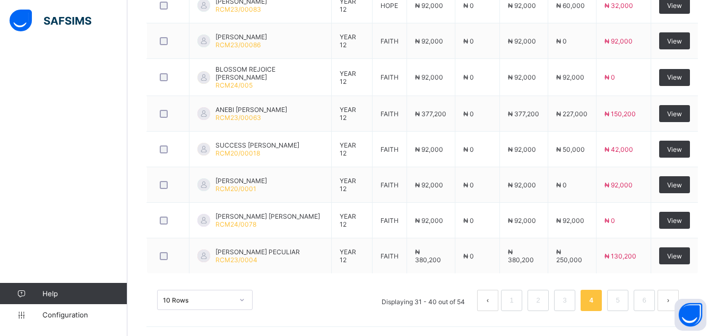
scroll to position [485, 0]
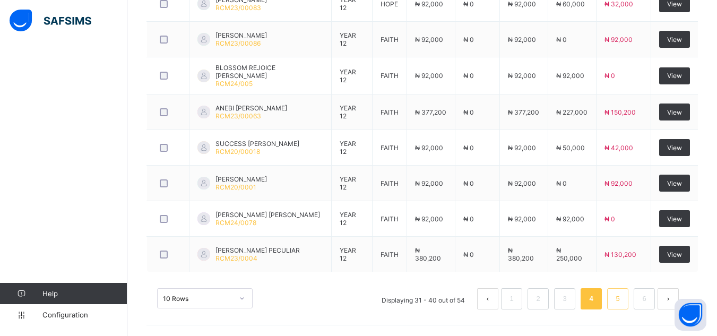
click at [623, 299] on link "5" at bounding box center [618, 299] width 10 height 14
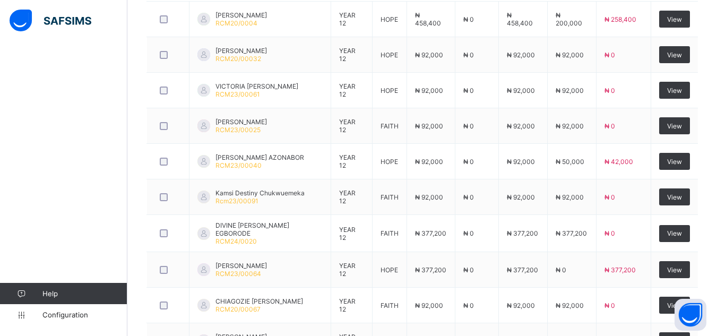
scroll to position [483, 0]
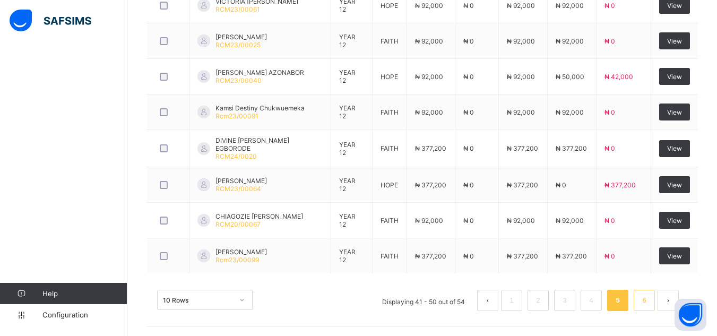
click at [649, 297] on link "6" at bounding box center [644, 301] width 10 height 14
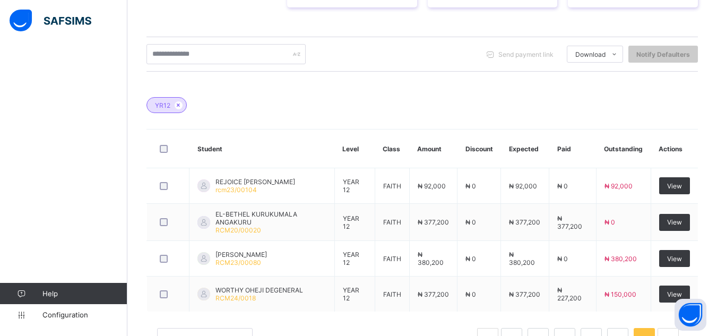
scroll to position [271, 0]
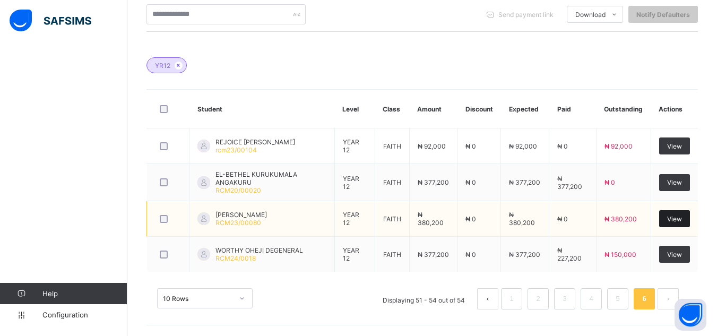
click at [681, 218] on span "View" at bounding box center [674, 219] width 15 height 8
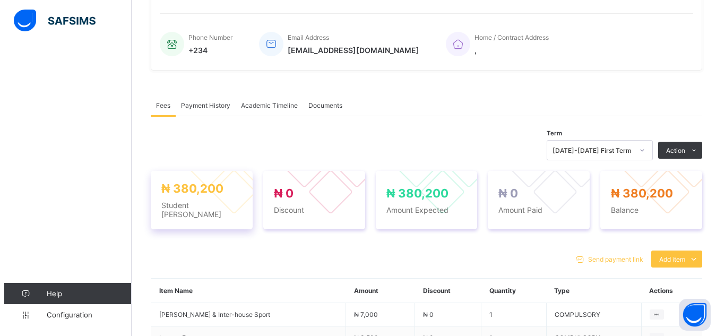
scroll to position [271, 0]
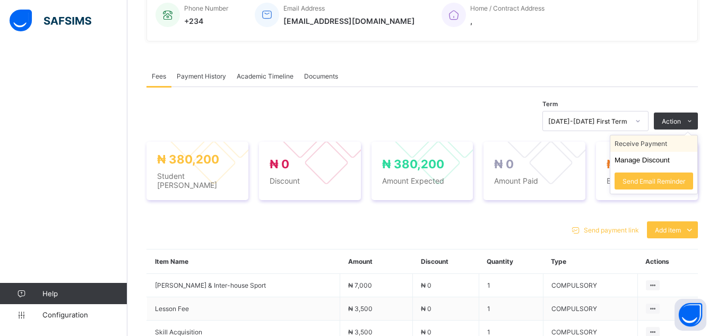
click at [670, 145] on li "Receive Payment" at bounding box center [654, 143] width 87 height 16
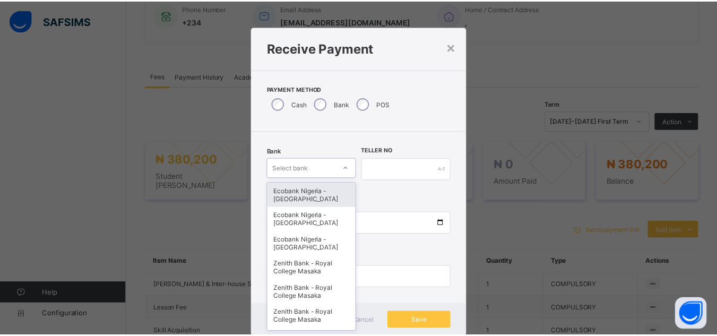
scroll to position [11, 0]
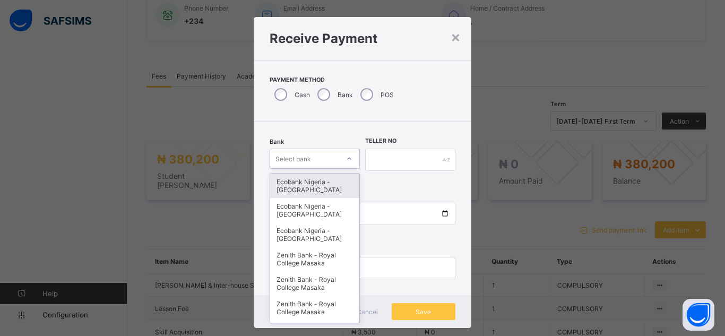
click at [347, 169] on div "Bank option Ecobank Nigeria - [GEOGRAPHIC_DATA] Masaka focused, 1 of 16. 16 res…" at bounding box center [315, 160] width 90 height 44
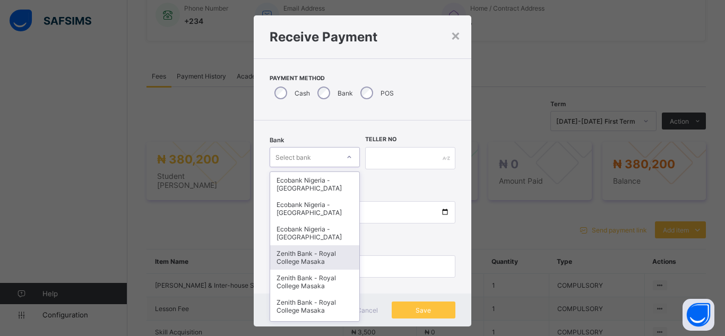
click at [340, 254] on div "Zenith Bank - Royal College Masaka" at bounding box center [314, 257] width 89 height 24
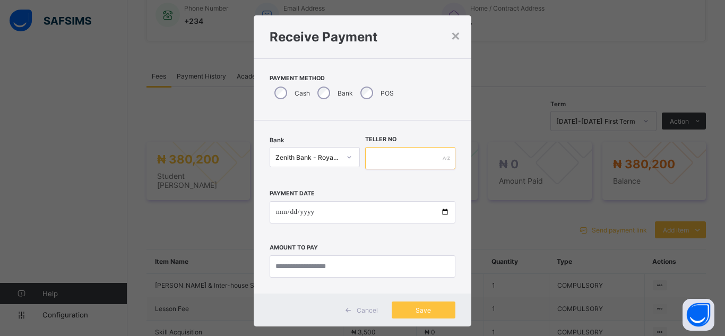
click at [394, 157] on input "text" at bounding box center [410, 158] width 90 height 22
type input "*******"
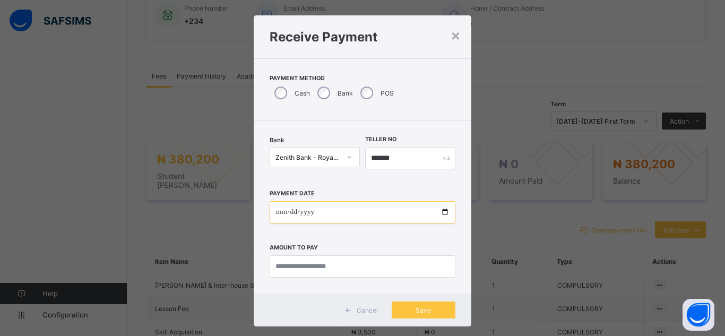
click at [443, 216] on input "date" at bounding box center [363, 212] width 186 height 22
type input "**********"
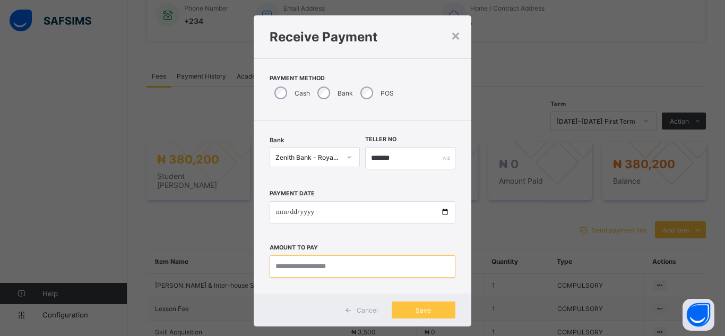
click at [354, 264] on input "currency" at bounding box center [363, 266] width 186 height 22
type input "*********"
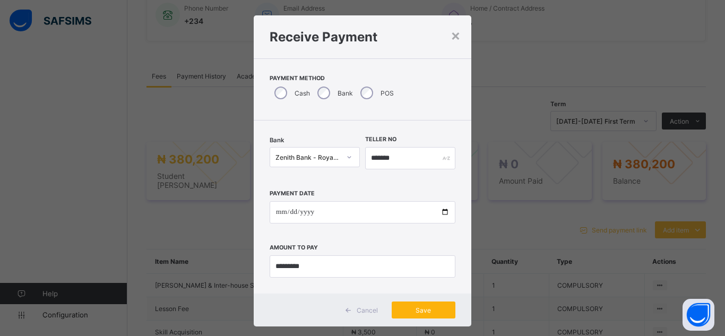
click at [410, 308] on span "Save" at bounding box center [424, 310] width 48 height 8
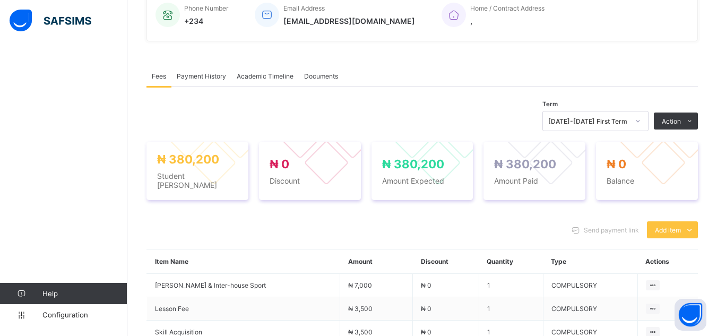
click at [498, 221] on div "Send payment link Add item Optional items Special bill" at bounding box center [423, 229] width 552 height 17
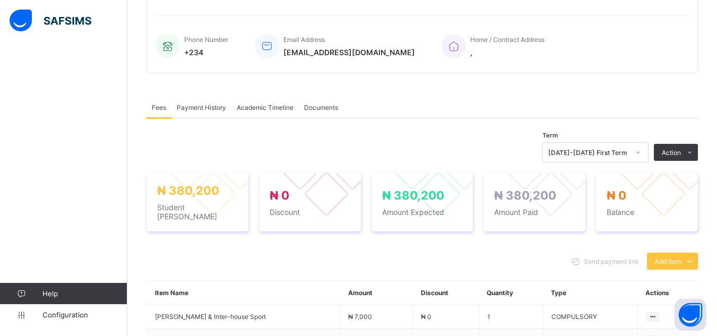
scroll to position [229, 0]
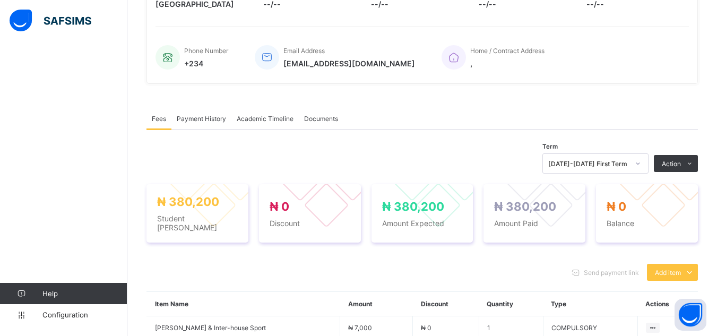
click at [133, 48] on div "× Delete Document This action would delete the document with name: from the sys…" at bounding box center [422, 219] width 590 height 791
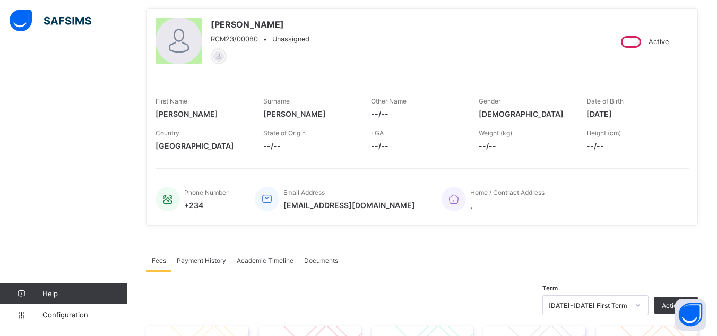
scroll to position [0, 0]
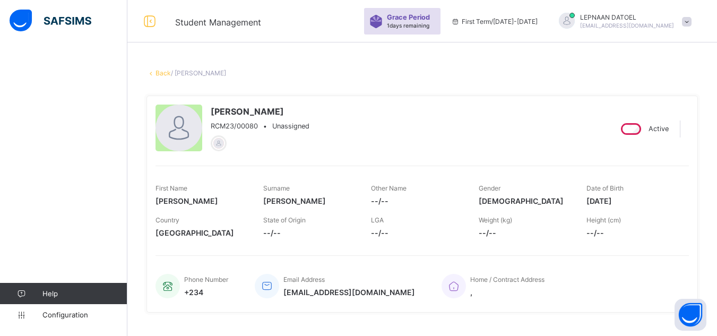
click at [163, 76] on link "Back" at bounding box center [163, 73] width 15 height 8
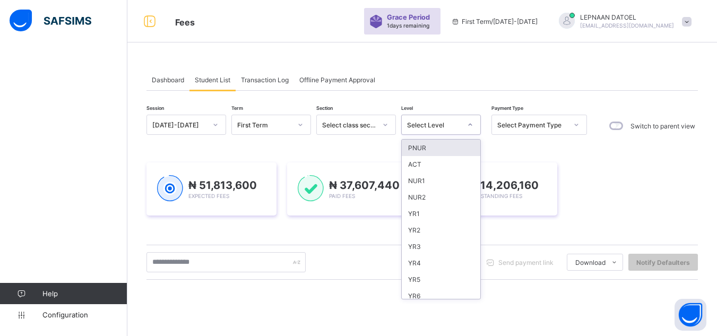
click at [445, 130] on div "Select Level" at bounding box center [431, 124] width 58 height 15
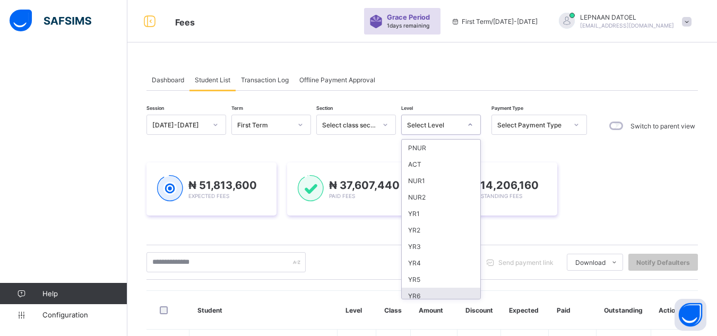
click at [450, 289] on div "YR6" at bounding box center [441, 296] width 79 height 16
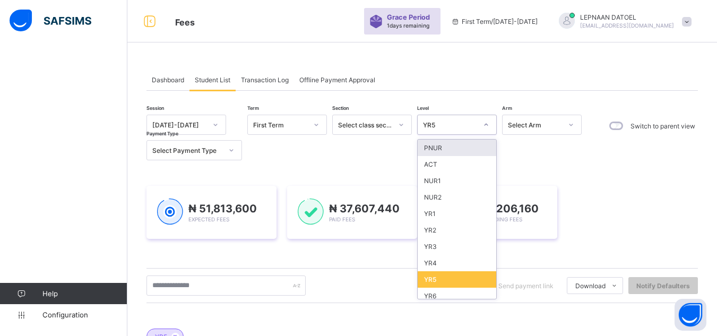
click at [481, 119] on div at bounding box center [486, 124] width 18 height 17
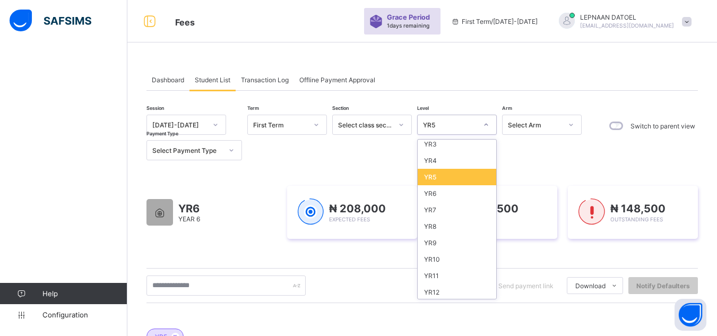
scroll to position [104, 0]
click at [464, 277] on div "YR11" at bounding box center [457, 274] width 79 height 16
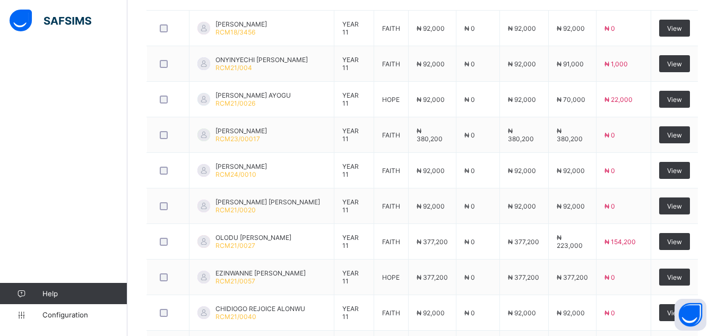
scroll to position [460, 0]
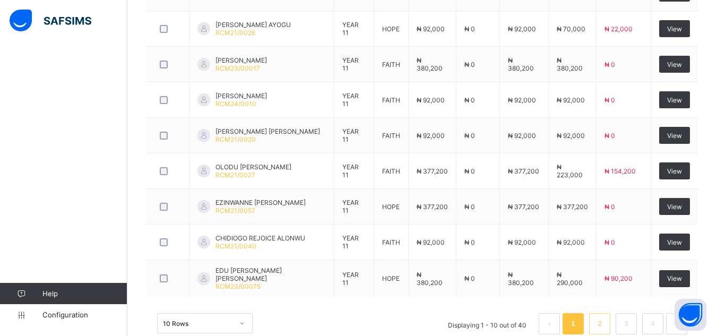
click at [605, 328] on link "2" at bounding box center [600, 324] width 10 height 14
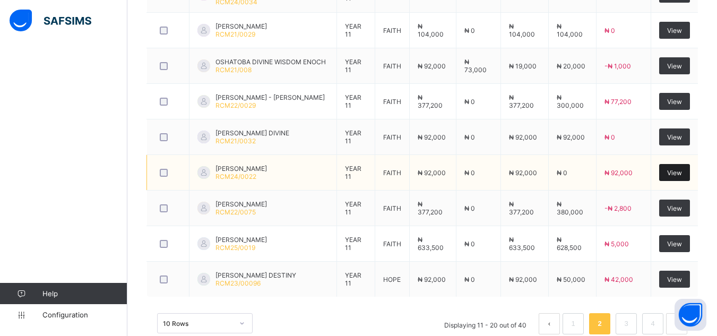
click at [675, 169] on span "View" at bounding box center [674, 173] width 15 height 8
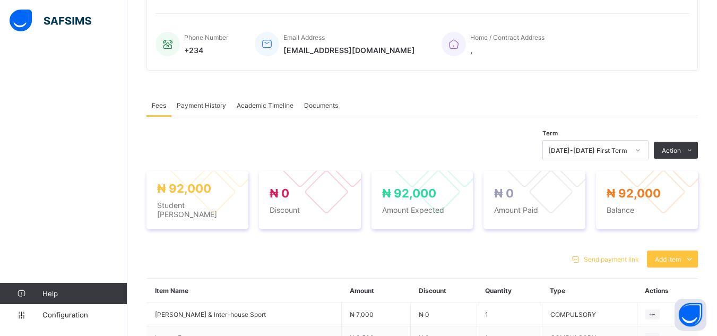
scroll to position [456, 0]
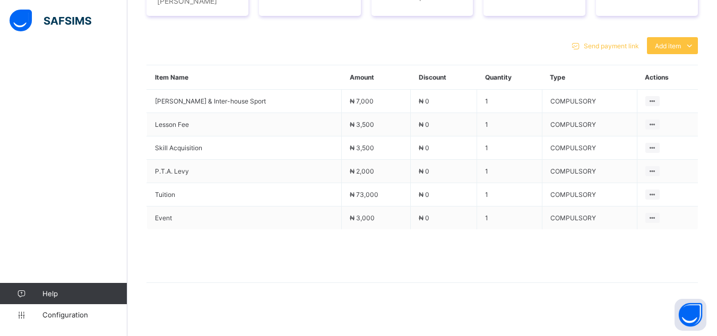
click at [610, 27] on div "Send payment link Add item Optional items Special bill Item Name Amount Discoun…" at bounding box center [423, 166] width 552 height 278
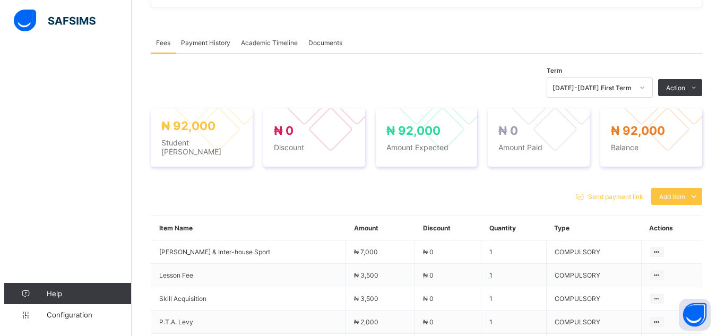
scroll to position [307, 0]
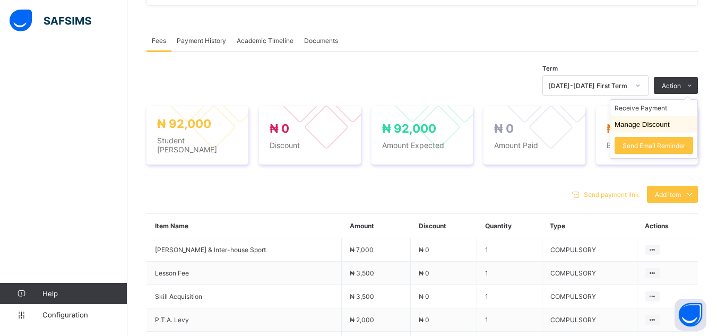
click at [683, 130] on li "Manage Discount" at bounding box center [654, 124] width 87 height 16
click at [665, 124] on button "Manage Discount" at bounding box center [642, 125] width 55 height 8
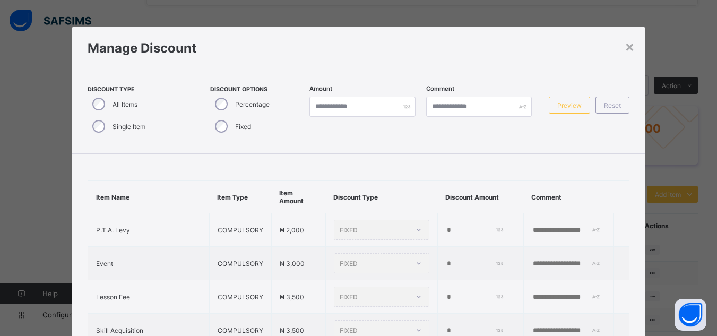
type input "*"
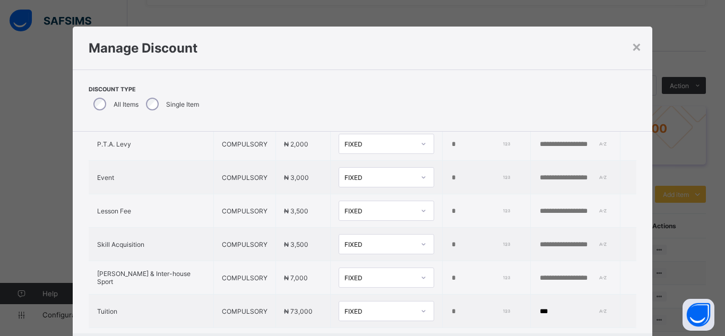
scroll to position [85, 0]
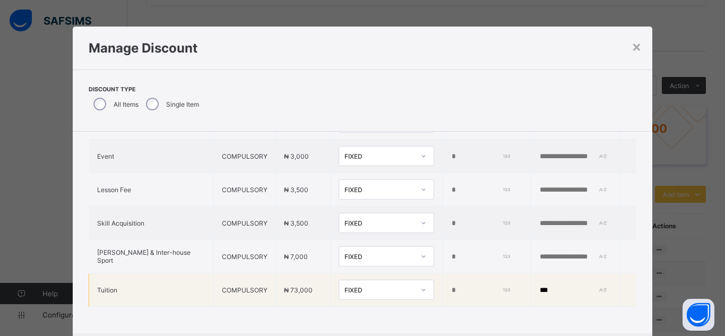
click at [451, 287] on input "*" at bounding box center [480, 290] width 58 height 8
type input "*****"
click at [539, 289] on input "***" at bounding box center [575, 290] width 73 height 8
type input "*"
type input "**********"
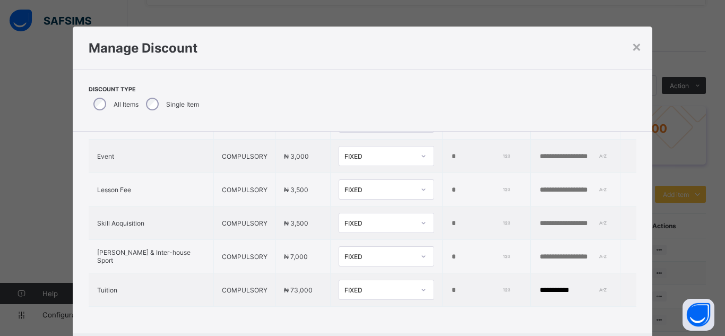
click at [545, 314] on div "**********" at bounding box center [363, 190] width 580 height 287
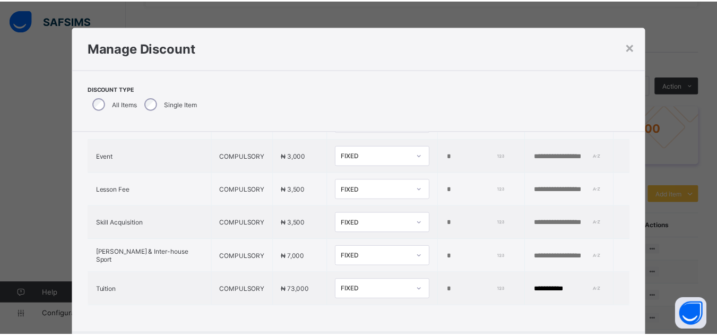
scroll to position [57, 0]
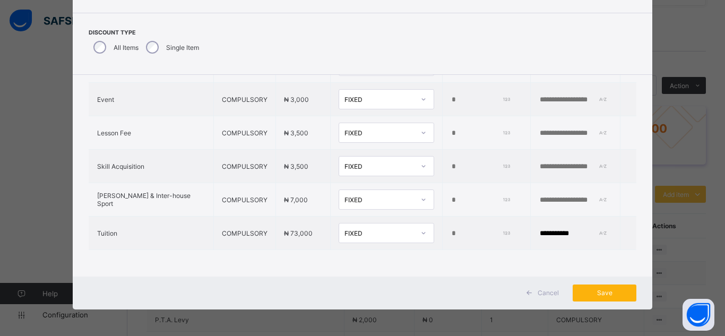
click at [590, 290] on span "Save" at bounding box center [605, 293] width 48 height 8
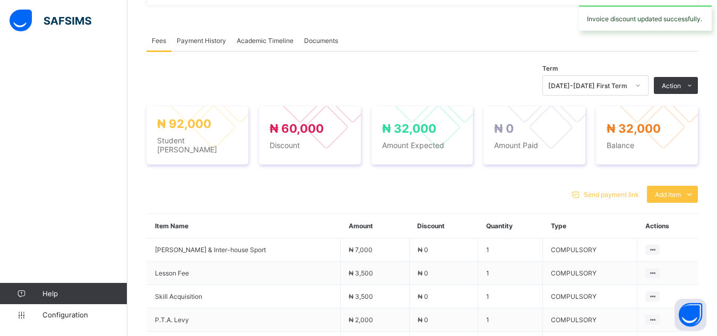
click at [138, 61] on div "× Delete Document This action would delete the document with name: from the sys…" at bounding box center [422, 118] width 590 height 744
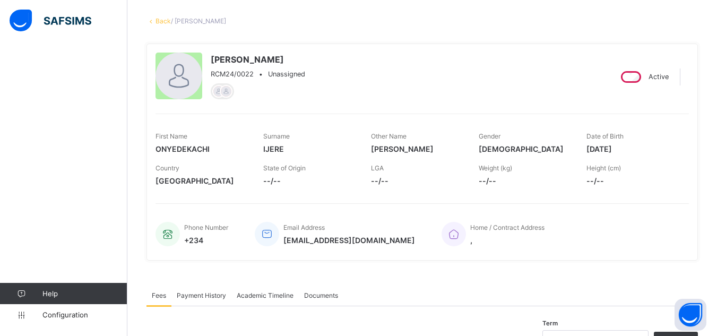
scroll to position [31, 0]
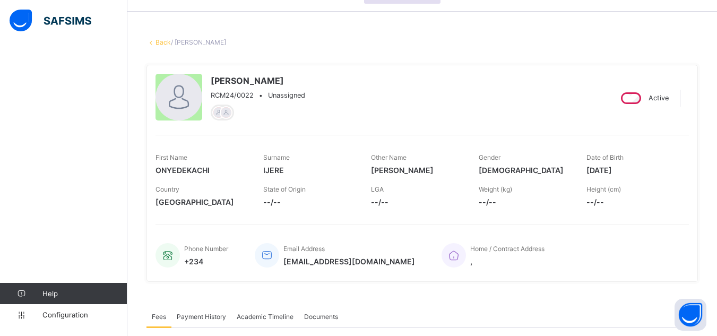
click at [157, 41] on link "Back" at bounding box center [163, 42] width 15 height 8
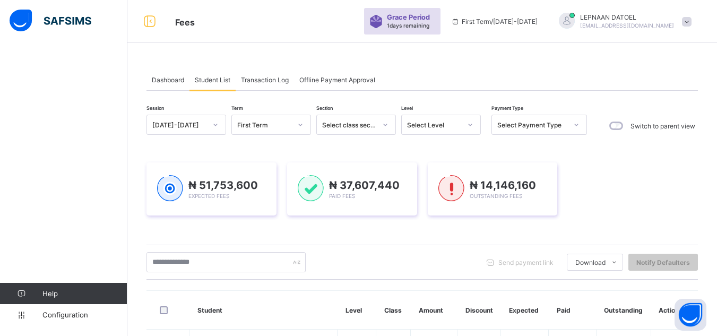
click at [469, 121] on icon at bounding box center [470, 124] width 6 height 11
click at [470, 124] on icon at bounding box center [470, 124] width 6 height 11
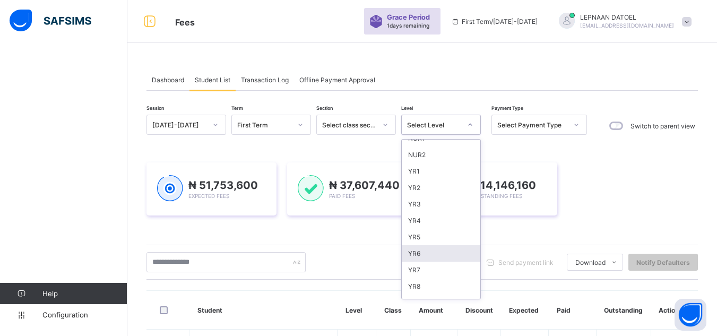
scroll to position [104, 0]
click at [449, 276] on div "YR11" at bounding box center [441, 274] width 79 height 16
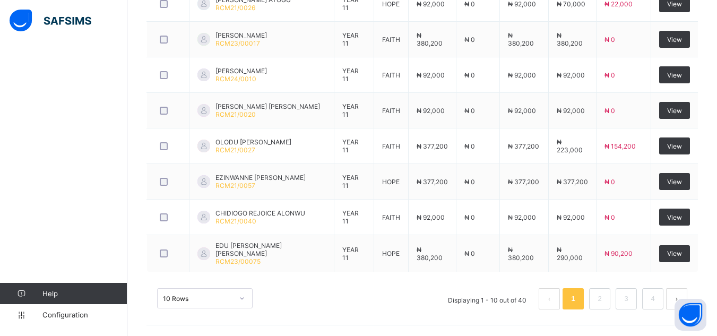
scroll to position [486, 0]
click at [605, 300] on link "2" at bounding box center [600, 299] width 10 height 14
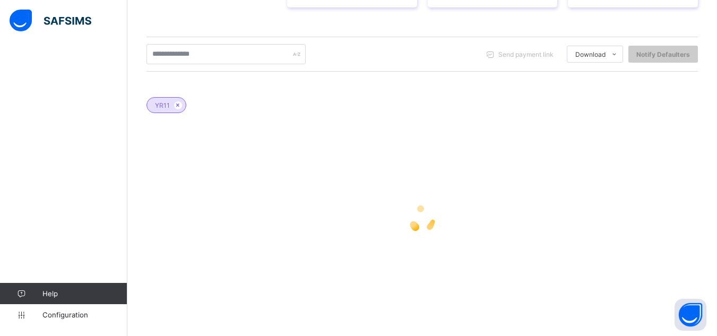
scroll to position [485, 0]
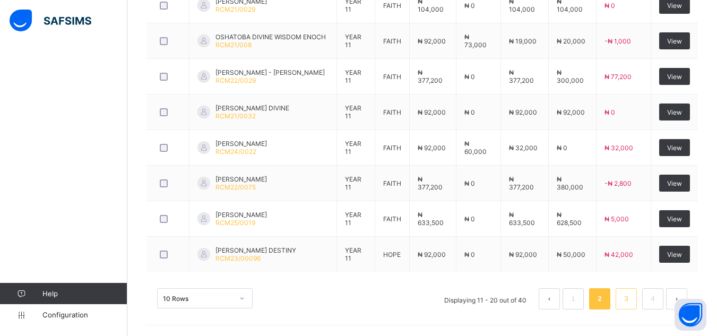
click at [631, 295] on link "3" at bounding box center [626, 299] width 10 height 14
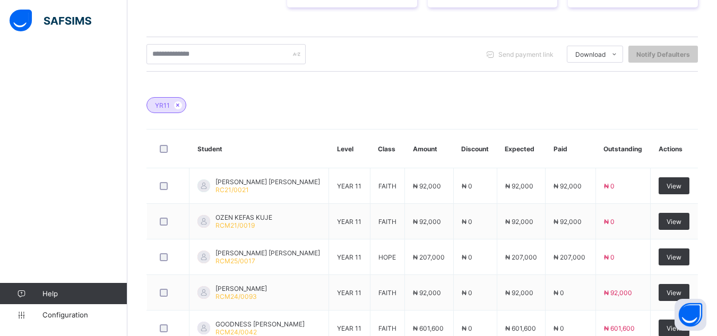
scroll to position [483, 0]
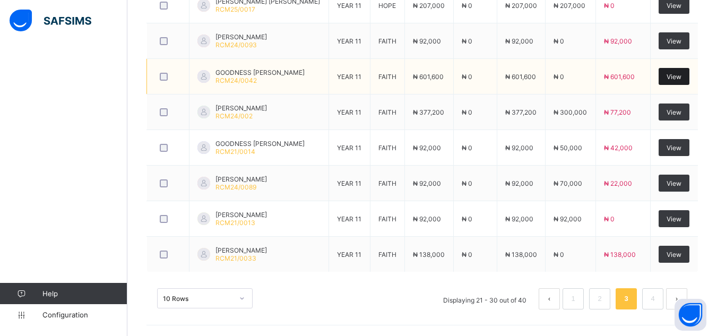
click at [675, 78] on span "View" at bounding box center [674, 77] width 15 height 8
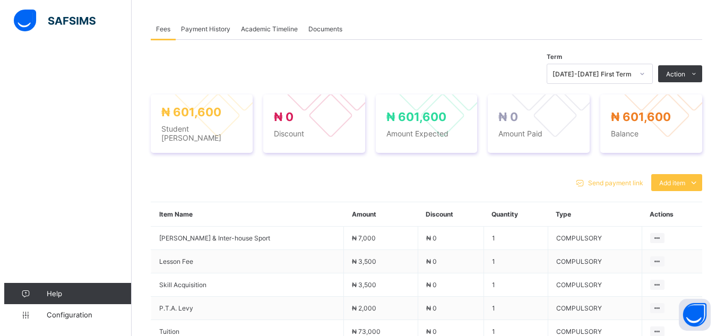
scroll to position [306, 0]
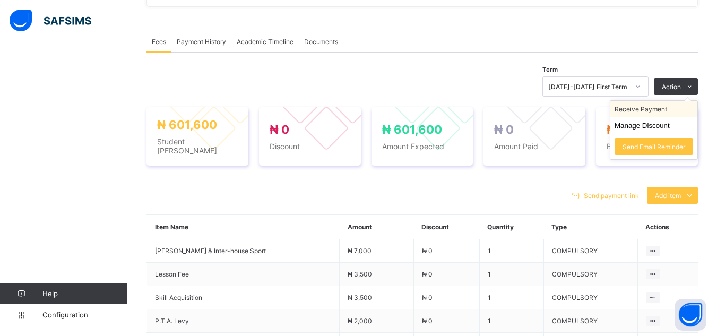
click at [691, 110] on li "Receive Payment" at bounding box center [654, 109] width 87 height 16
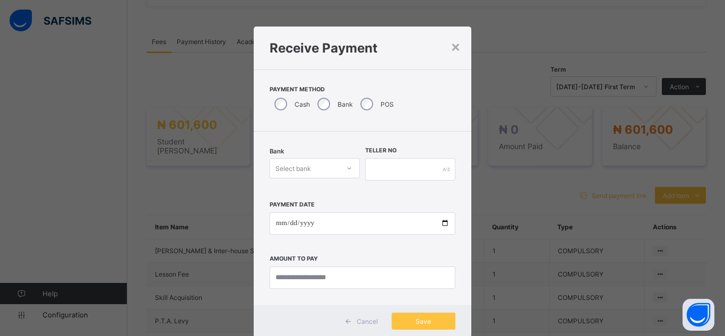
click at [324, 165] on div "Select bank" at bounding box center [304, 168] width 69 height 15
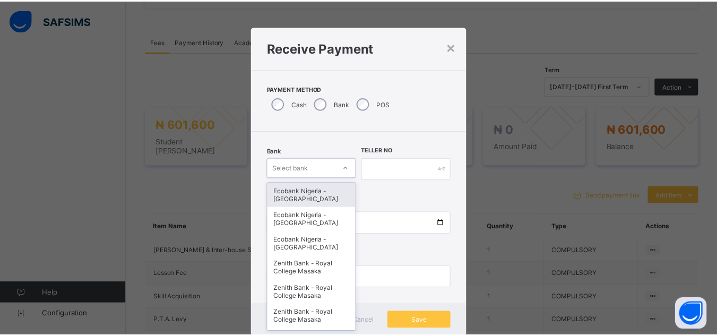
scroll to position [11, 0]
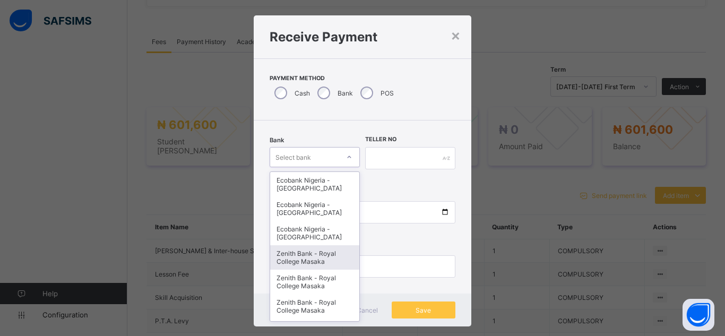
click at [331, 256] on div "Zenith Bank - Royal College Masaka" at bounding box center [314, 257] width 89 height 24
click at [380, 164] on input "text" at bounding box center [410, 158] width 90 height 22
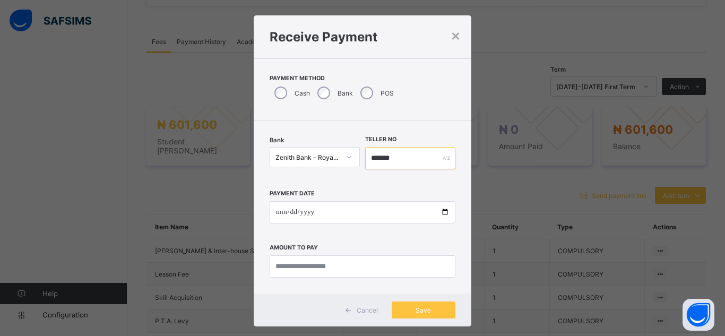
type input "*******"
click at [442, 215] on input "date" at bounding box center [363, 212] width 186 height 22
type input "**********"
click at [296, 269] on input "currency" at bounding box center [363, 266] width 186 height 22
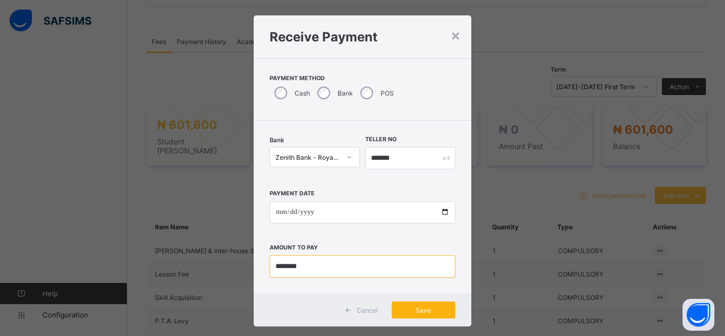
type input "********"
click at [414, 308] on span "Save" at bounding box center [424, 310] width 48 height 8
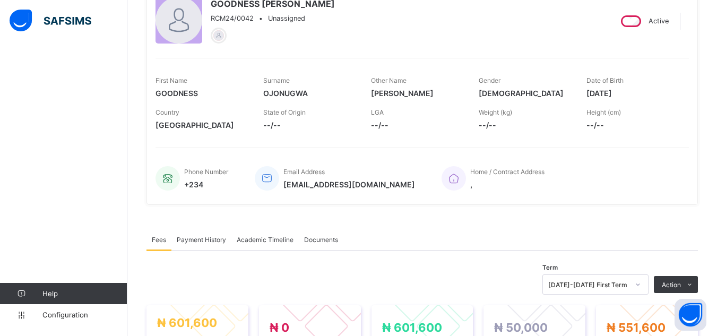
scroll to position [0, 0]
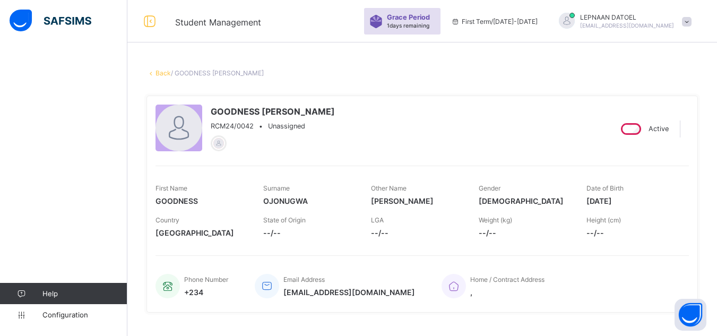
click at [161, 74] on link "Back" at bounding box center [163, 73] width 15 height 8
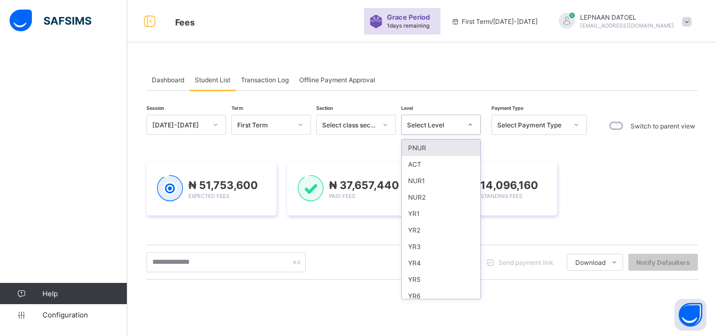
click at [468, 127] on icon at bounding box center [470, 124] width 6 height 11
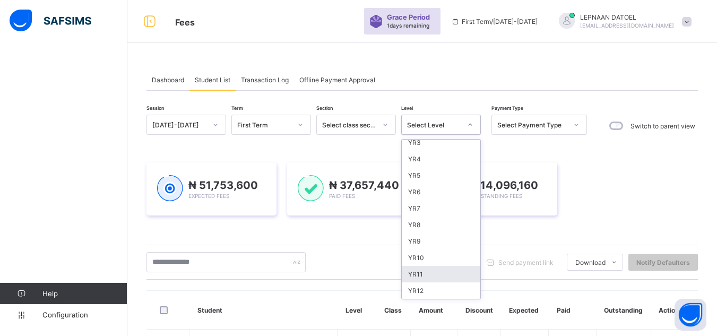
click at [435, 280] on div "YR11" at bounding box center [441, 274] width 79 height 16
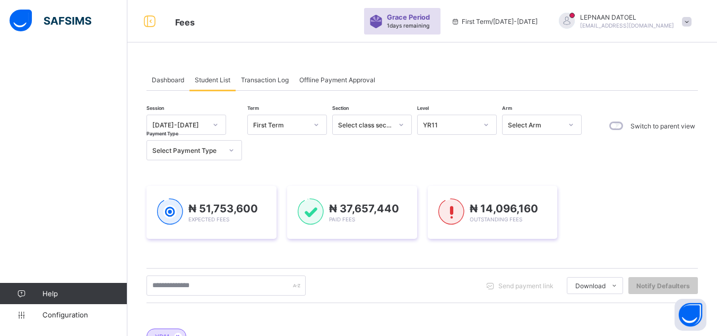
click at [435, 280] on div "Send payment link Download Students Payment Students Payment Status Student Ite…" at bounding box center [423, 286] width 552 height 20
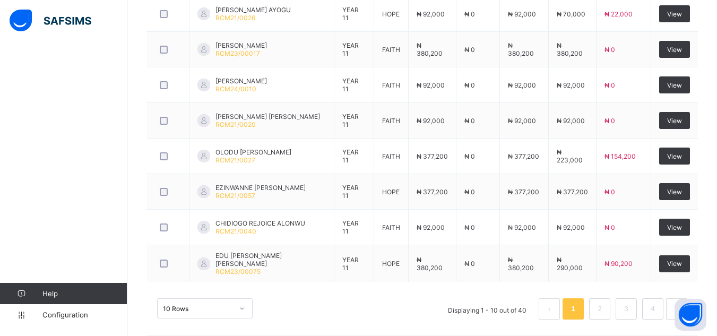
scroll to position [486, 0]
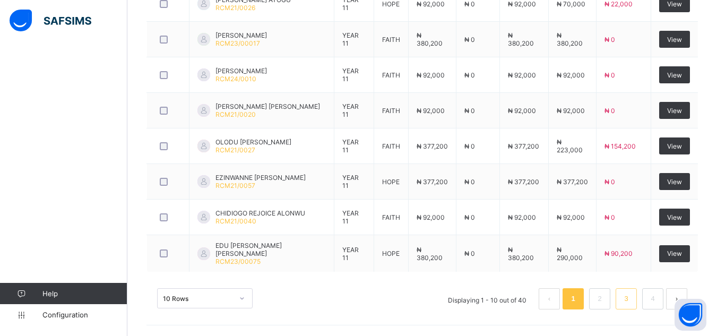
click at [631, 300] on link "3" at bounding box center [626, 299] width 10 height 14
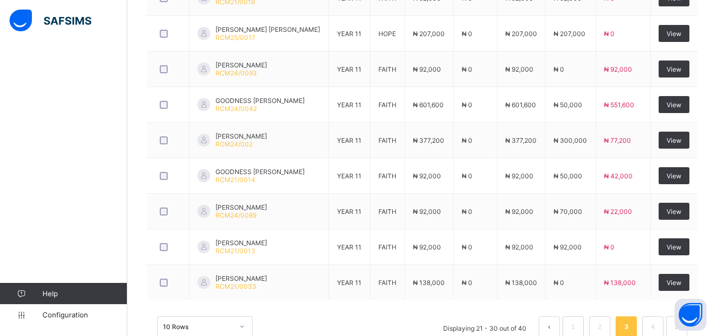
scroll to position [483, 0]
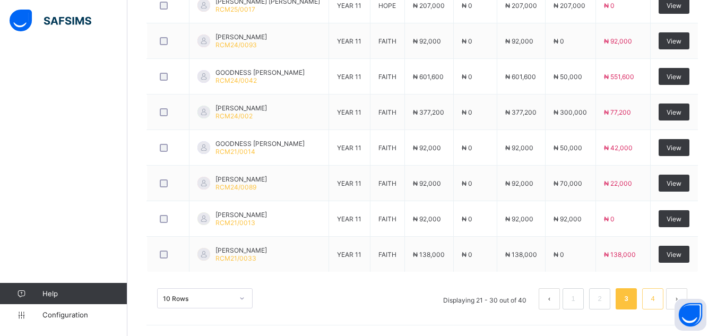
click at [658, 295] on link "4" at bounding box center [653, 299] width 10 height 14
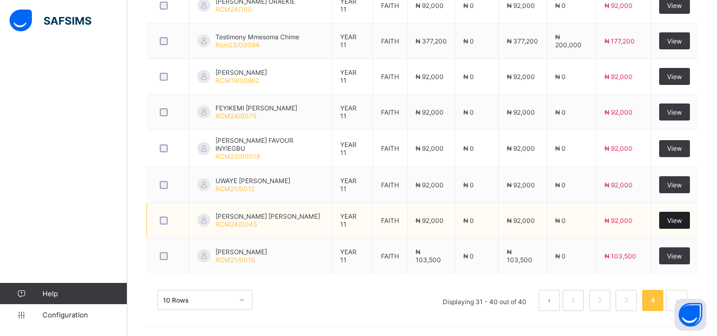
click at [674, 225] on div "View" at bounding box center [674, 220] width 31 height 17
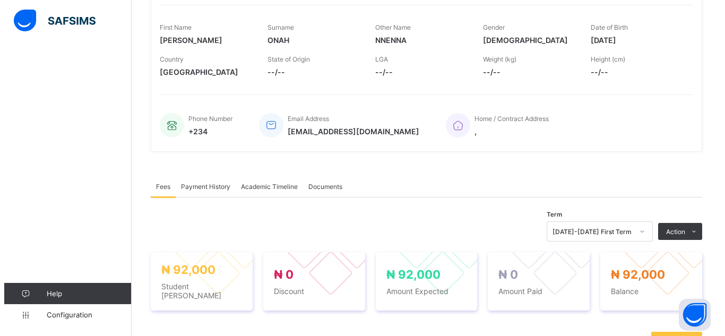
scroll to position [158, 0]
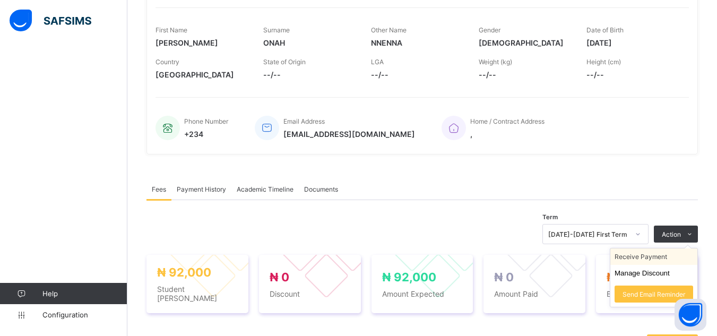
click at [673, 257] on li "Receive Payment" at bounding box center [654, 257] width 87 height 16
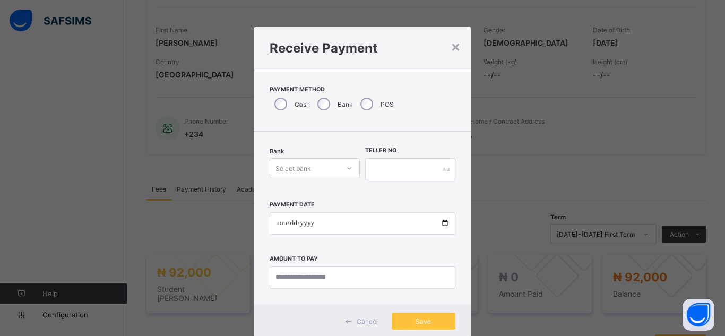
click at [319, 170] on div "Select bank" at bounding box center [315, 168] width 90 height 20
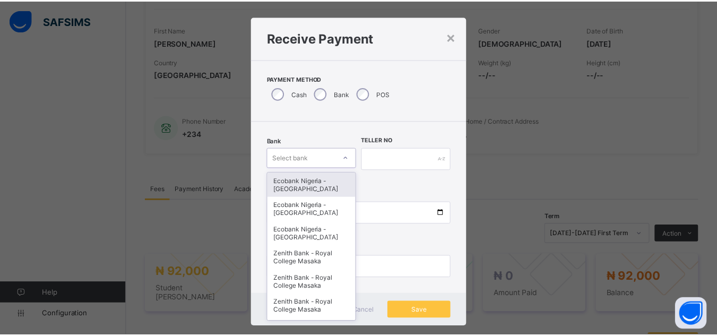
scroll to position [11, 0]
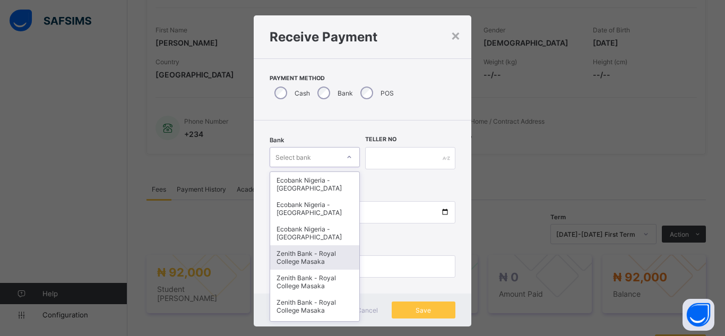
click at [322, 251] on div "Zenith Bank - Royal College Masaka" at bounding box center [314, 257] width 89 height 24
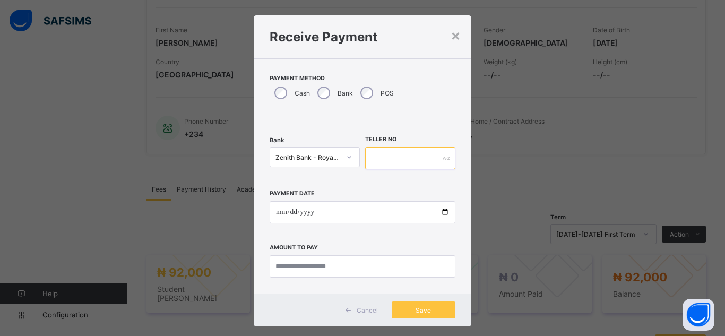
click at [384, 153] on input "text" at bounding box center [410, 158] width 90 height 22
type input "*******"
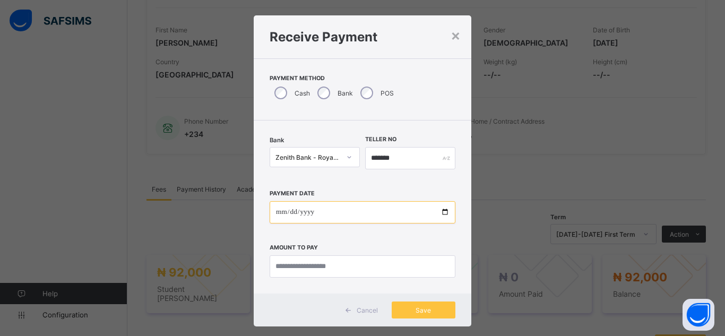
click at [445, 212] on input "date" at bounding box center [363, 212] width 186 height 22
type input "**********"
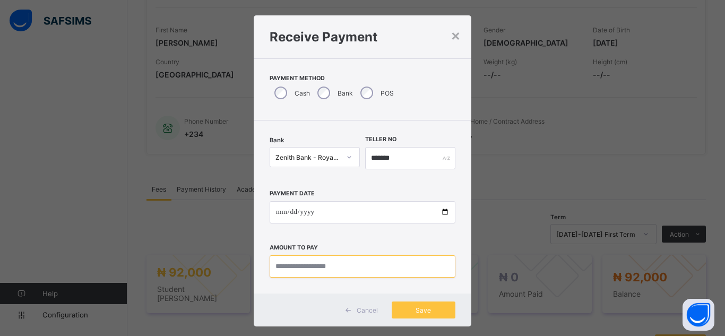
click at [297, 270] on input "currency" at bounding box center [363, 266] width 186 height 22
type input "********"
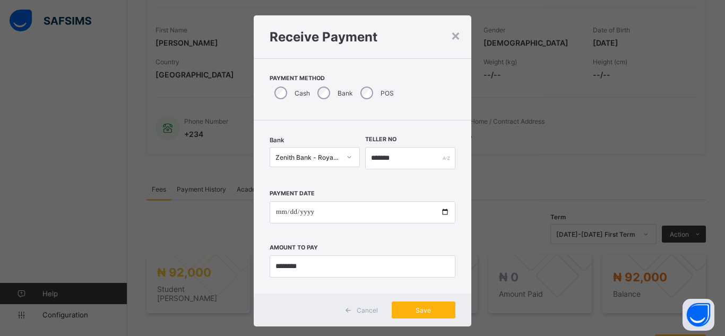
click at [425, 310] on span "Save" at bounding box center [424, 310] width 48 height 8
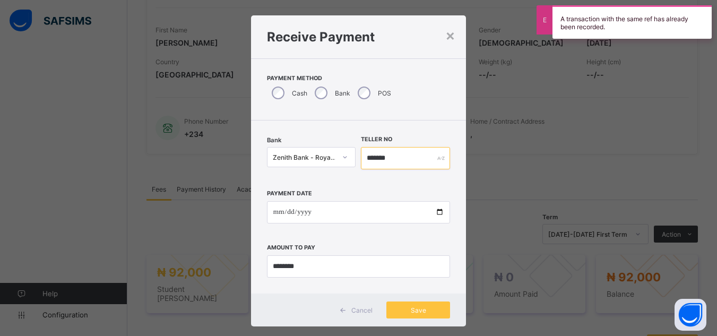
click at [395, 160] on input "*******" at bounding box center [405, 158] width 89 height 22
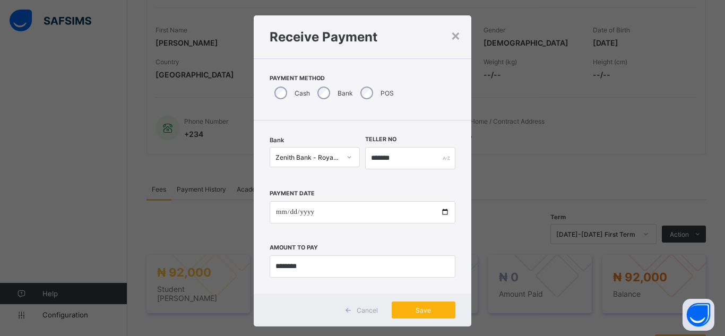
click at [423, 316] on div "Save" at bounding box center [424, 310] width 64 height 17
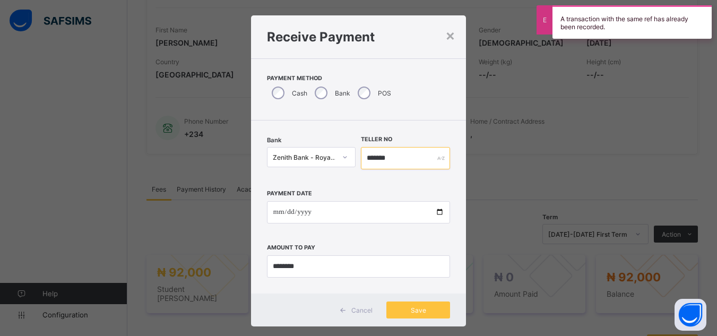
click at [388, 158] on input "*******" at bounding box center [405, 158] width 89 height 22
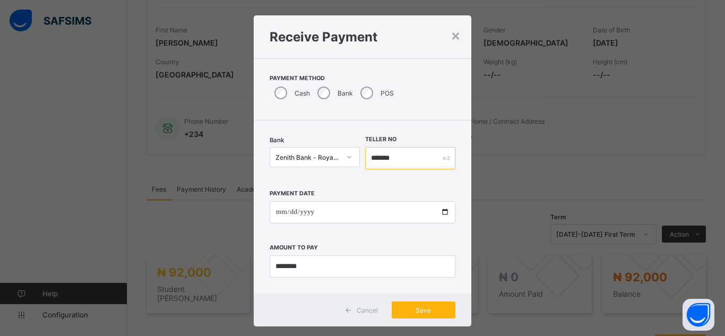
type input "*******"
click at [415, 318] on div "Save" at bounding box center [424, 310] width 64 height 17
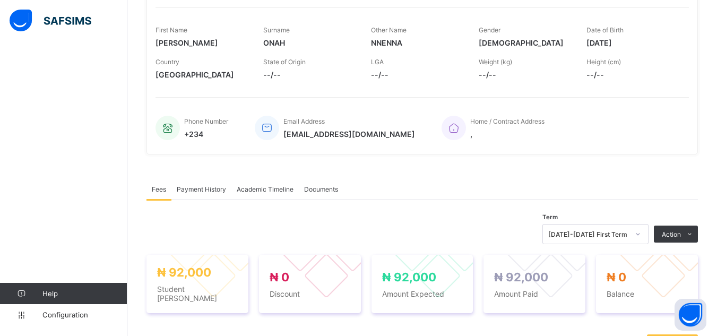
click at [136, 143] on div "× Delete Document This action would delete the document with name: from the sys…" at bounding box center [422, 267] width 590 height 744
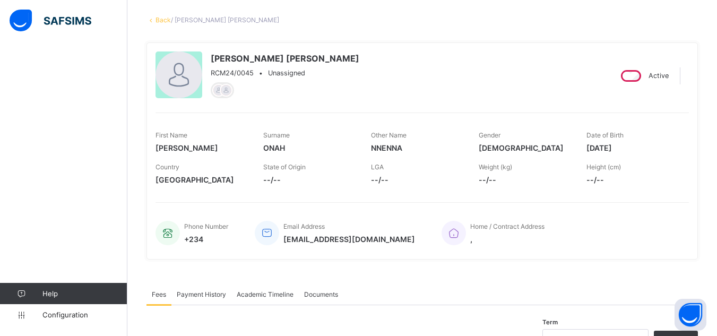
scroll to position [0, 0]
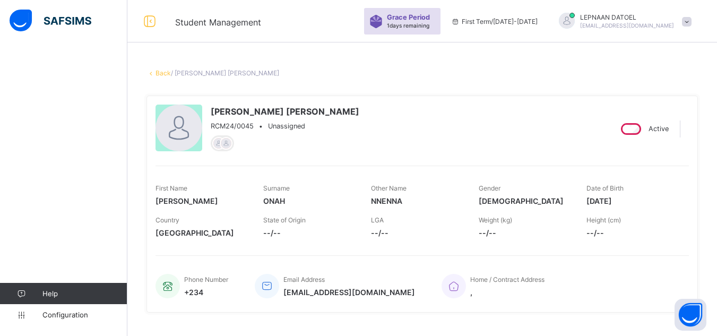
click at [158, 74] on link "Back" at bounding box center [163, 73] width 15 height 8
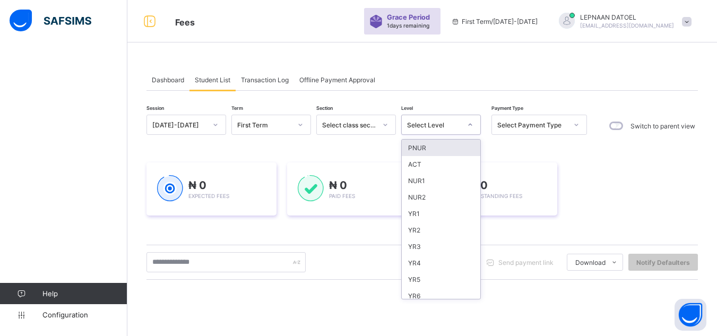
click at [439, 123] on div "Select Level" at bounding box center [434, 125] width 54 height 8
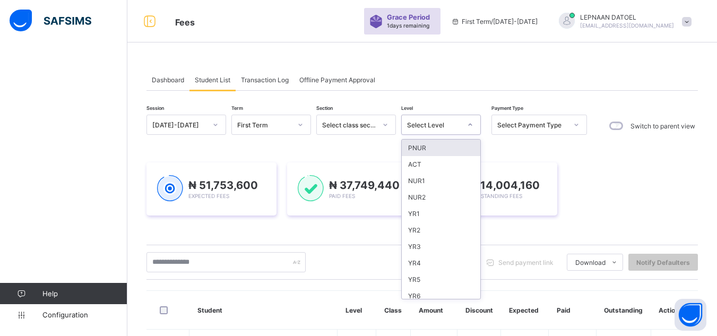
click at [419, 272] on div "Send payment link Download Students Payment Students Payment Status Student Ite…" at bounding box center [423, 262] width 552 height 20
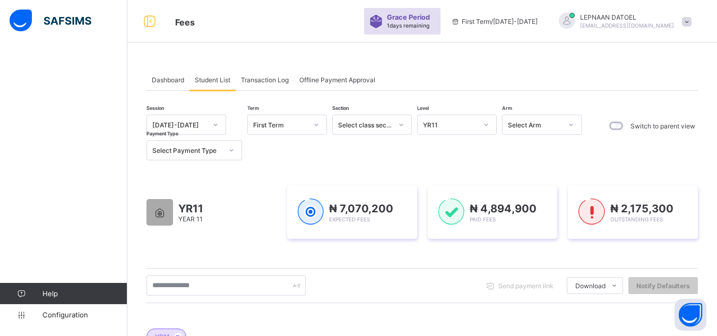
scroll to position [294, 0]
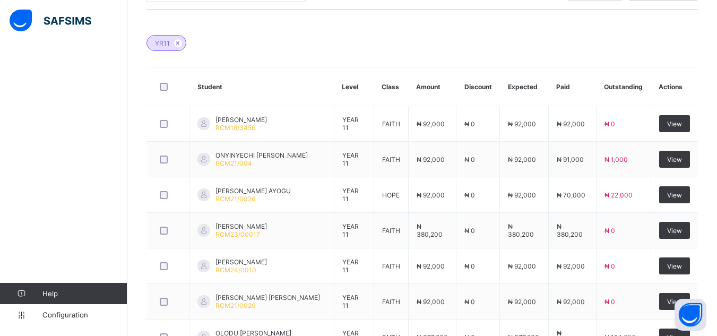
click at [206, 40] on div "YR11" at bounding box center [423, 37] width 552 height 37
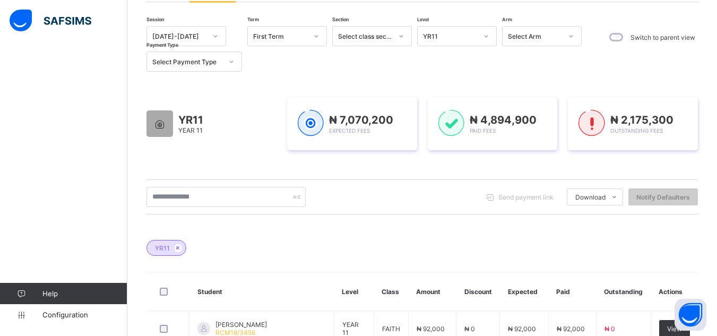
scroll to position [39, 0]
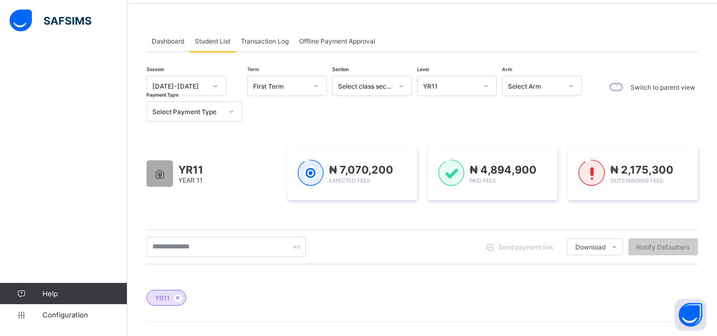
click at [483, 88] on div at bounding box center [486, 86] width 18 height 17
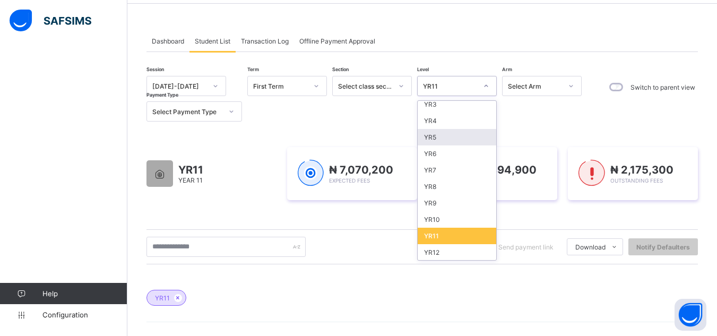
scroll to position [104, 0]
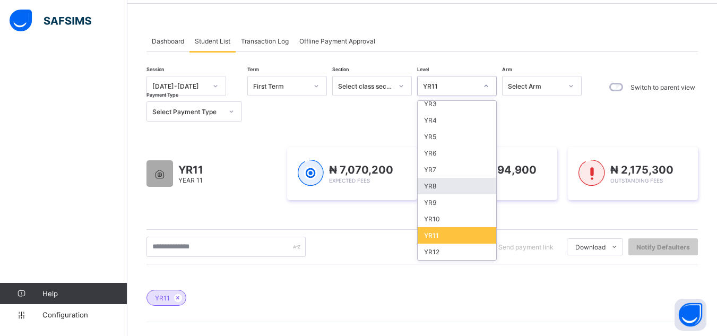
click at [453, 188] on div "YR8" at bounding box center [457, 186] width 79 height 16
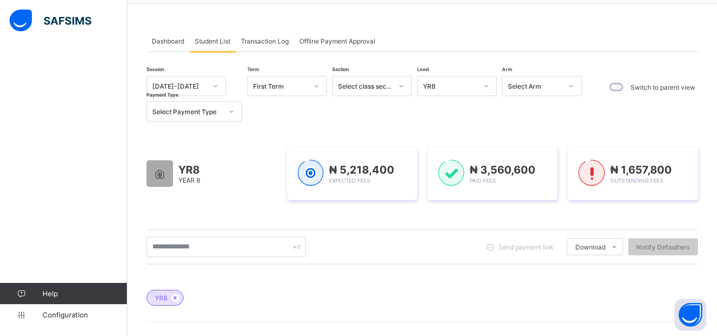
click at [570, 307] on div "YR8" at bounding box center [423, 292] width 552 height 37
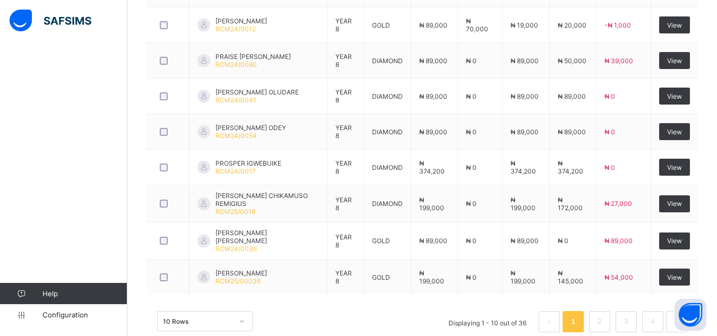
scroll to position [485, 0]
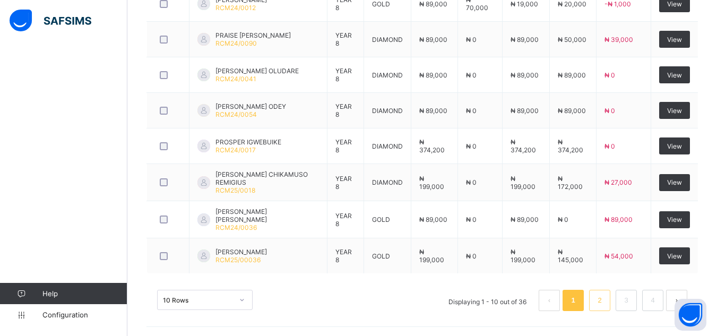
click at [605, 297] on link "2" at bounding box center [600, 301] width 10 height 14
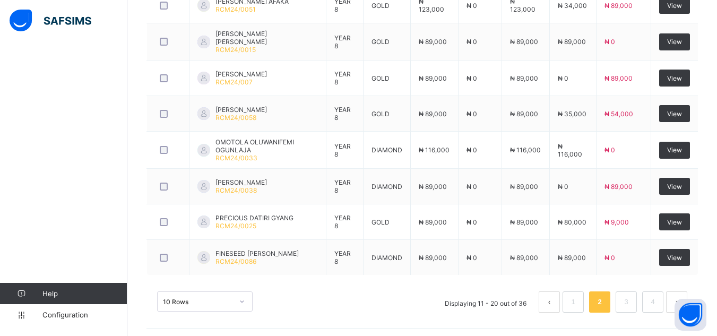
click at [558, 276] on div "10 Rows Displaying 11 - 20 out of 36 1 2 3 4" at bounding box center [423, 296] width 552 height 53
click at [658, 299] on link "4" at bounding box center [653, 302] width 10 height 14
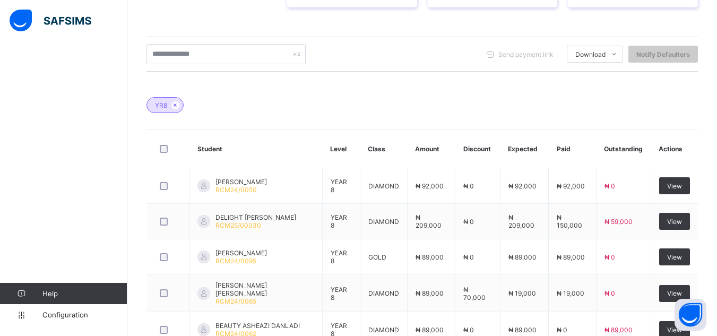
scroll to position [341, 0]
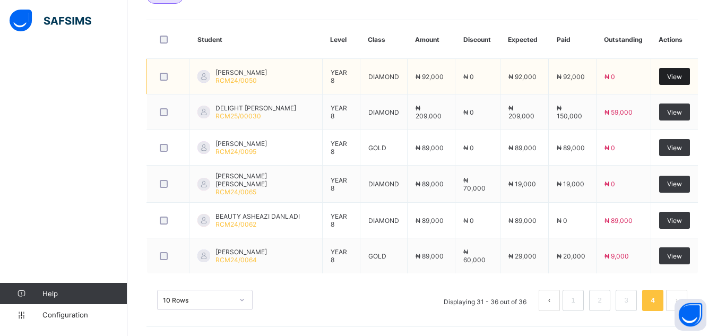
click at [679, 78] on span "View" at bounding box center [674, 77] width 15 height 8
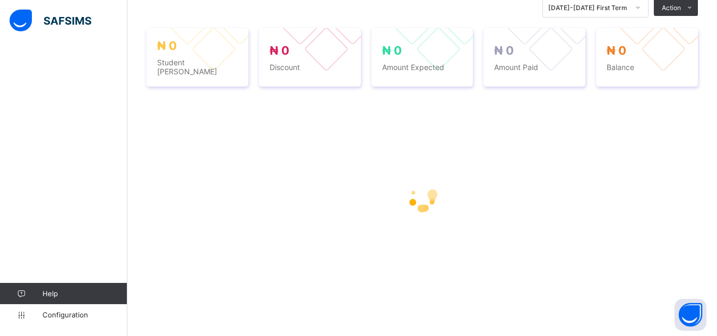
scroll to position [242, 0]
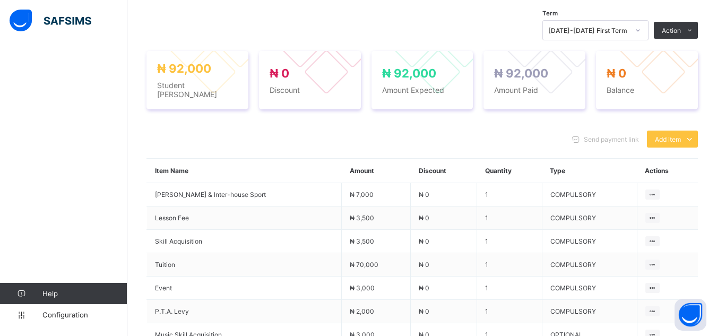
scroll to position [197, 0]
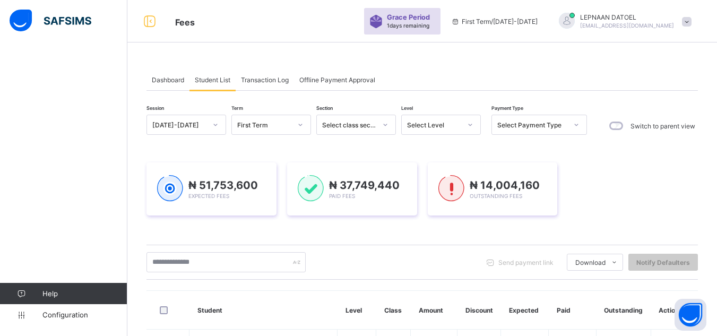
click at [468, 125] on icon at bounding box center [470, 124] width 6 height 11
click at [471, 127] on icon at bounding box center [470, 124] width 6 height 11
click at [470, 126] on icon at bounding box center [470, 124] width 6 height 11
click at [454, 126] on div "Select Level" at bounding box center [434, 125] width 54 height 8
click at [470, 125] on icon at bounding box center [471, 125] width 4 height 2
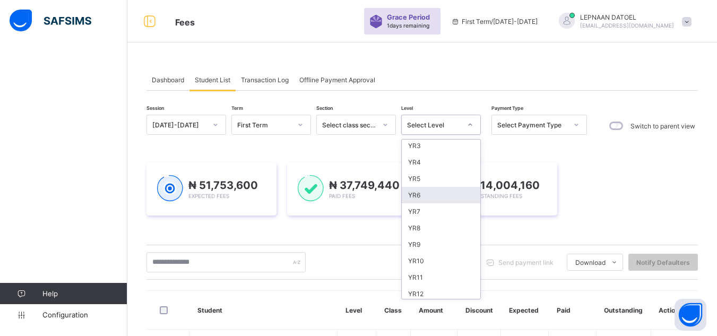
scroll to position [104, 0]
click at [440, 241] on div "YR9" at bounding box center [441, 241] width 79 height 16
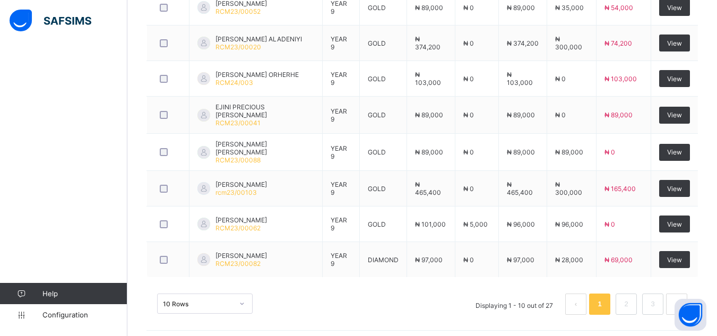
scroll to position [485, 0]
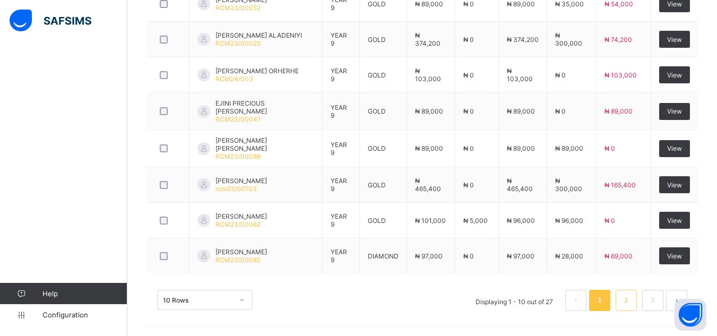
click at [631, 303] on link "2" at bounding box center [626, 301] width 10 height 14
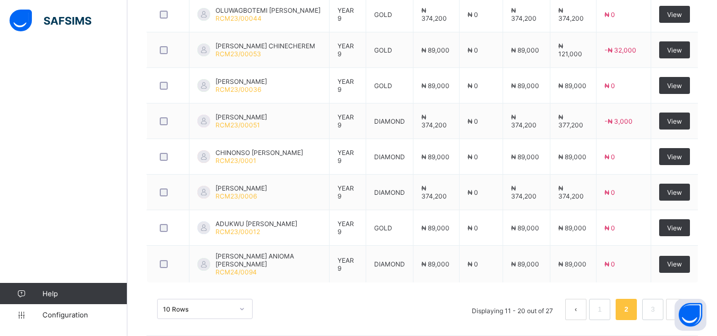
scroll to position [478, 0]
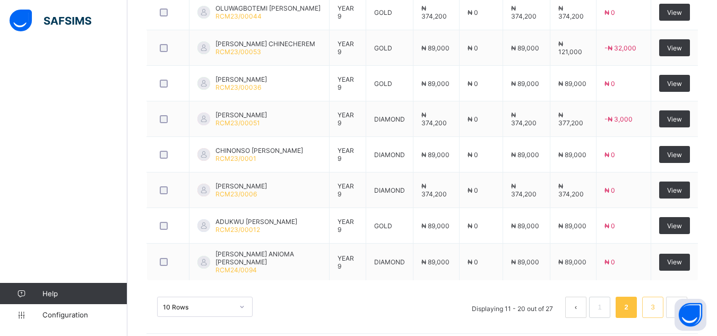
click at [658, 309] on link "3" at bounding box center [653, 308] width 10 height 14
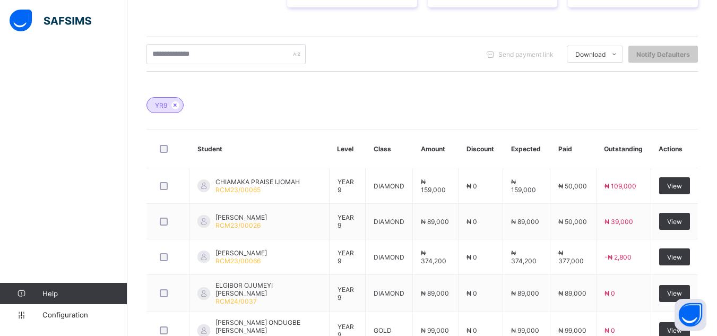
scroll to position [378, 0]
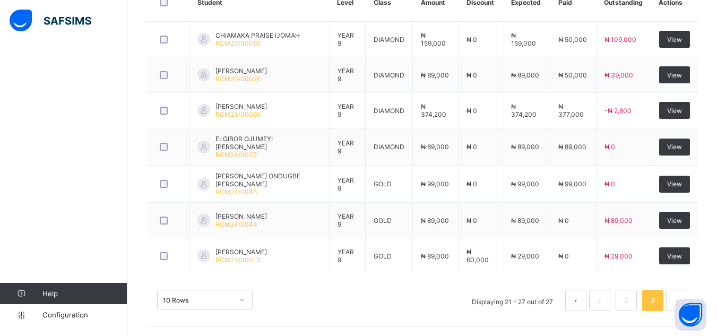
click at [140, 83] on div "Dashboard Student List Transaction Log Offline Payment Approval Student List Mo…" at bounding box center [422, 6] width 590 height 663
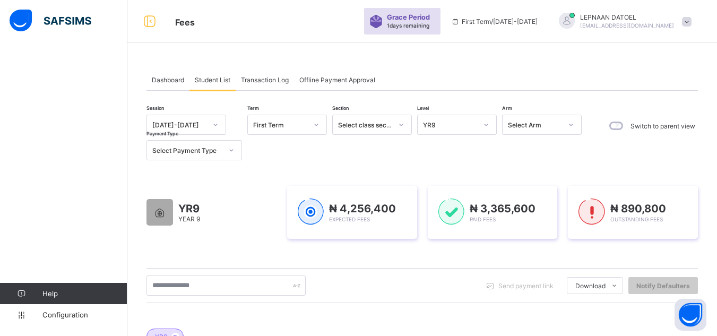
click at [487, 127] on icon at bounding box center [486, 124] width 6 height 11
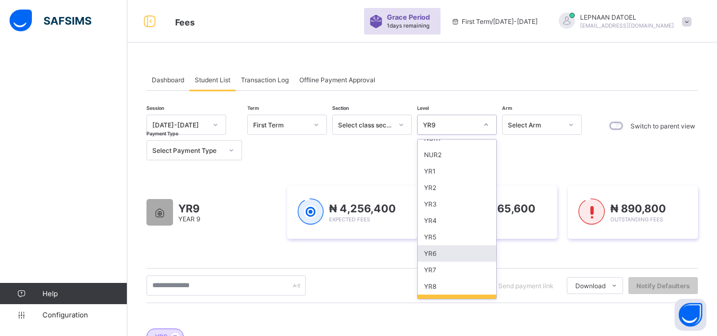
scroll to position [64, 0]
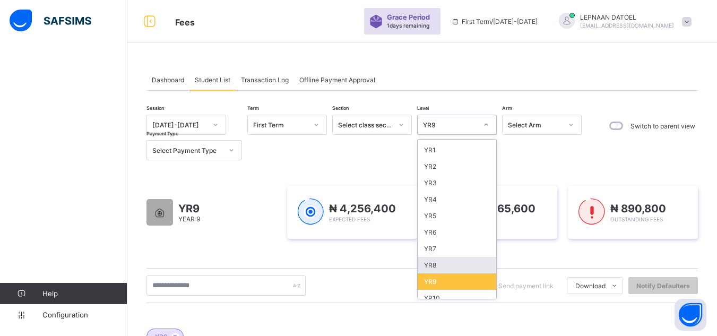
click at [465, 265] on div "YR8" at bounding box center [457, 265] width 79 height 16
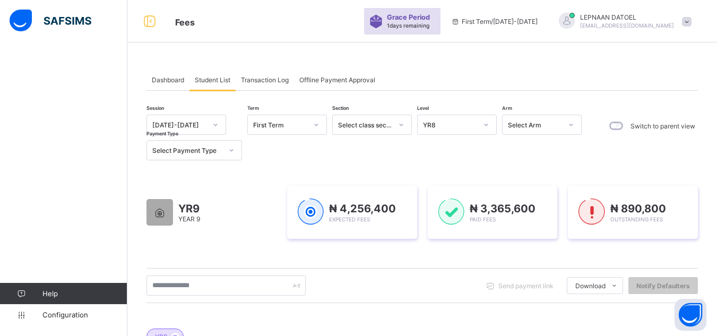
click at [465, 265] on div "Session 2025-2026 Term First Term Section Select class section Level YR8 Arm Se…" at bounding box center [423, 333] width 552 height 437
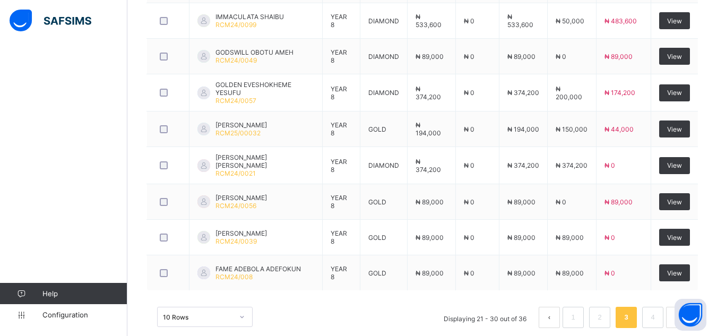
scroll to position [474, 0]
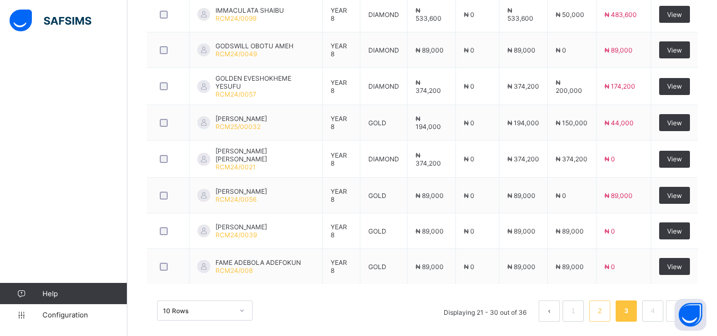
click at [605, 309] on link "2" at bounding box center [600, 311] width 10 height 14
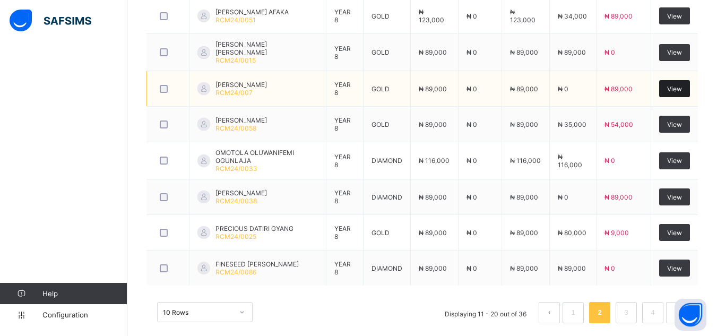
click at [681, 89] on span "View" at bounding box center [674, 89] width 15 height 8
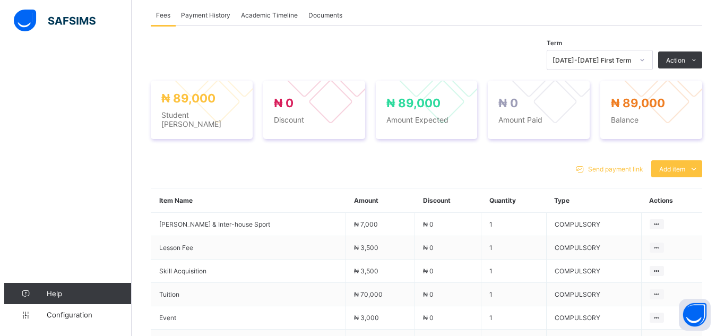
scroll to position [328, 0]
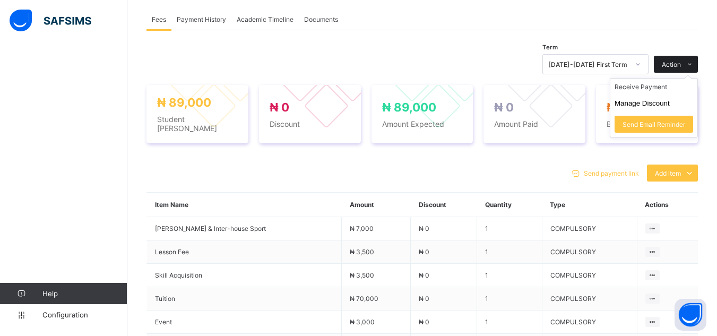
click at [667, 61] on div "Action" at bounding box center [676, 64] width 44 height 17
click at [661, 84] on li "Receive Payment" at bounding box center [654, 87] width 87 height 16
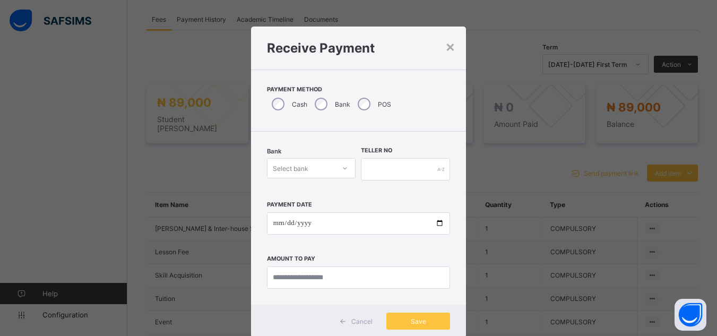
click at [348, 169] on icon at bounding box center [345, 168] width 6 height 11
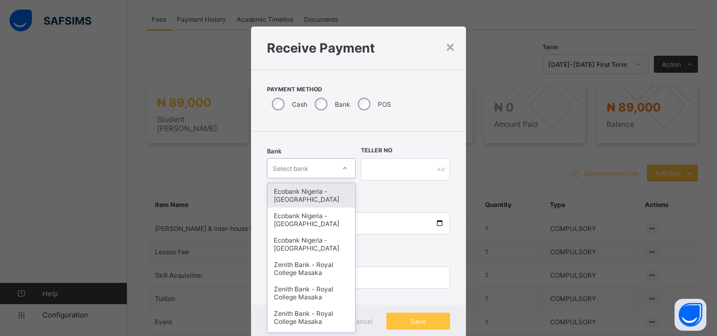
click at [348, 168] on div at bounding box center [345, 168] width 18 height 17
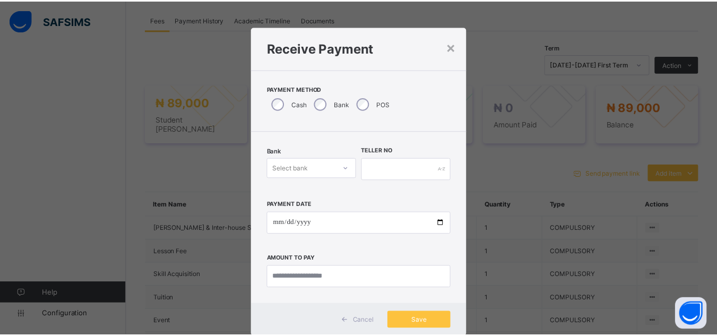
scroll to position [11, 0]
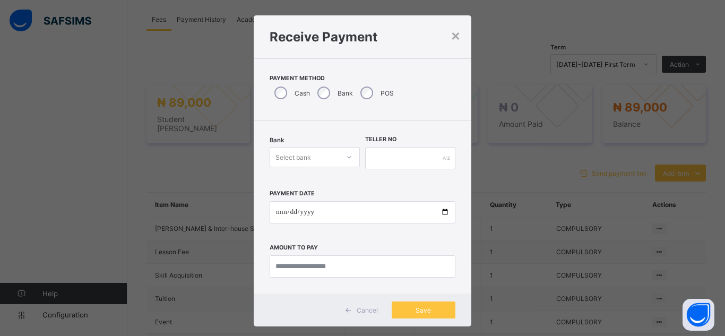
click at [348, 168] on div "Bank Select bank" at bounding box center [315, 158] width 90 height 44
click at [348, 160] on icon at bounding box center [349, 157] width 6 height 11
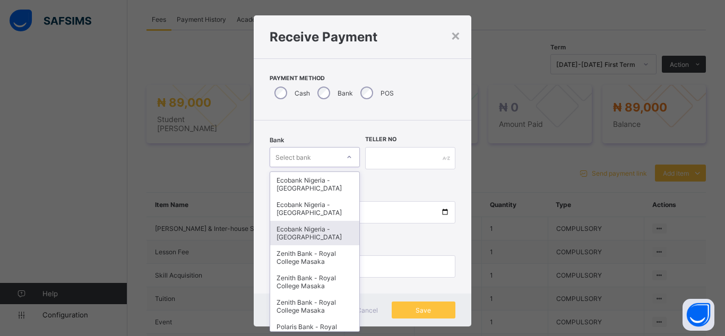
click at [306, 236] on div "Ecobank Nigeria - [GEOGRAPHIC_DATA]" at bounding box center [314, 233] width 89 height 24
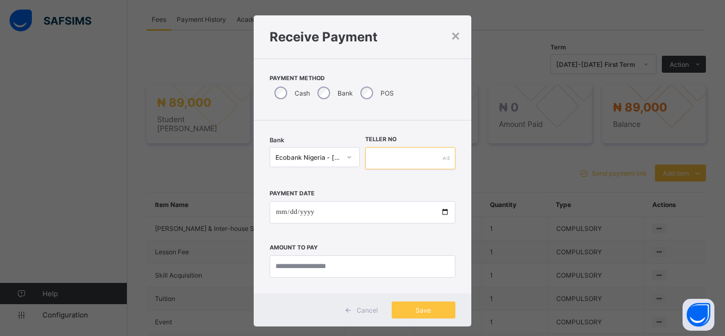
click at [376, 161] on input "text" at bounding box center [410, 158] width 90 height 22
type input "*******"
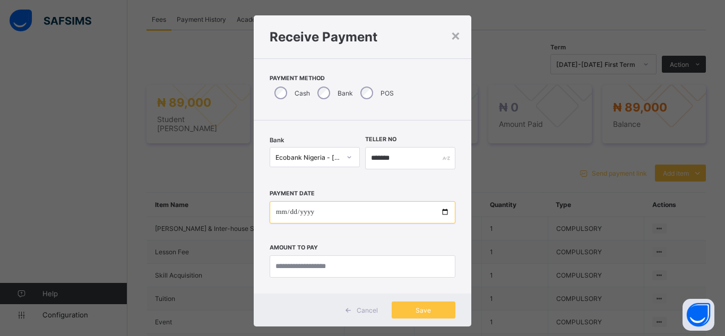
click at [442, 215] on input "date" at bounding box center [363, 212] width 186 height 22
type input "**********"
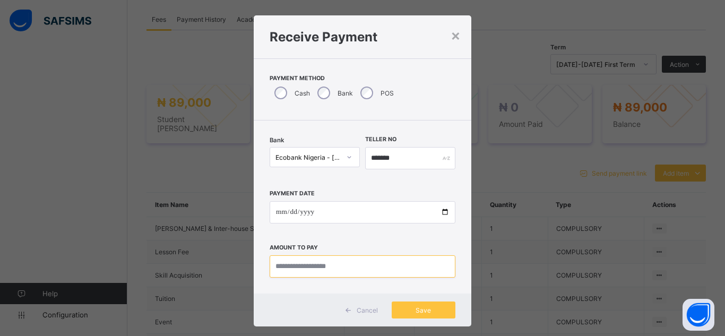
click at [295, 271] on input "currency" at bounding box center [363, 266] width 186 height 22
type input "********"
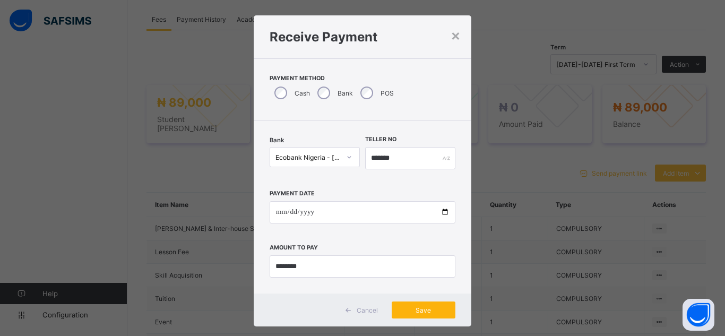
click at [423, 314] on div "Save" at bounding box center [424, 310] width 64 height 17
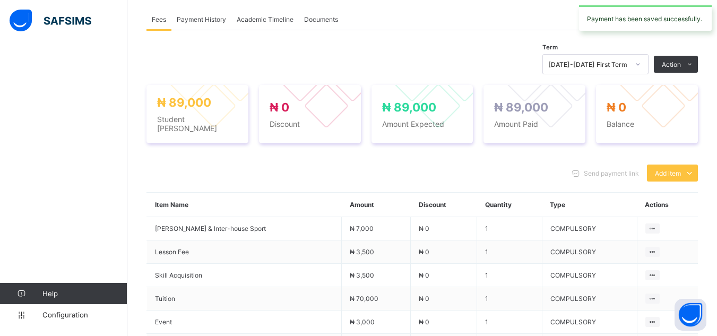
click at [185, 154] on div "Send payment link Add item Optional items Special bill Item Name Amount Discoun…" at bounding box center [423, 293] width 552 height 278
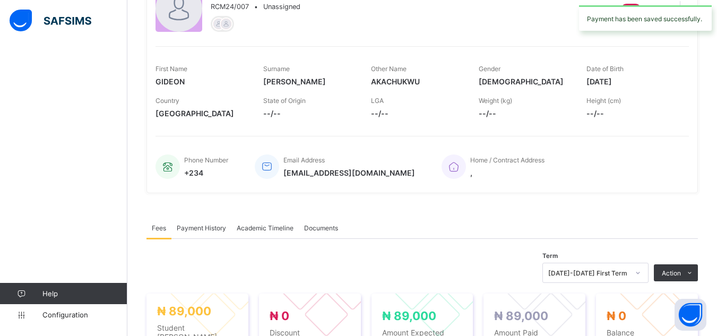
scroll to position [116, 0]
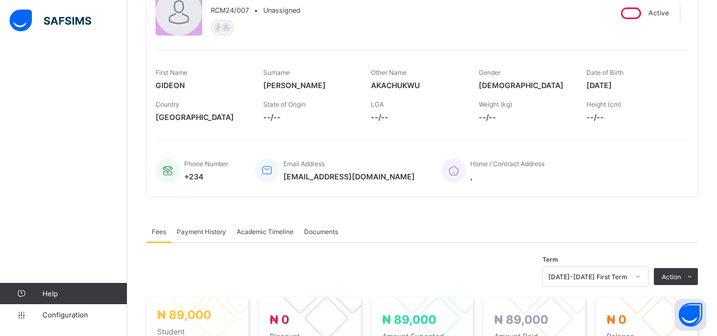
click at [139, 42] on div "× Delete Document This action would delete the document with name: from the sys…" at bounding box center [422, 309] width 590 height 744
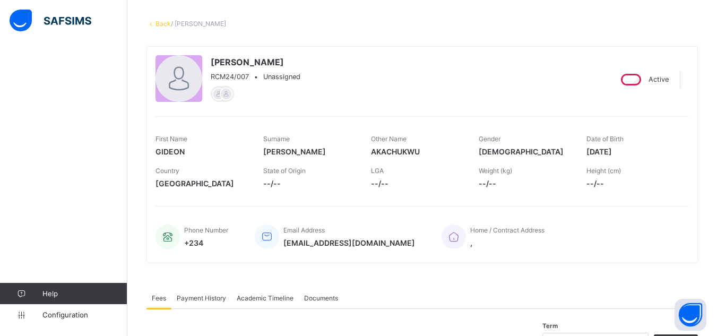
scroll to position [31, 0]
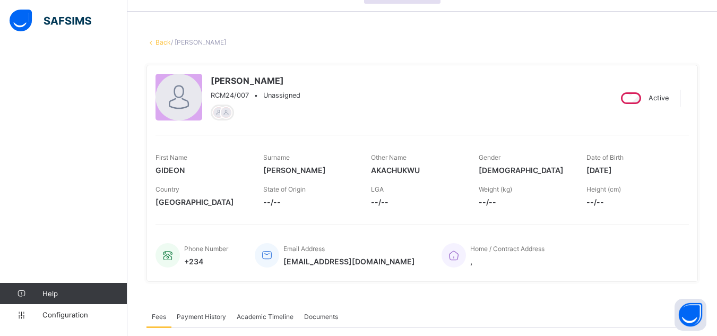
click at [160, 42] on link "Back" at bounding box center [163, 42] width 15 height 8
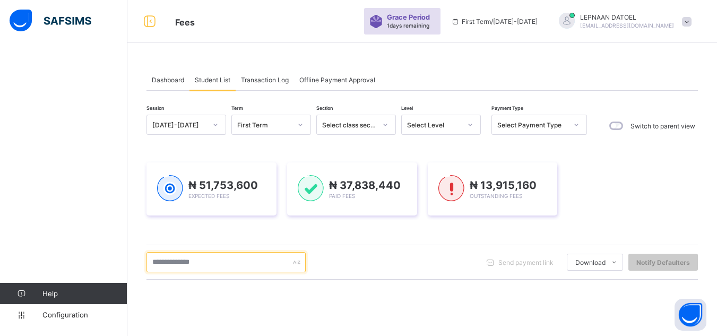
click at [167, 262] on input "text" at bounding box center [226, 262] width 159 height 20
type input "******"
click at [163, 264] on input "******" at bounding box center [226, 262] width 159 height 20
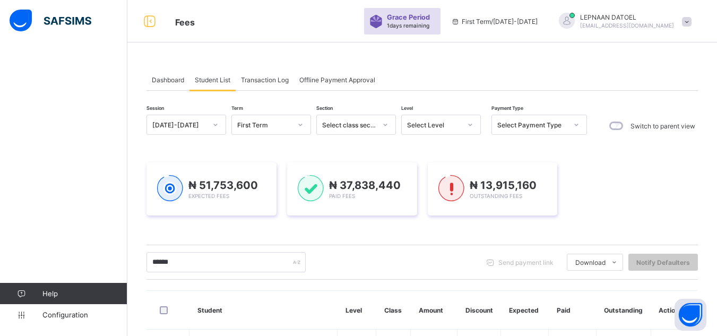
click at [361, 263] on div "****** Send payment link Download Students Payment Students Payment Status Stud…" at bounding box center [423, 262] width 552 height 20
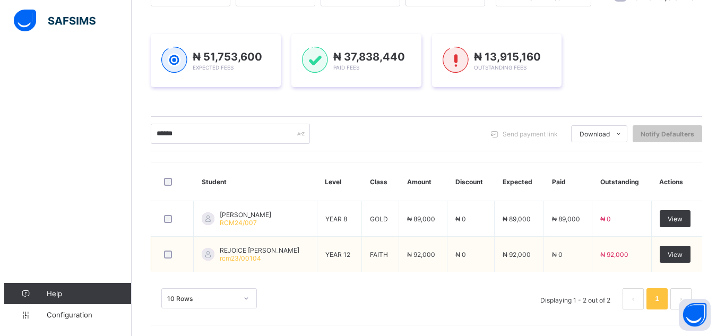
scroll to position [128, 0]
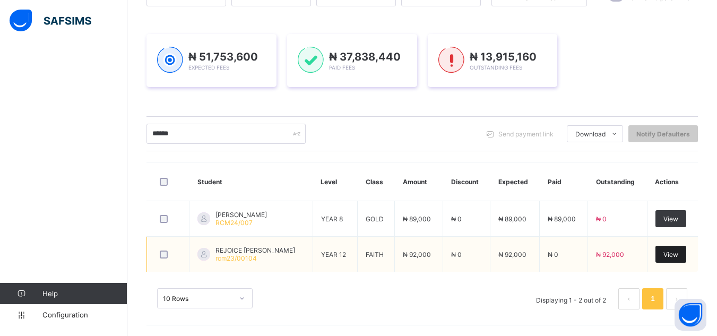
click at [674, 253] on span "View" at bounding box center [671, 255] width 15 height 8
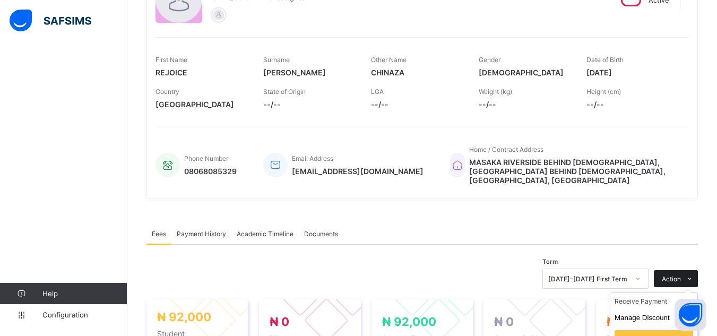
click at [681, 276] on span "Action" at bounding box center [671, 279] width 19 height 8
drag, startPoint x: 684, startPoint y: 282, endPoint x: 660, endPoint y: 305, distance: 33.4
click at [660, 287] on div "Action Receive Payment Manage Discount Send Email Reminder" at bounding box center [676, 278] width 44 height 17
click at [660, 305] on li "Receive Payment" at bounding box center [654, 301] width 87 height 16
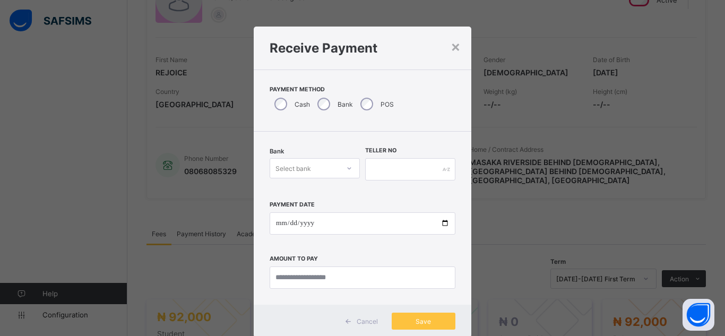
click at [319, 167] on div "Select bank" at bounding box center [304, 168] width 69 height 15
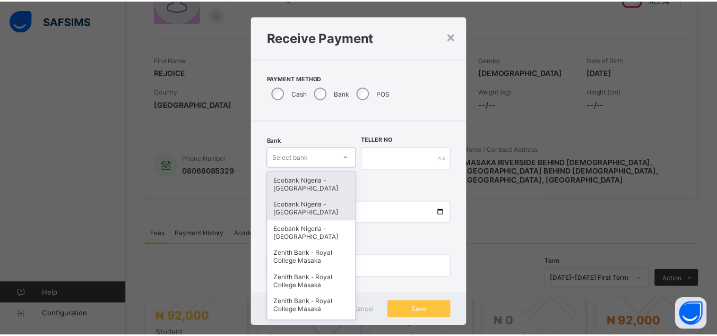
scroll to position [11, 0]
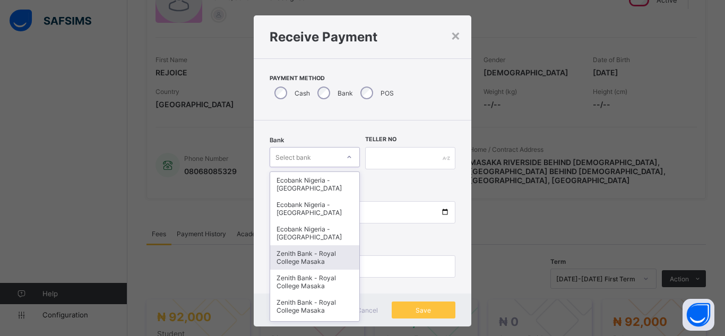
click at [311, 257] on div "Zenith Bank - Royal College Masaka" at bounding box center [314, 257] width 89 height 24
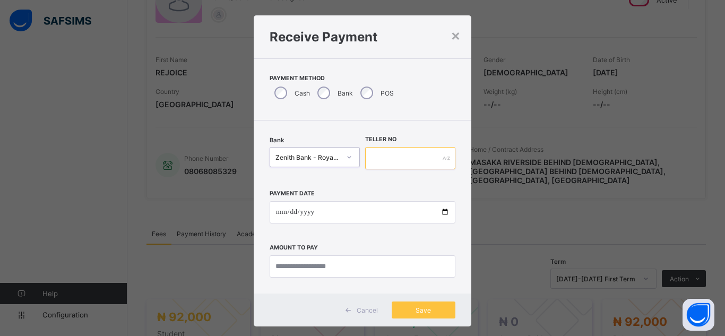
click at [389, 164] on input "text" at bounding box center [410, 158] width 90 height 22
type input "*******"
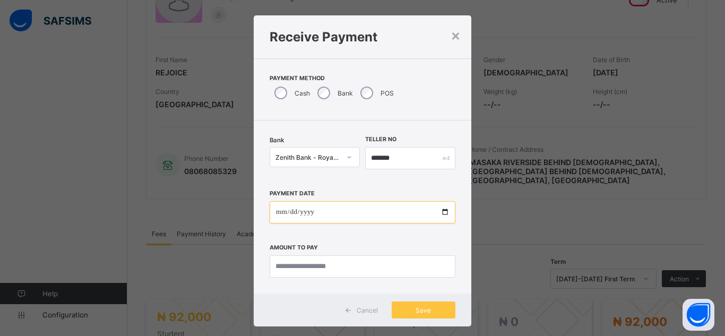
click at [443, 212] on input "date" at bounding box center [363, 212] width 186 height 22
type input "**********"
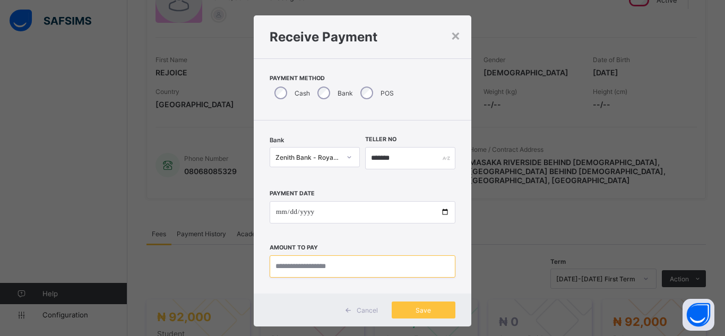
click at [296, 271] on input "currency" at bounding box center [363, 266] width 186 height 22
type input "********"
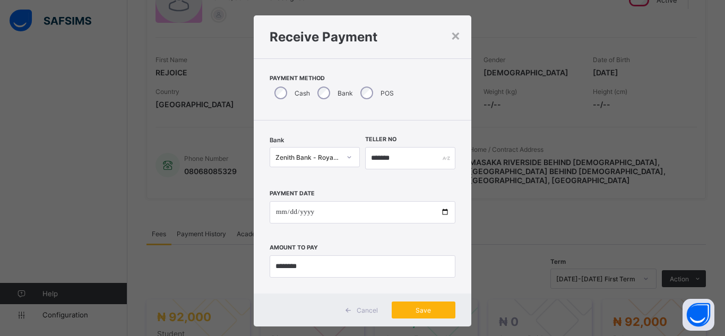
click at [426, 310] on span "Save" at bounding box center [424, 310] width 48 height 8
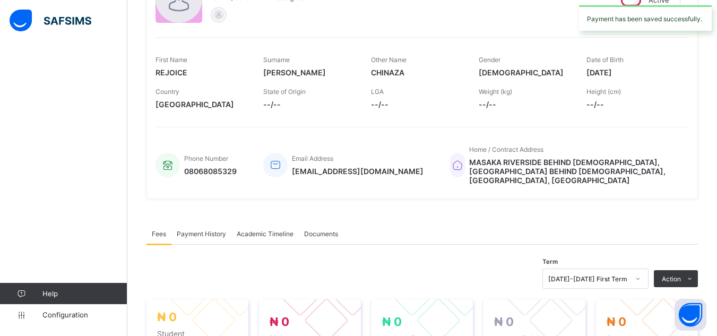
click at [131, 44] on div "× Delete Document This action would delete the document with name: from the sys…" at bounding box center [422, 266] width 590 height 683
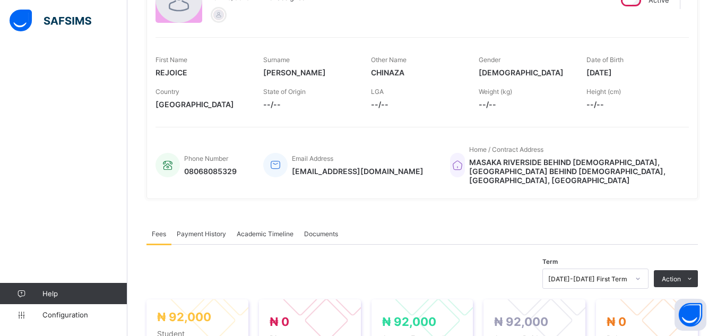
scroll to position [0, 0]
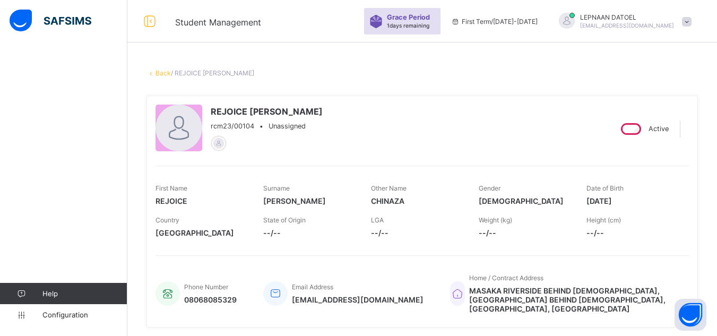
click at [160, 72] on link "Back" at bounding box center [163, 73] width 15 height 8
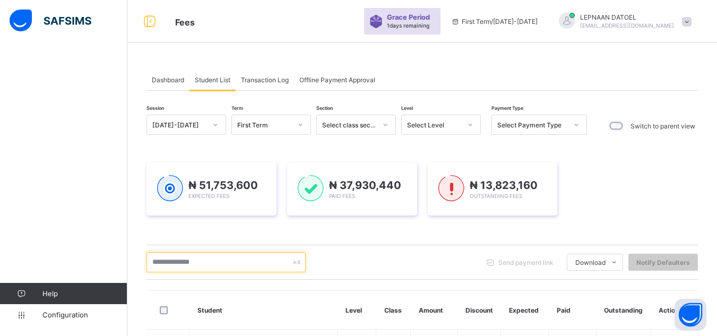
click at [170, 266] on input "text" at bounding box center [226, 262] width 159 height 20
click at [164, 262] on input "text" at bounding box center [226, 262] width 159 height 20
drag, startPoint x: 164, startPoint y: 262, endPoint x: 317, endPoint y: 234, distance: 155.5
click at [164, 262] on input "*" at bounding box center [226, 262] width 159 height 20
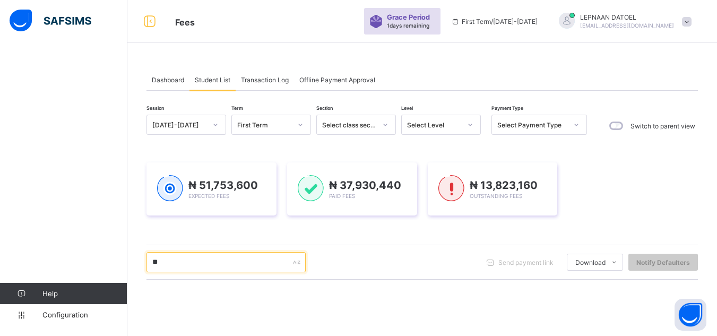
type input "**"
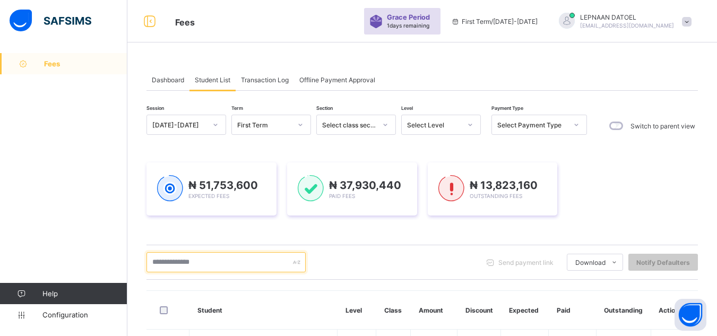
click at [175, 261] on input "text" at bounding box center [226, 262] width 159 height 20
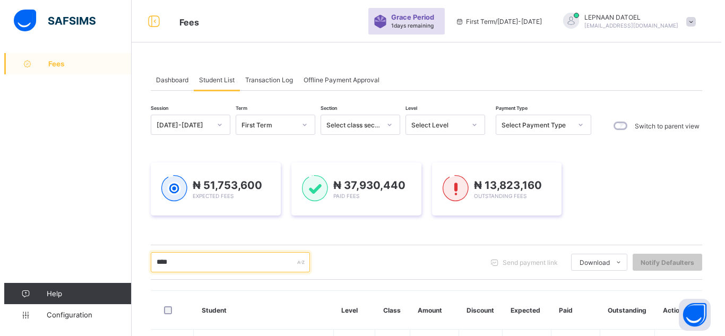
scroll to position [200, 0]
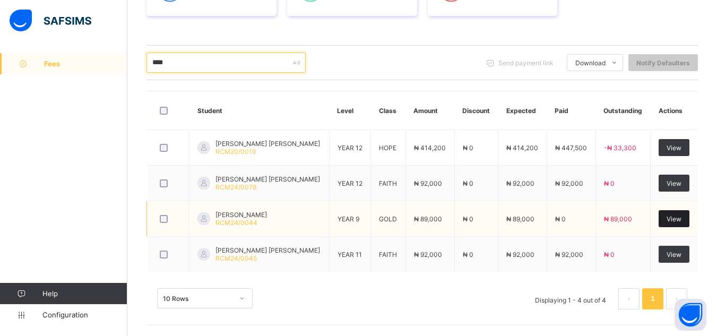
type input "****"
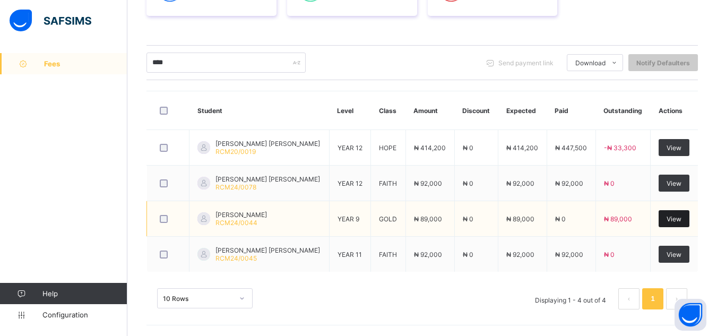
click at [676, 220] on span "View" at bounding box center [674, 219] width 15 height 8
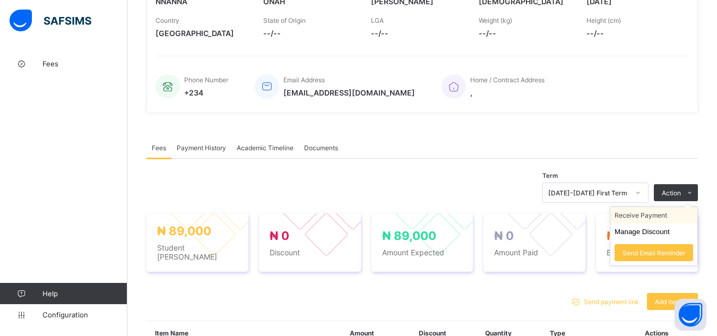
click at [665, 213] on li "Receive Payment" at bounding box center [654, 215] width 87 height 16
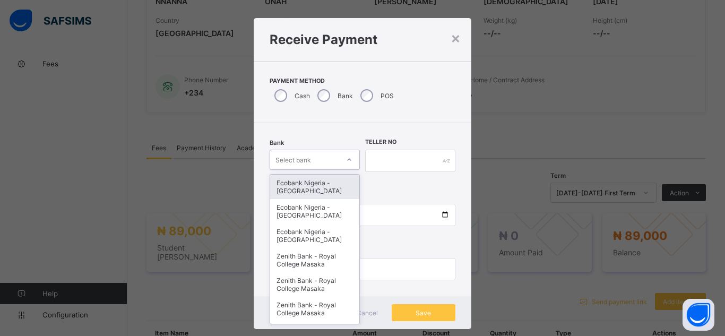
click at [345, 167] on div at bounding box center [349, 159] width 20 height 19
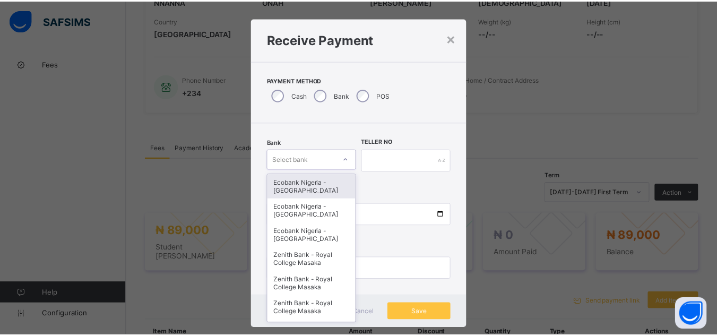
scroll to position [11, 0]
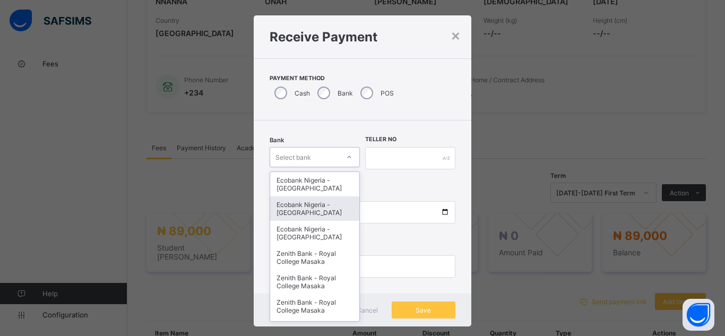
click at [319, 219] on div "Ecobank Nigeria - [GEOGRAPHIC_DATA]" at bounding box center [314, 208] width 89 height 24
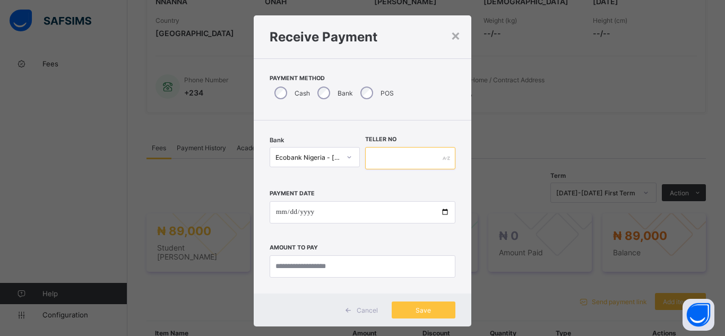
click at [381, 167] on input "text" at bounding box center [410, 158] width 90 height 22
type input "*******"
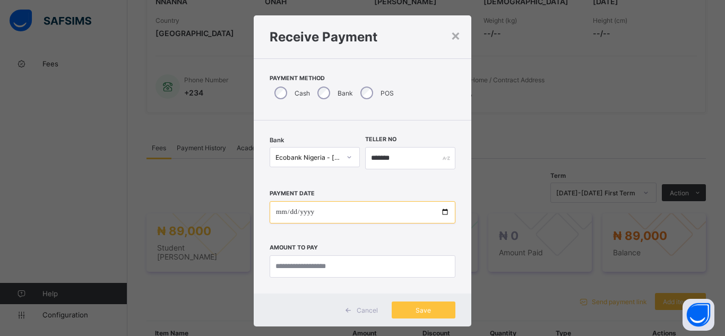
click at [436, 214] on input "date" at bounding box center [363, 212] width 186 height 22
click at [443, 214] on input "date" at bounding box center [363, 212] width 186 height 22
type input "**********"
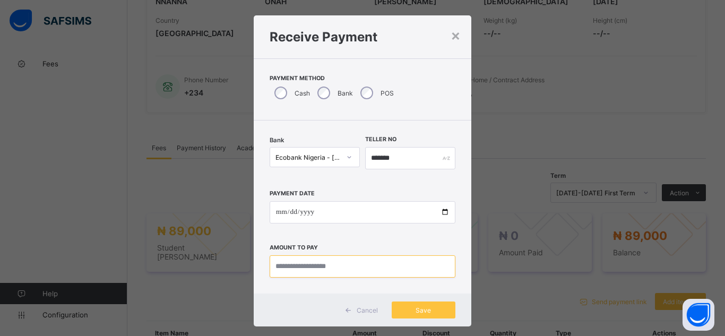
click at [304, 266] on input "currency" at bounding box center [363, 266] width 186 height 22
type input "********"
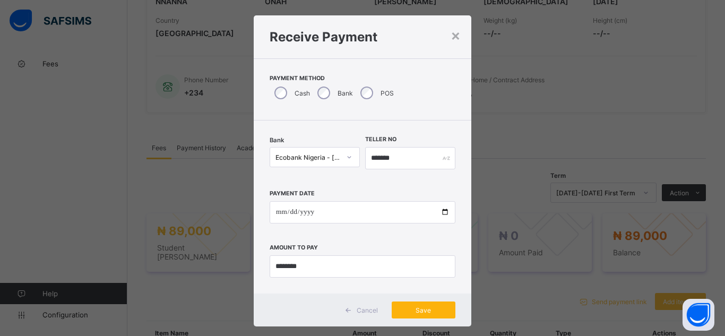
click at [420, 309] on span "Save" at bounding box center [424, 310] width 48 height 8
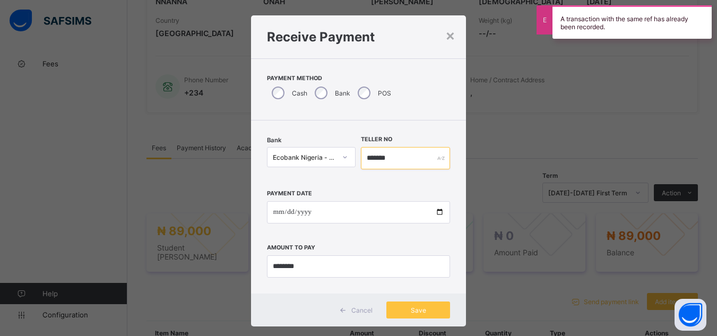
click at [391, 156] on input "*******" at bounding box center [405, 158] width 89 height 22
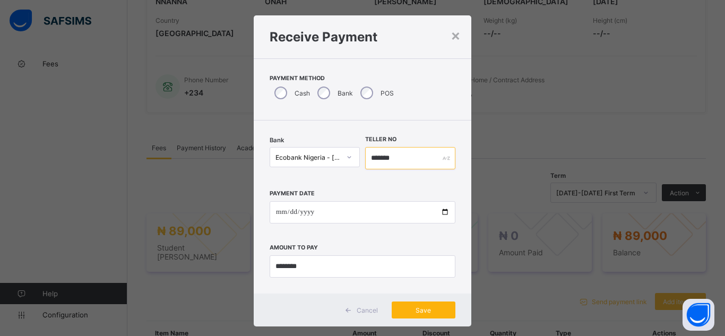
type input "*******"
click at [424, 307] on span "Save" at bounding box center [424, 310] width 48 height 8
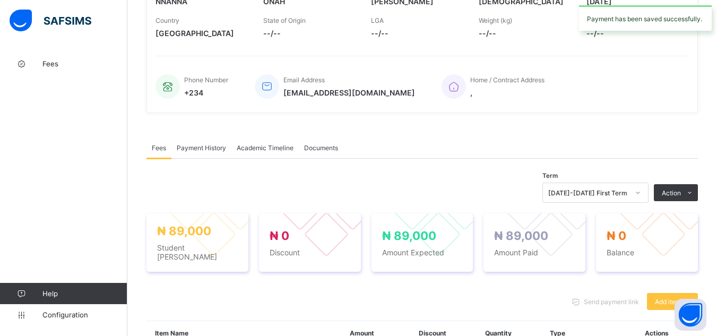
click at [140, 186] on div "× Delete Document This action would delete the document with name: from the sys…" at bounding box center [422, 225] width 590 height 744
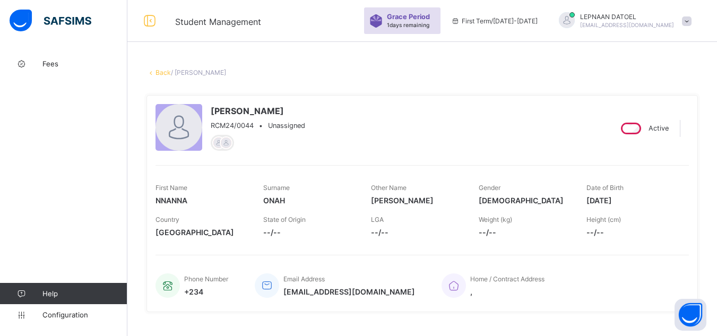
scroll to position [0, 0]
click at [166, 73] on link "Back" at bounding box center [163, 73] width 15 height 8
